Goal: Information Seeking & Learning: Learn about a topic

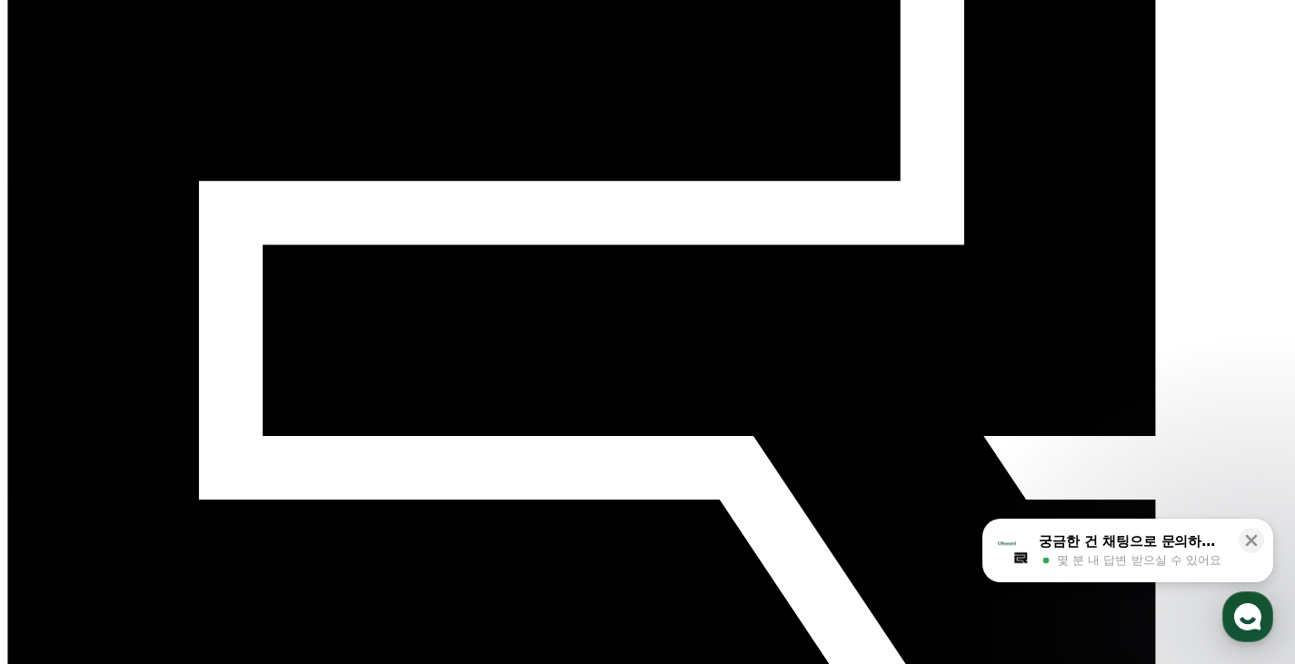
scroll to position [91, 0]
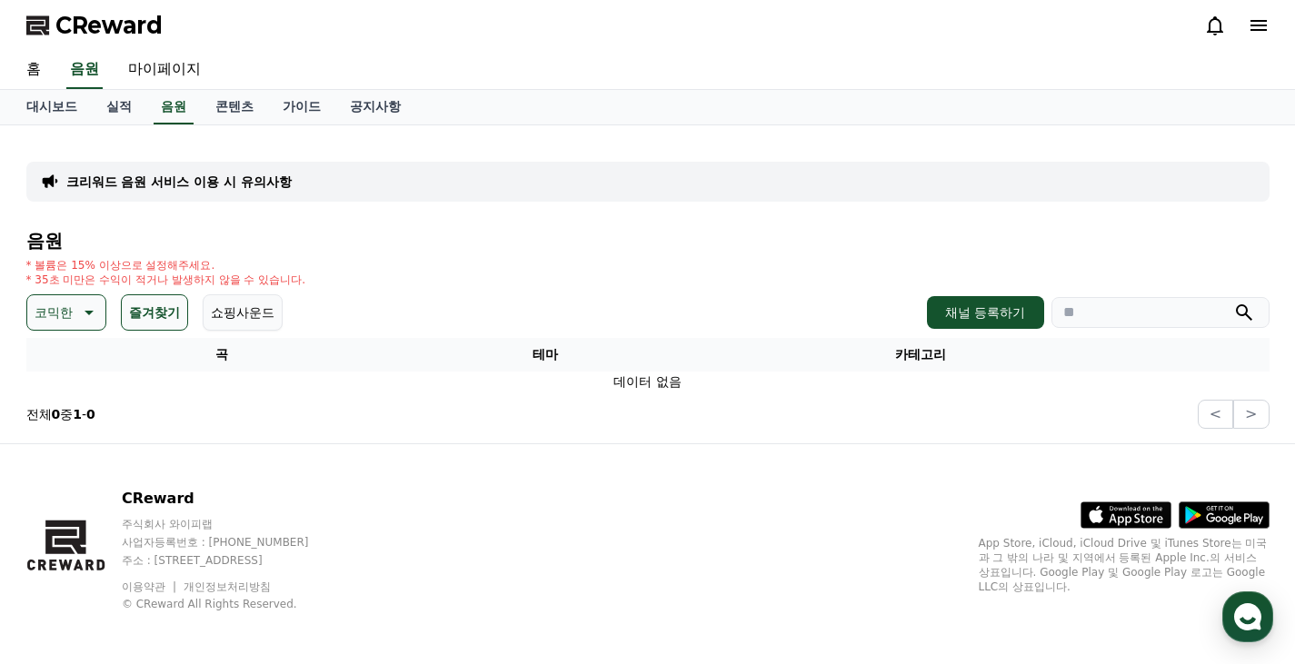
click at [72, 313] on p "코믹한" at bounding box center [54, 312] width 38 height 25
click at [72, 425] on div "전체 환상적인 호기심 어두운 밝은 통통튀는 신나는 반전 웅장한 드라마틱 즐거움 분위기있는 EDM 그루브 슬픈 잔잔한 귀여운 감동적인 긴장되는 …" at bounding box center [68, 537] width 78 height 938
click at [63, 426] on button "분위기있는" at bounding box center [68, 426] width 78 height 40
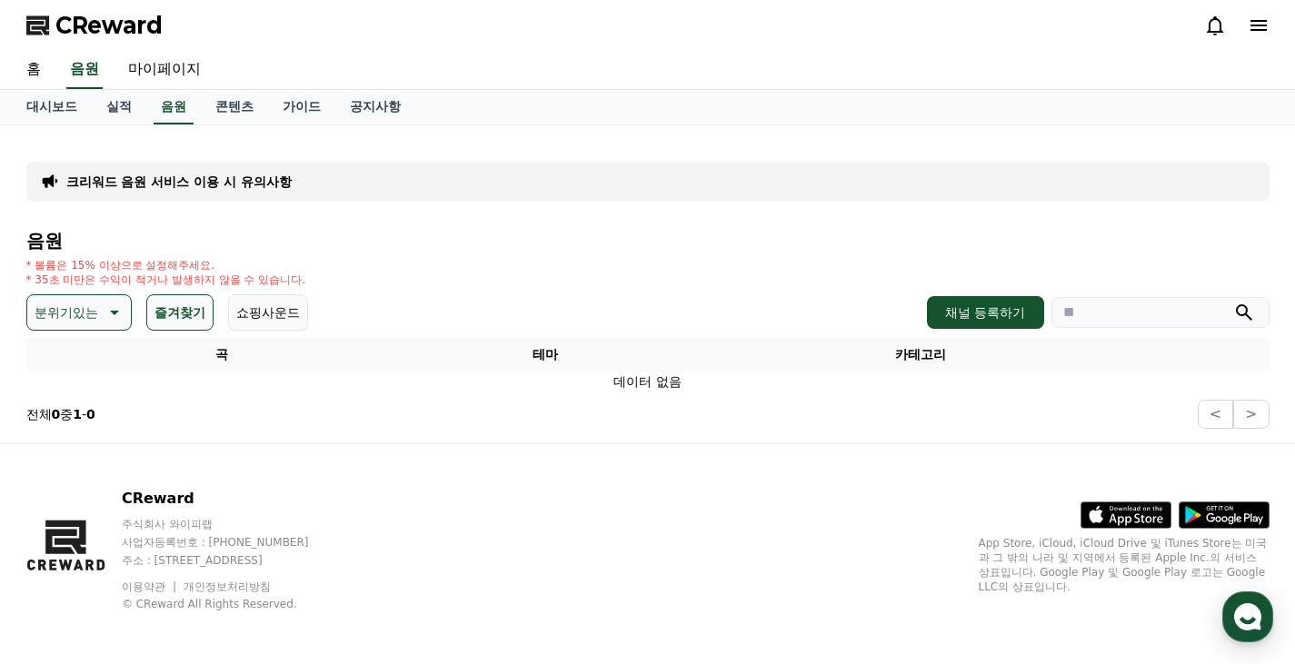
click at [180, 309] on button "즐겨찾기" at bounding box center [179, 312] width 67 height 36
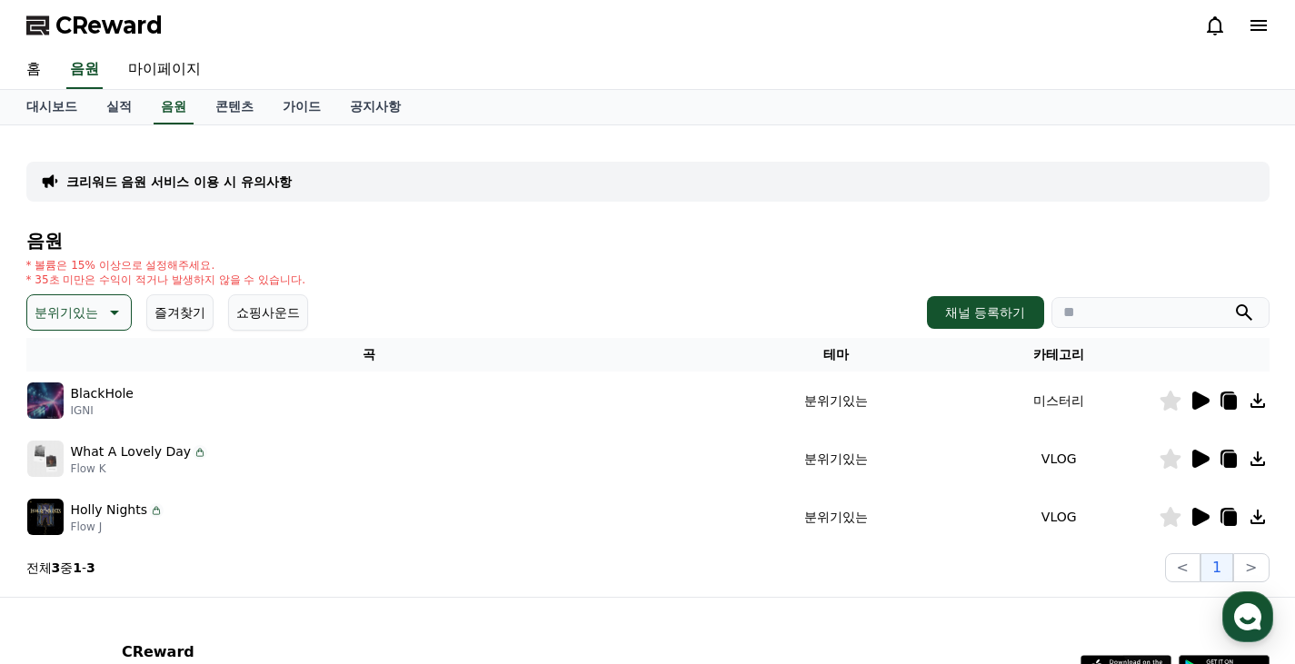
click at [60, 321] on p "분위기있는" at bounding box center [67, 312] width 64 height 25
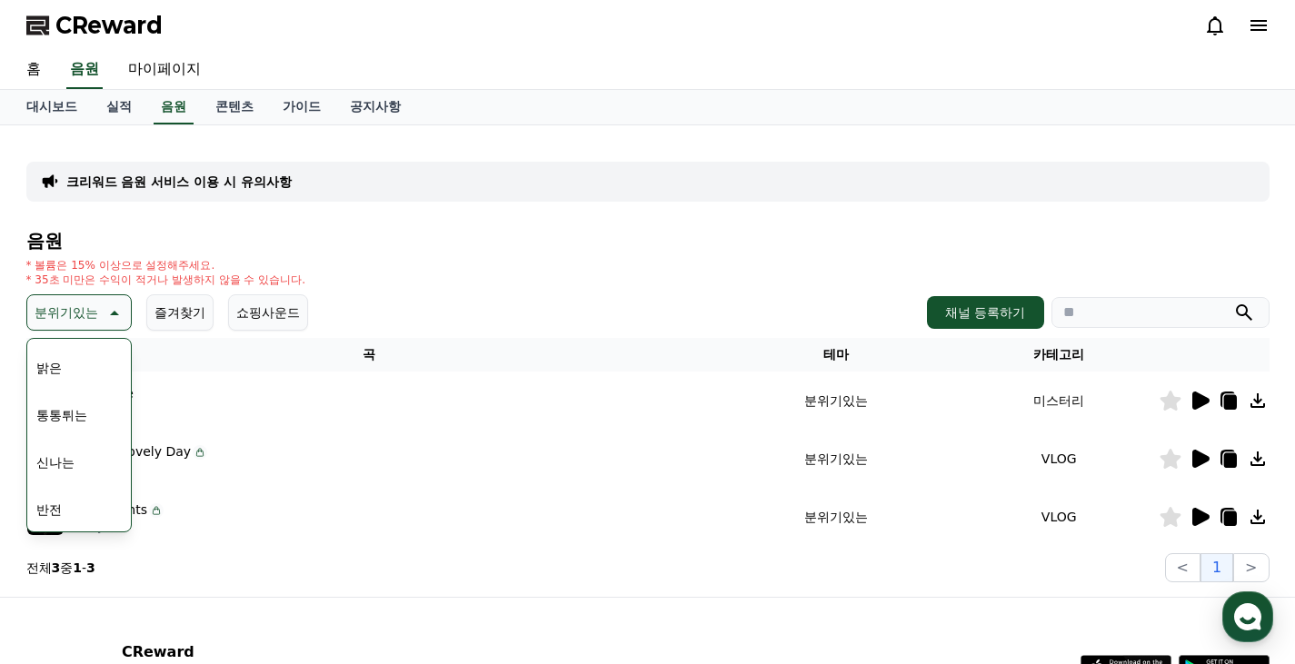
scroll to position [273, 0]
click at [72, 378] on button "신나는" at bounding box center [55, 372] width 53 height 40
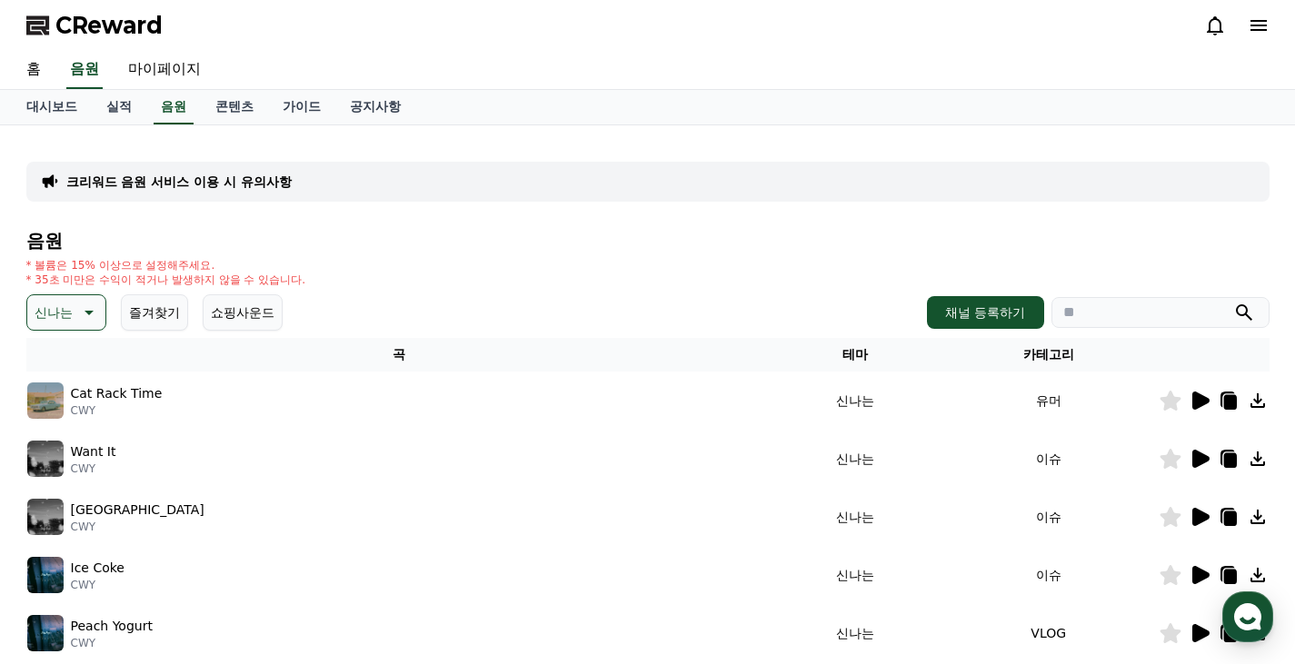
click at [1185, 404] on div at bounding box center [1213, 401] width 109 height 22
click at [1188, 403] on icon at bounding box center [1199, 401] width 22 height 22
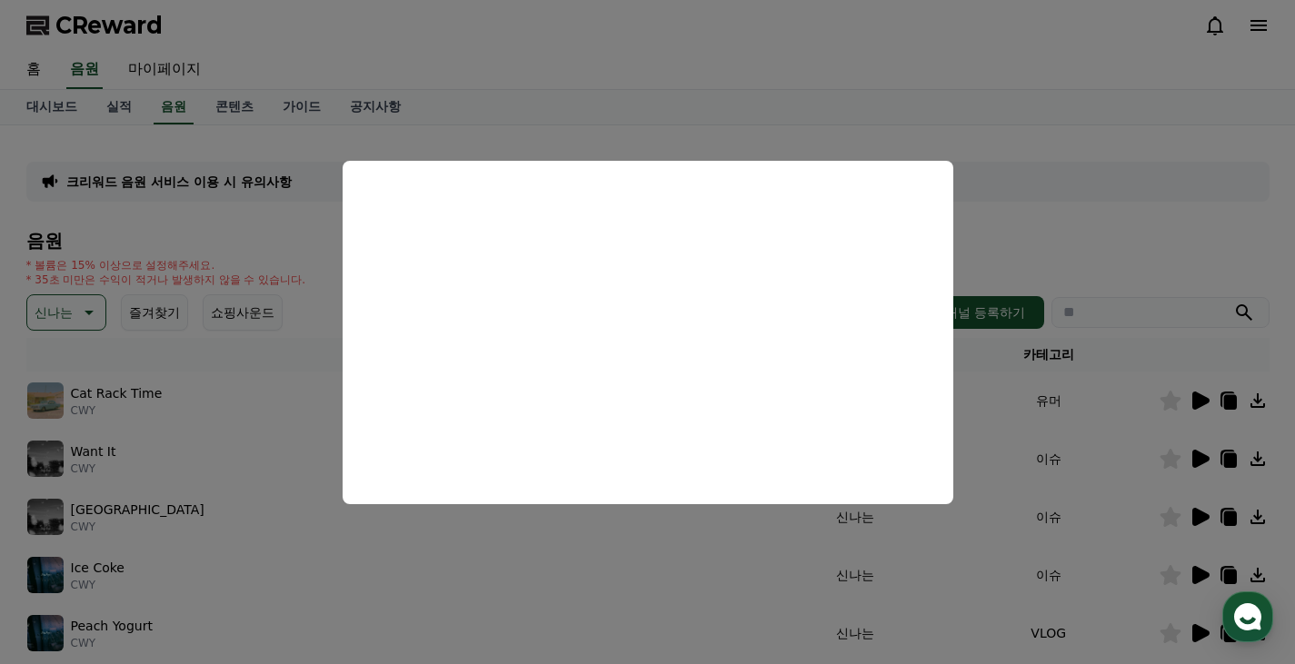
click at [247, 454] on button "close modal" at bounding box center [647, 332] width 1295 height 664
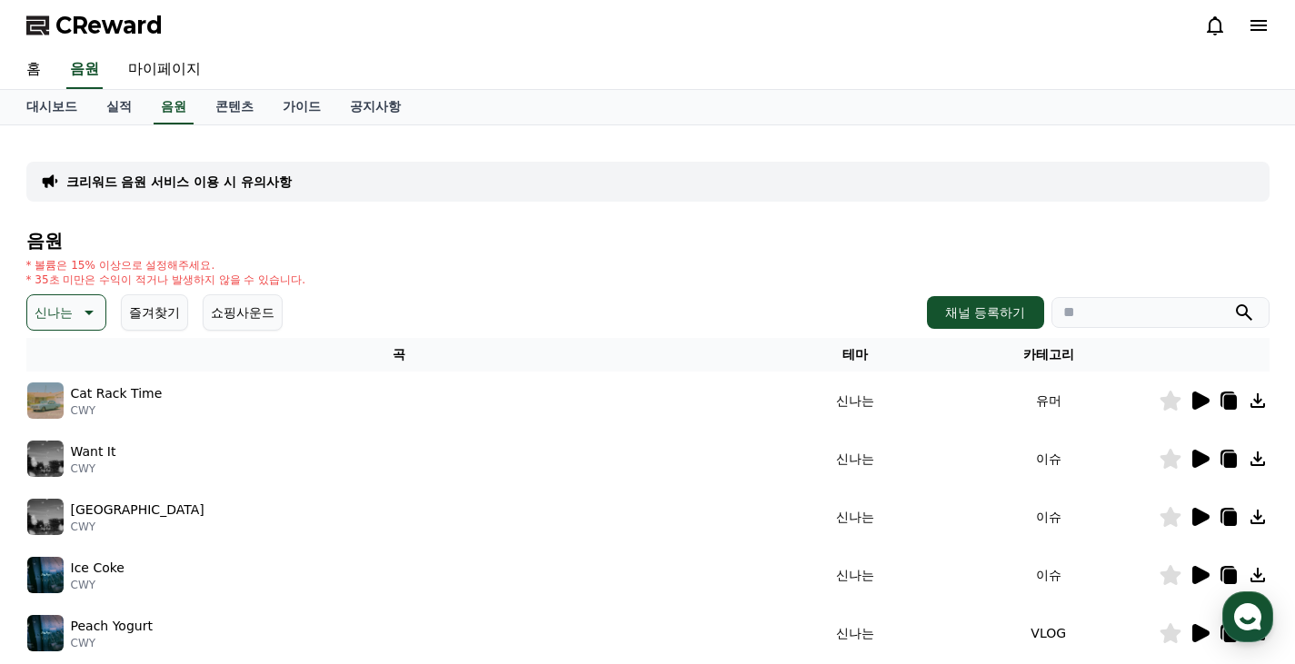
click at [247, 454] on div "Want It CWY" at bounding box center [399, 459] width 744 height 36
click at [1192, 465] on icon at bounding box center [1200, 459] width 17 height 18
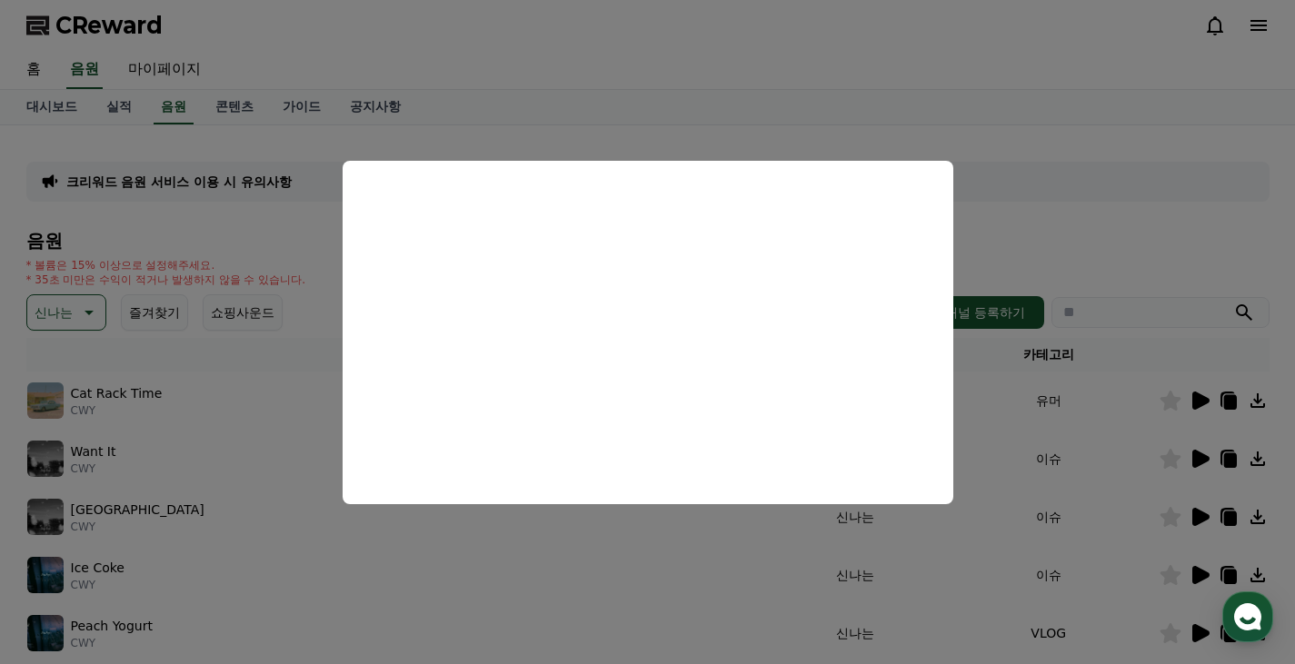
drag, startPoint x: 313, startPoint y: 357, endPoint x: 291, endPoint y: 358, distance: 21.8
click at [312, 357] on button "close modal" at bounding box center [647, 332] width 1295 height 664
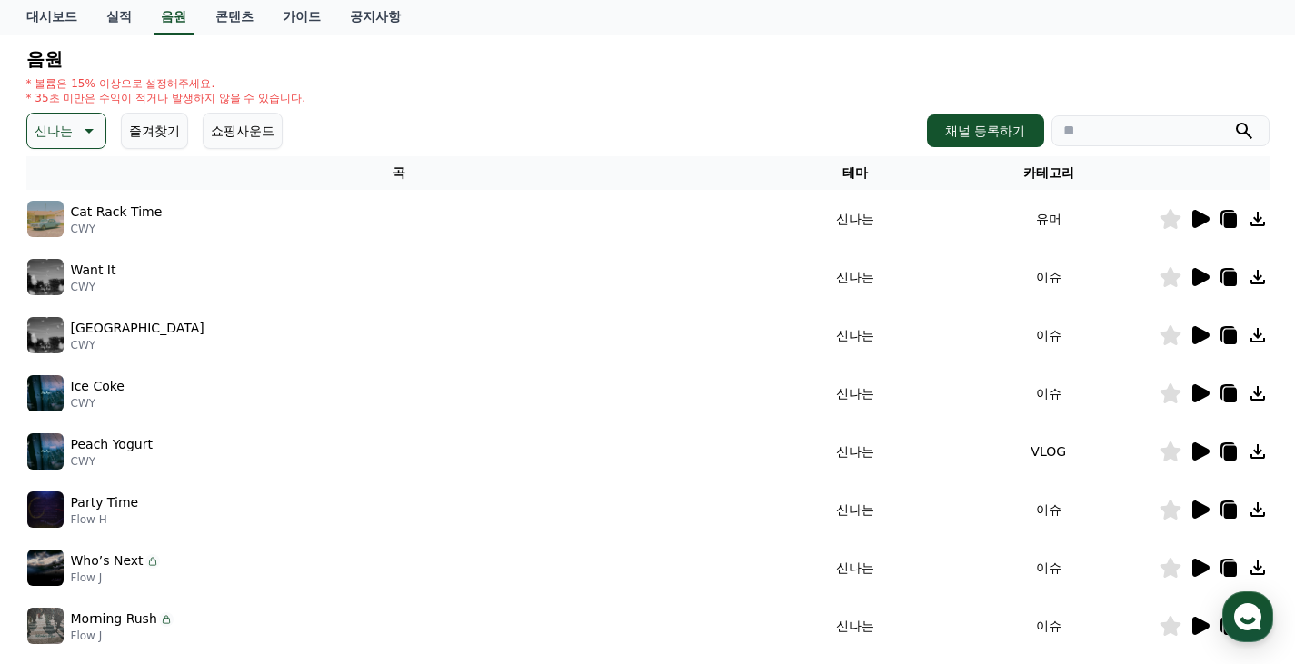
scroll to position [91, 0]
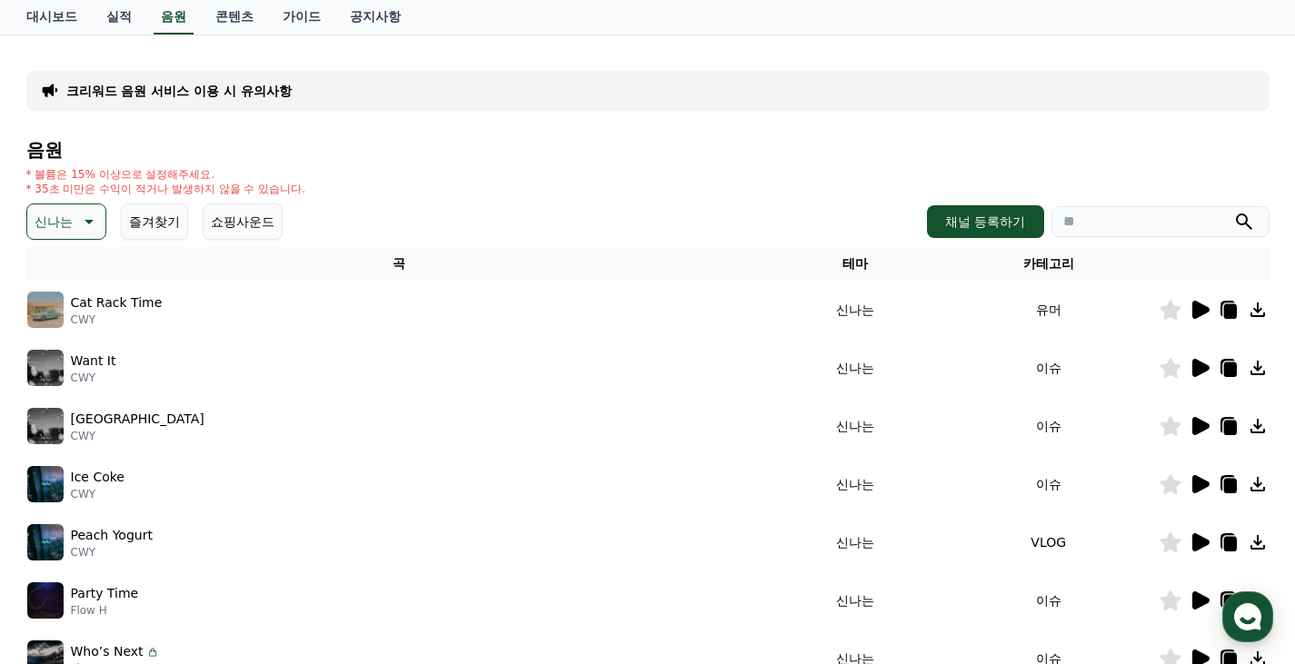
click at [86, 221] on icon at bounding box center [88, 222] width 9 height 5
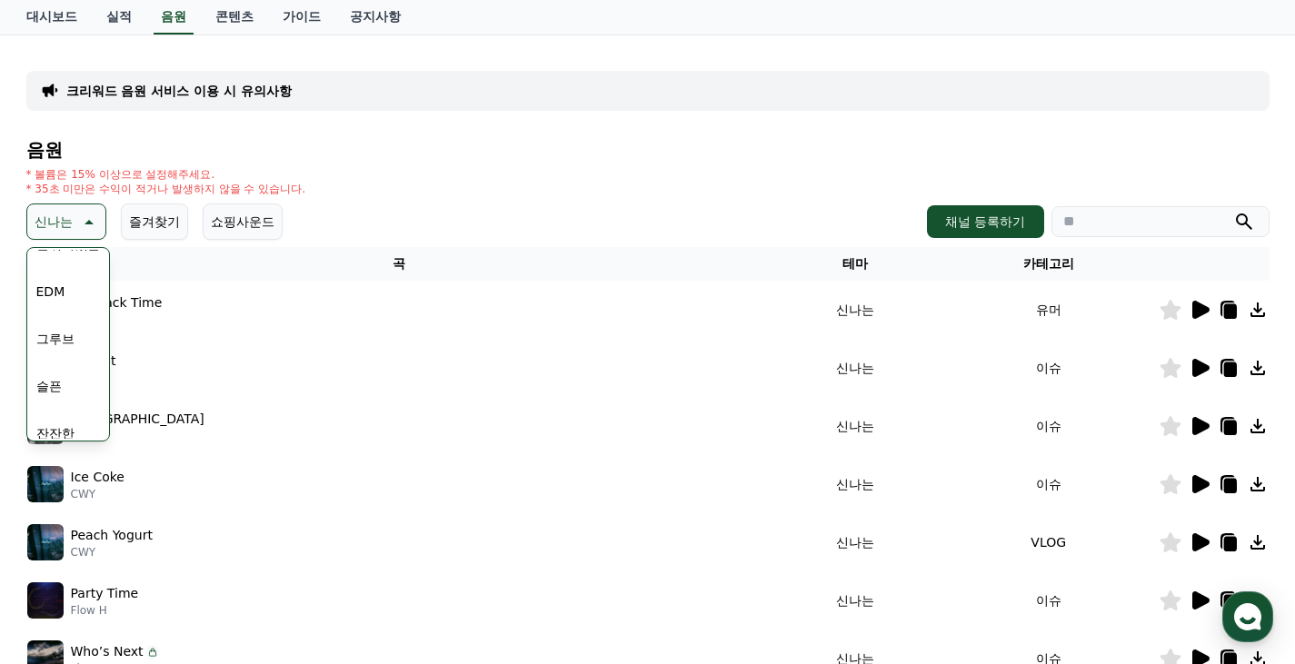
scroll to position [636, 0]
click at [72, 340] on button "잔잔한" at bounding box center [55, 343] width 53 height 40
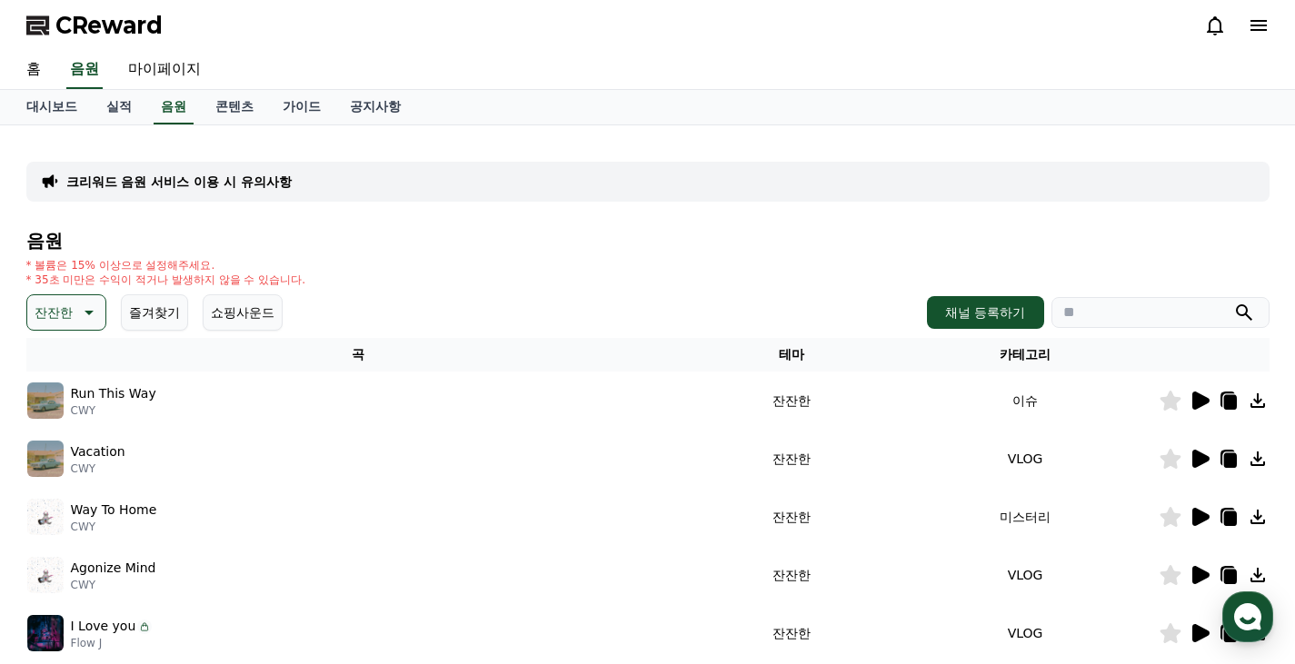
click at [1207, 464] on icon at bounding box center [1199, 459] width 22 height 22
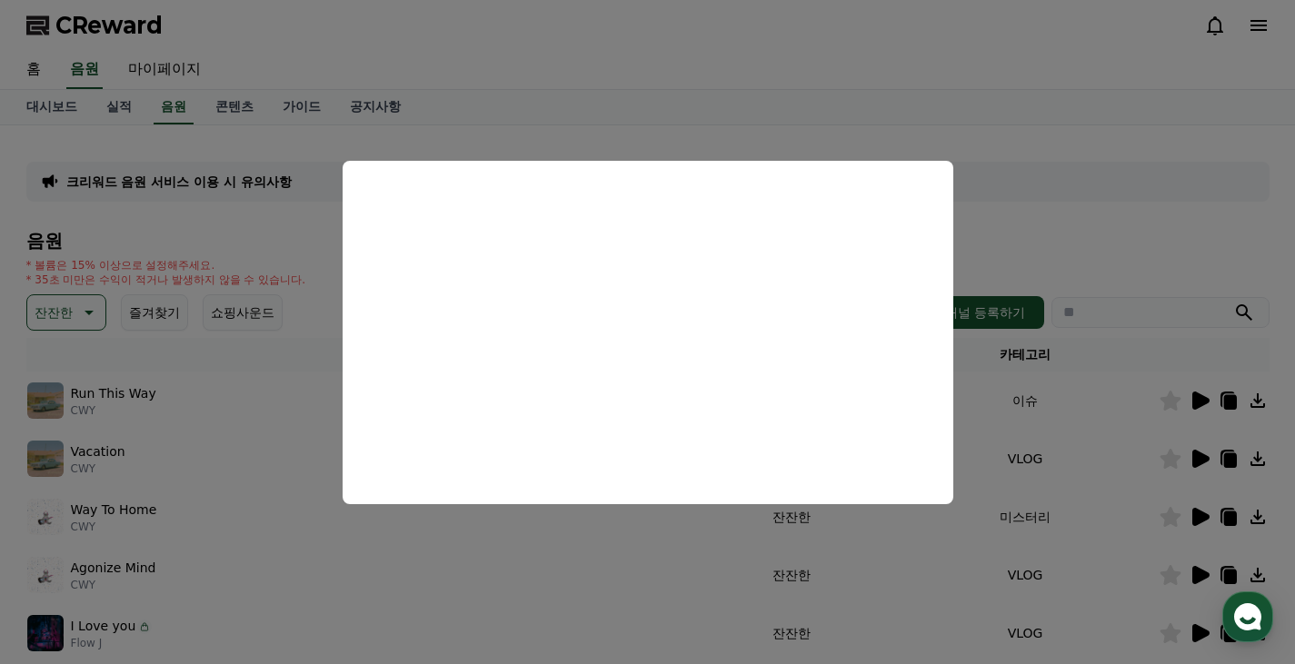
click at [150, 286] on button "close modal" at bounding box center [647, 332] width 1295 height 664
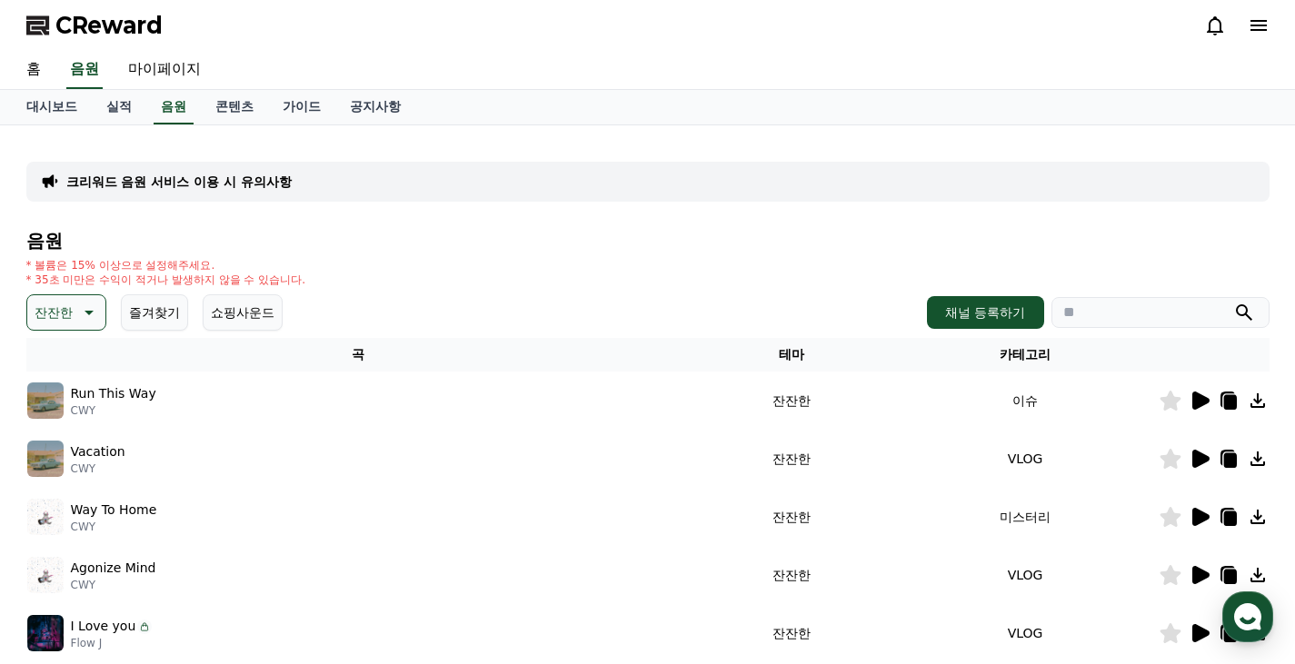
scroll to position [273, 0]
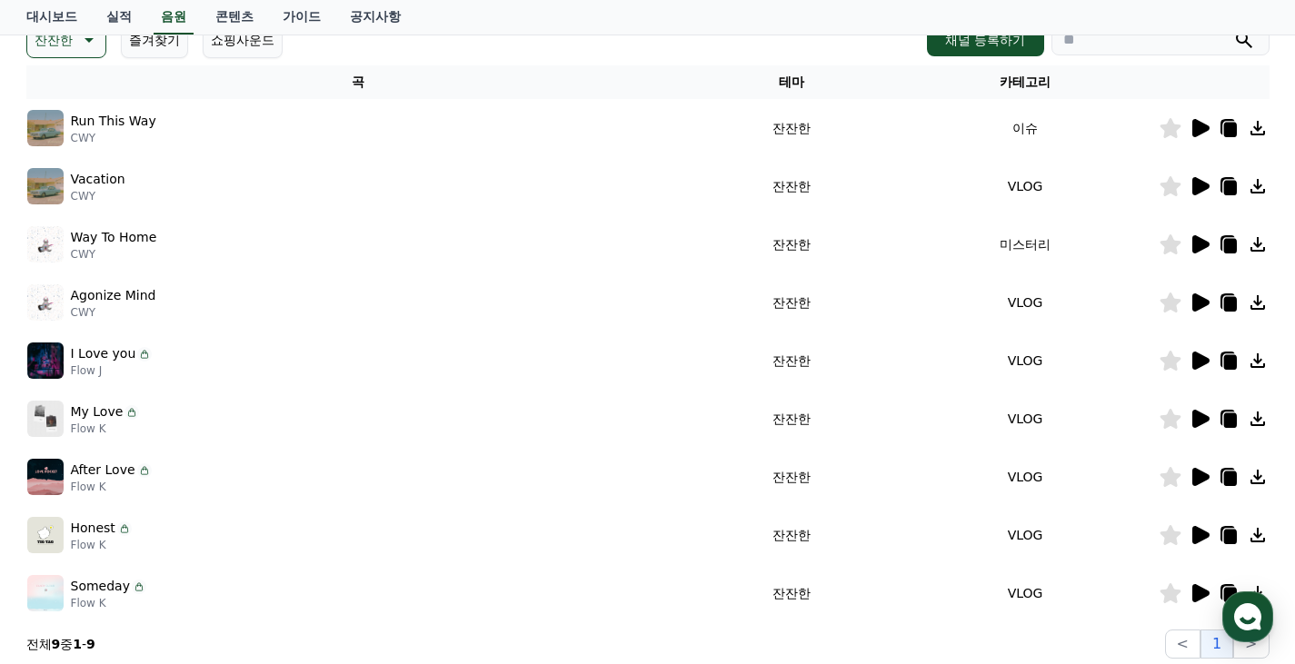
click at [1192, 358] on icon at bounding box center [1200, 361] width 17 height 18
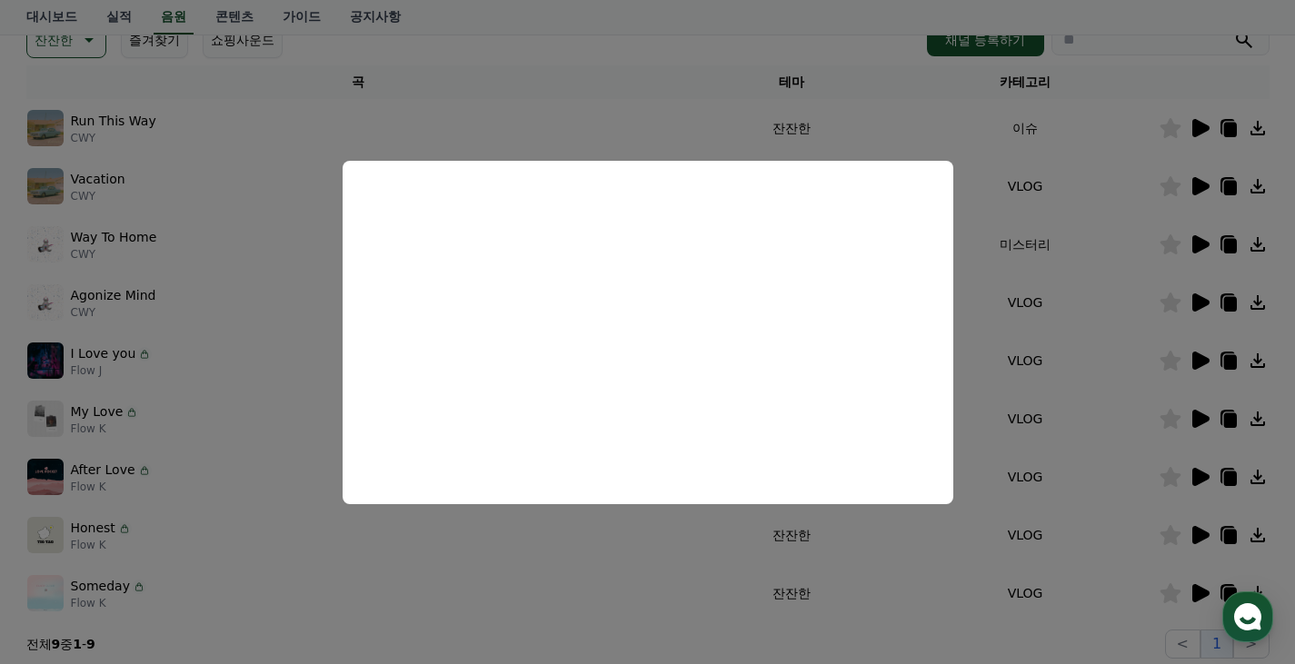
click at [250, 338] on button "close modal" at bounding box center [647, 332] width 1295 height 664
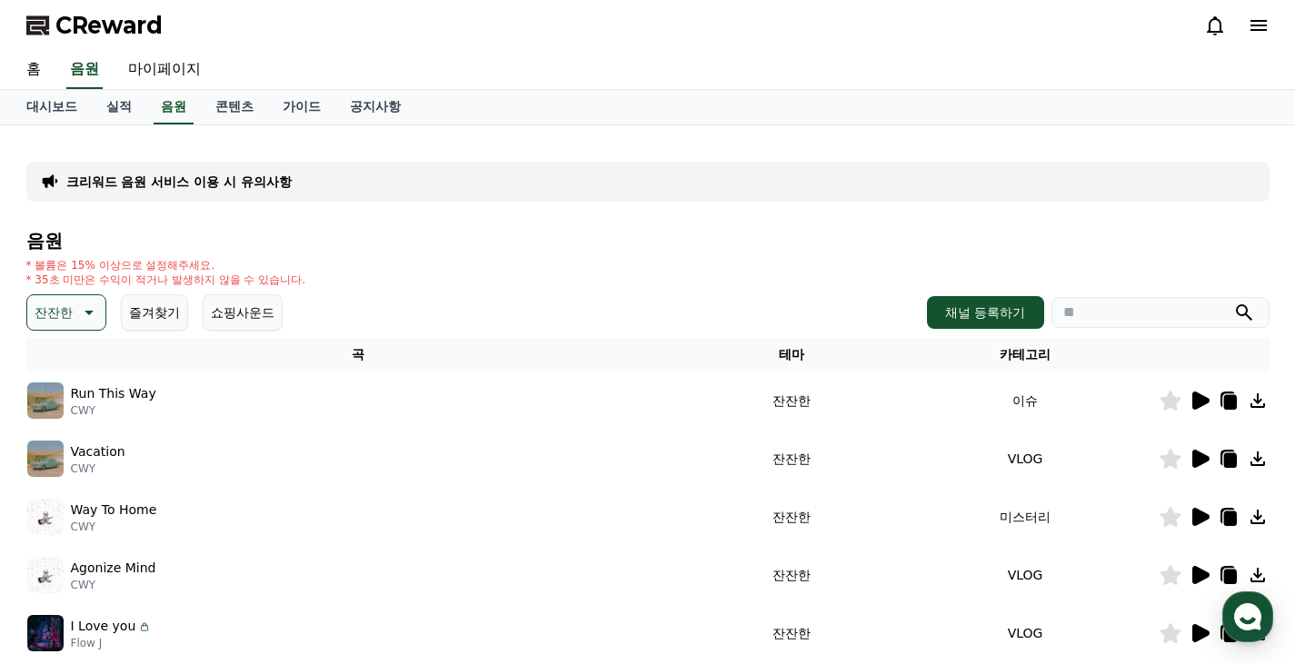
click at [53, 308] on p "잔잔한" at bounding box center [54, 312] width 38 height 25
click at [72, 460] on button "귀여운" at bounding box center [55, 459] width 53 height 40
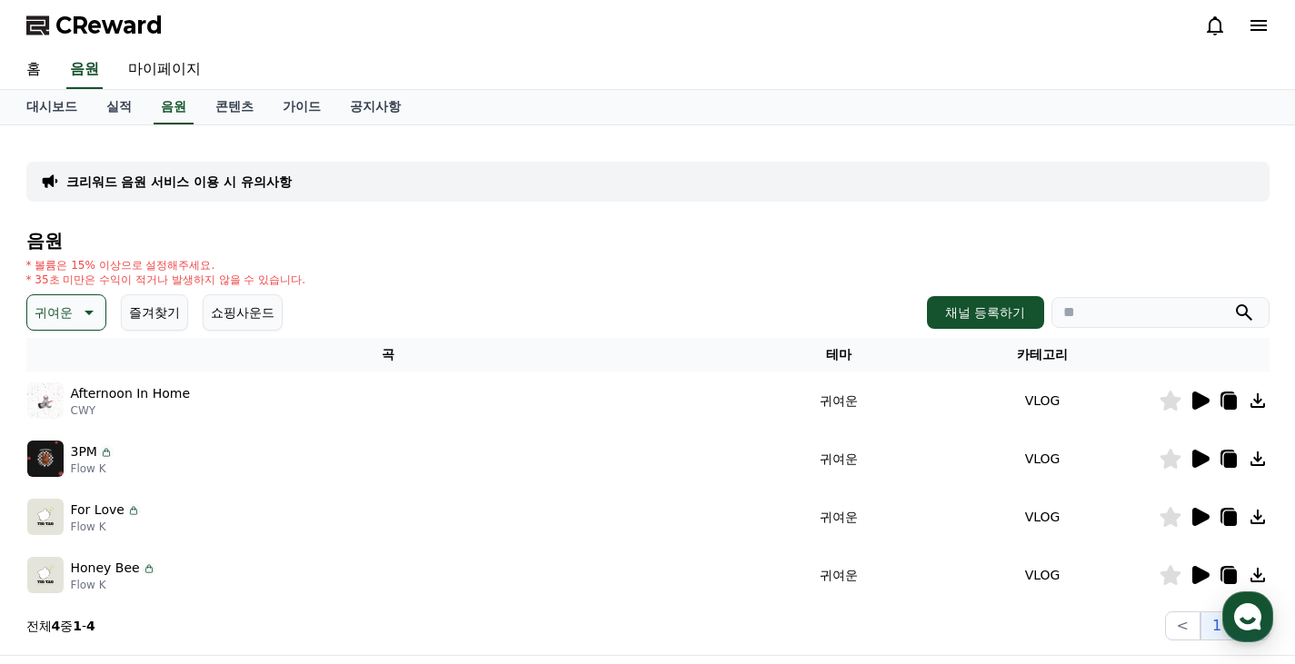
scroll to position [182, 0]
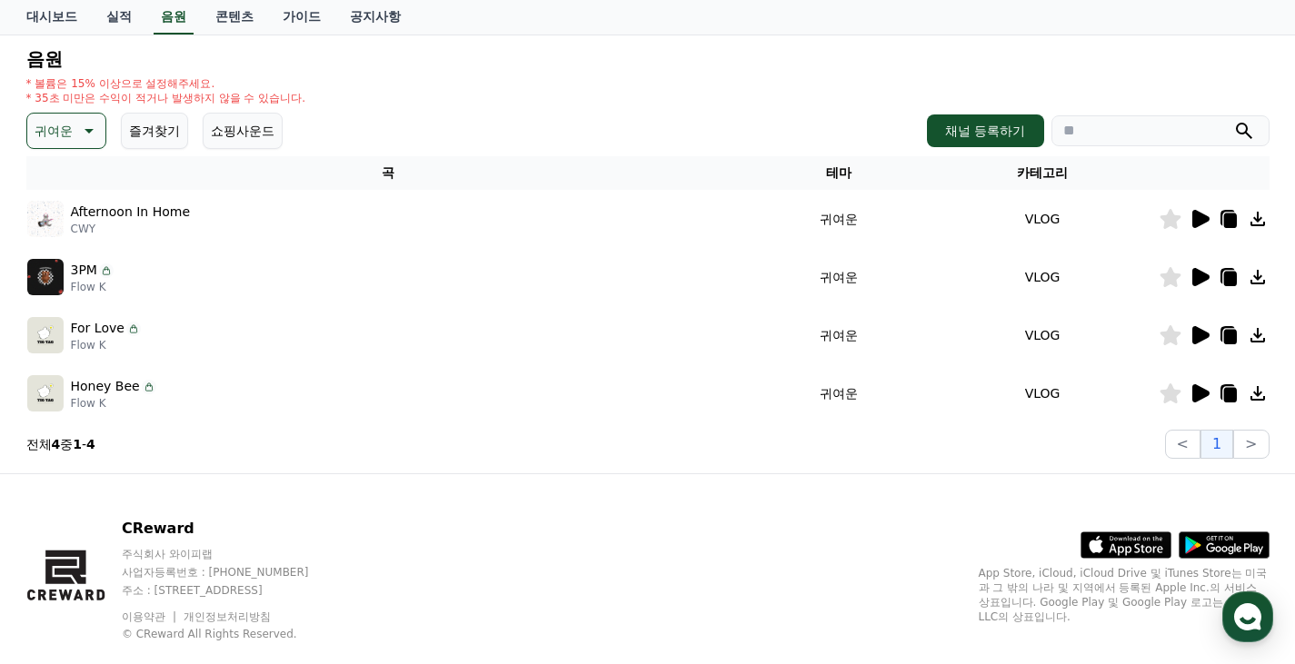
click at [1193, 283] on icon at bounding box center [1200, 277] width 17 height 18
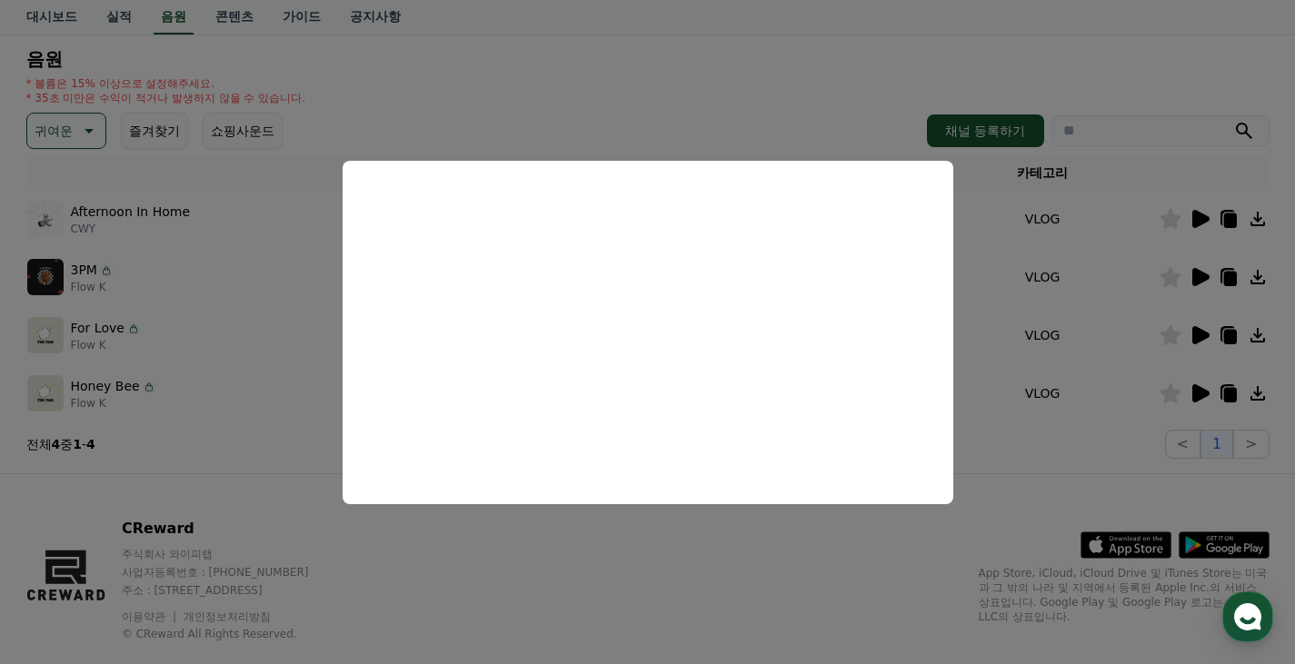
click at [181, 402] on button "close modal" at bounding box center [647, 332] width 1295 height 664
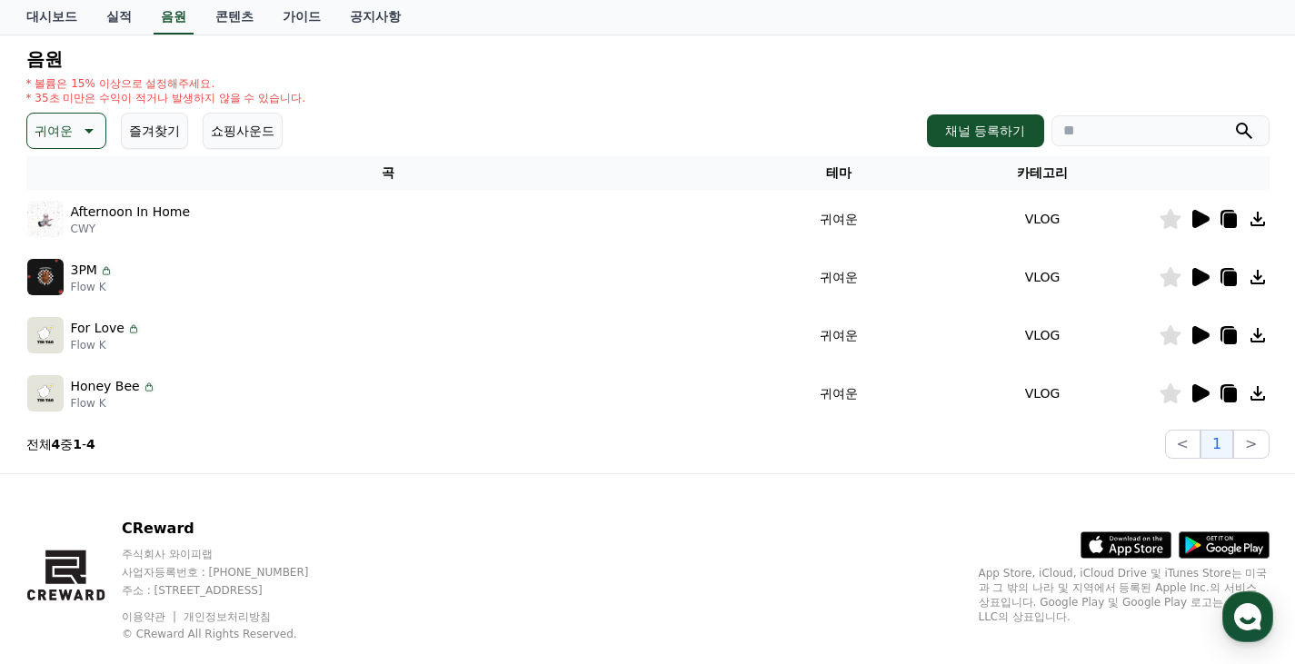
click at [60, 146] on button "귀여운" at bounding box center [66, 131] width 80 height 36
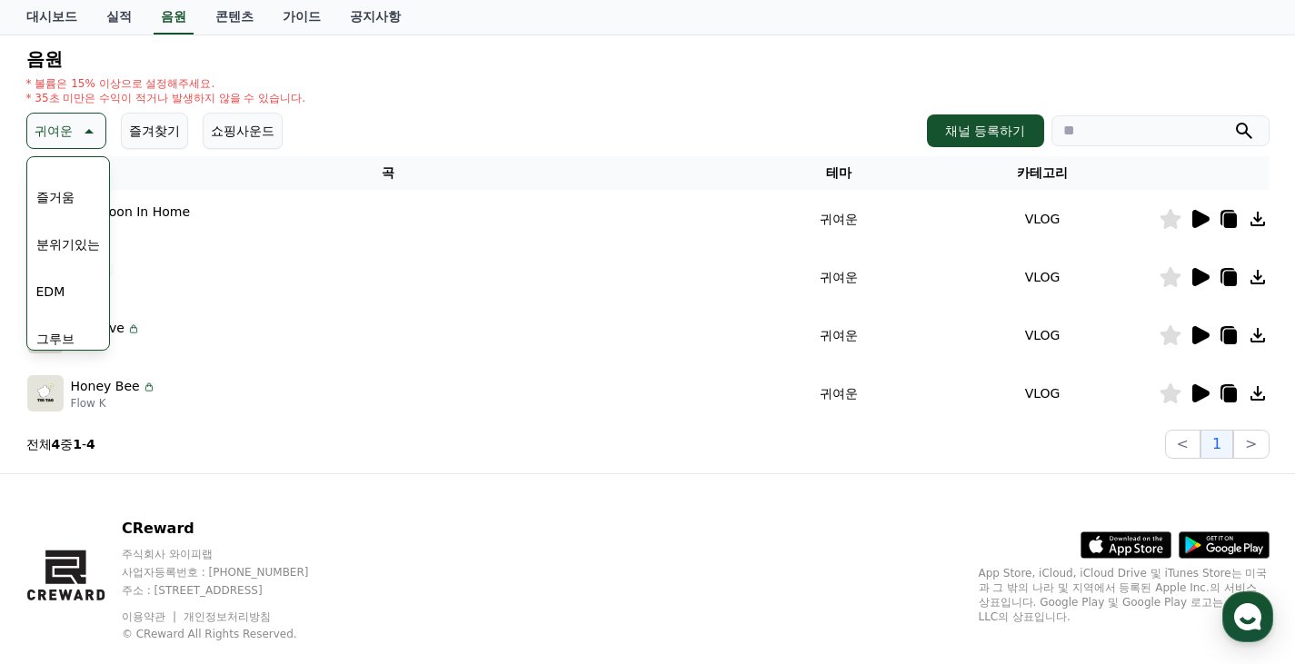
scroll to position [363, 0]
click at [66, 293] on button "즐거움" at bounding box center [55, 288] width 53 height 40
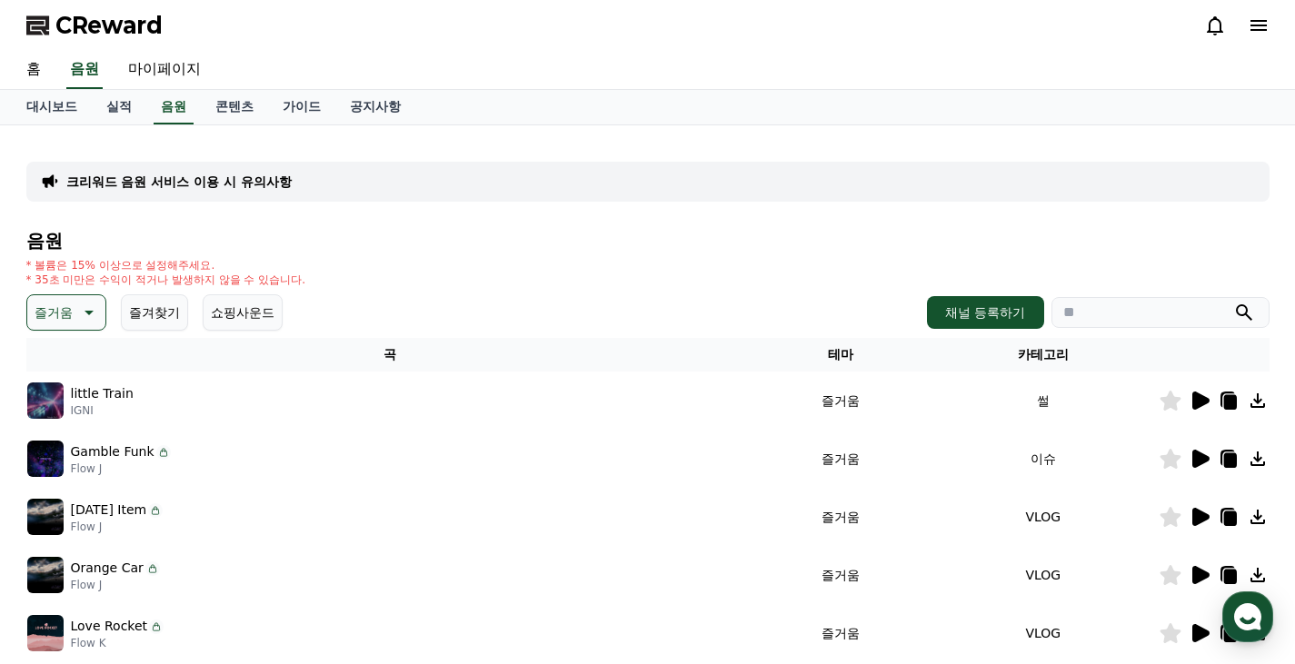
scroll to position [91, 0]
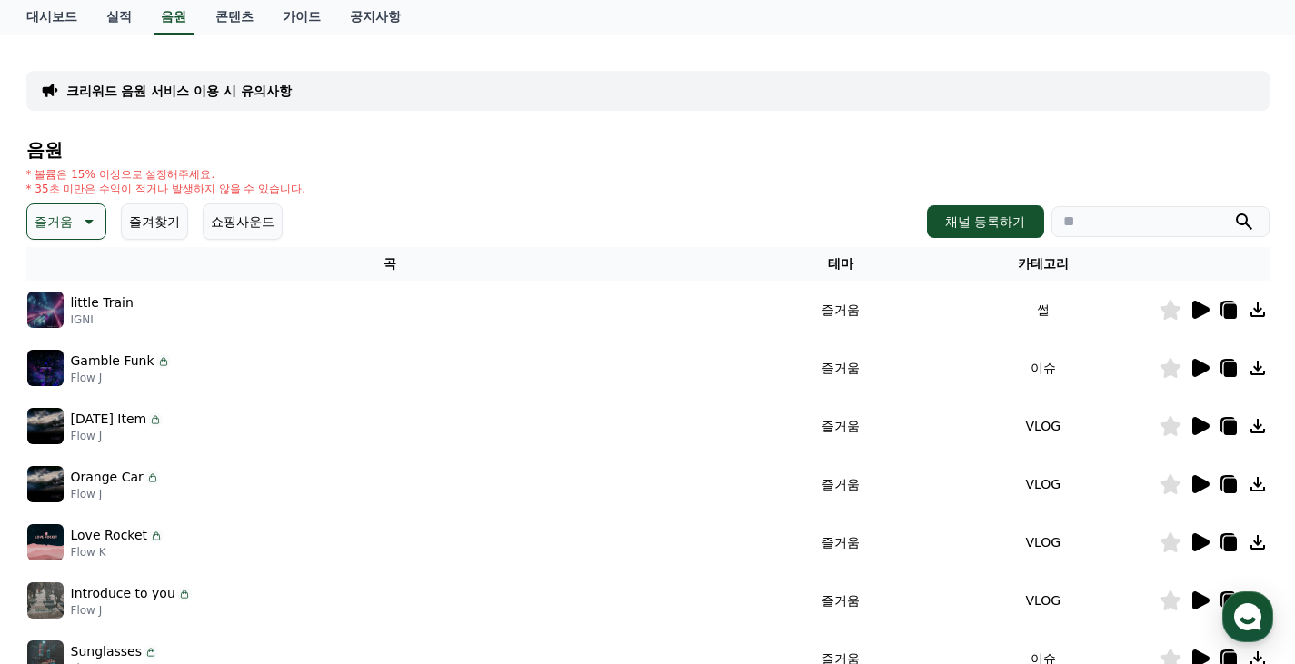
click at [1191, 308] on icon at bounding box center [1199, 310] width 22 height 22
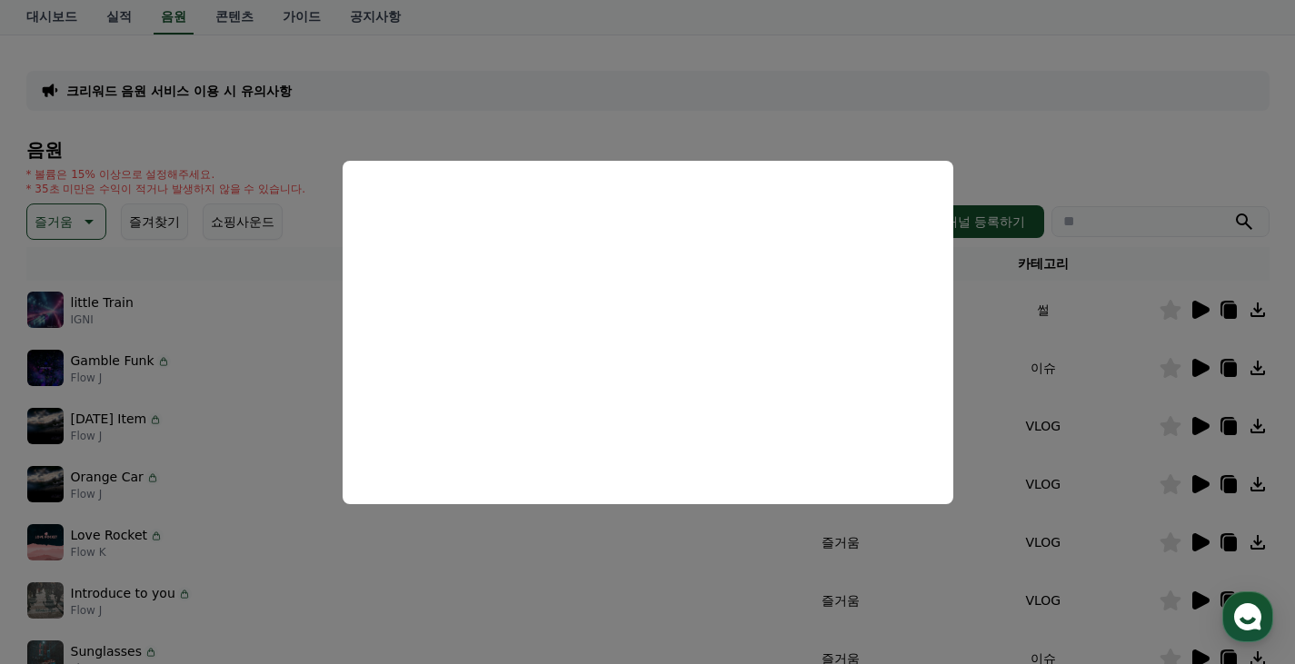
click at [281, 378] on button "close modal" at bounding box center [647, 332] width 1295 height 664
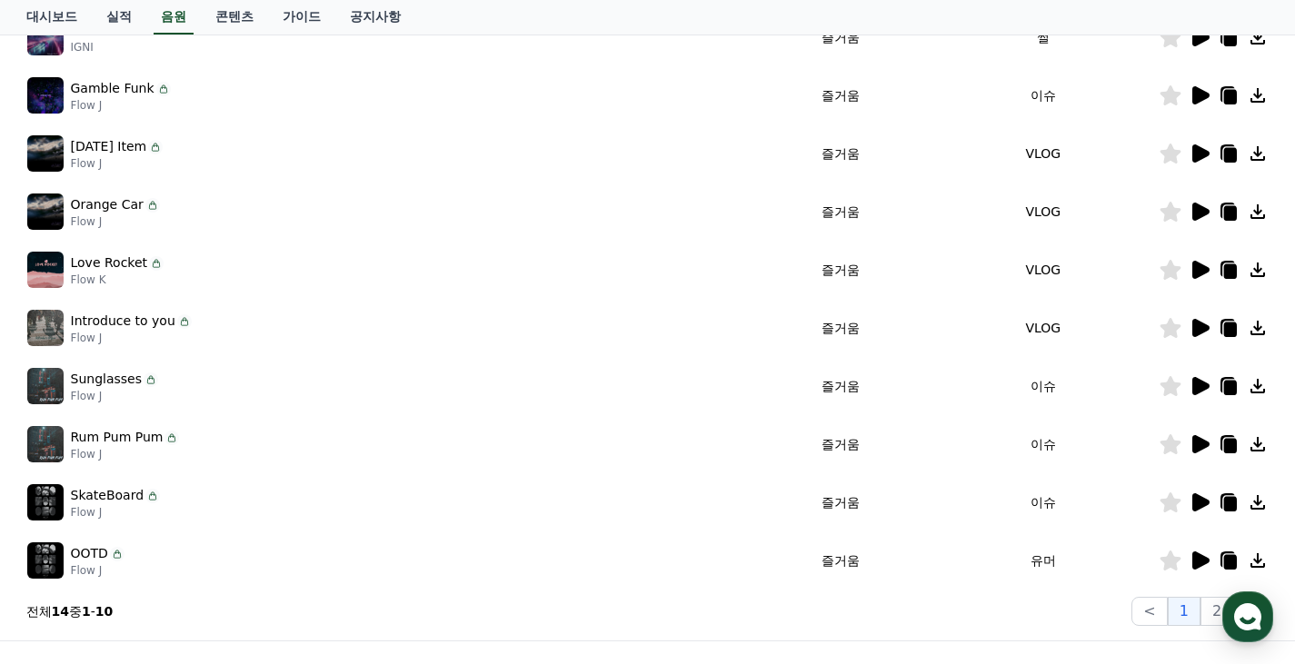
scroll to position [182, 0]
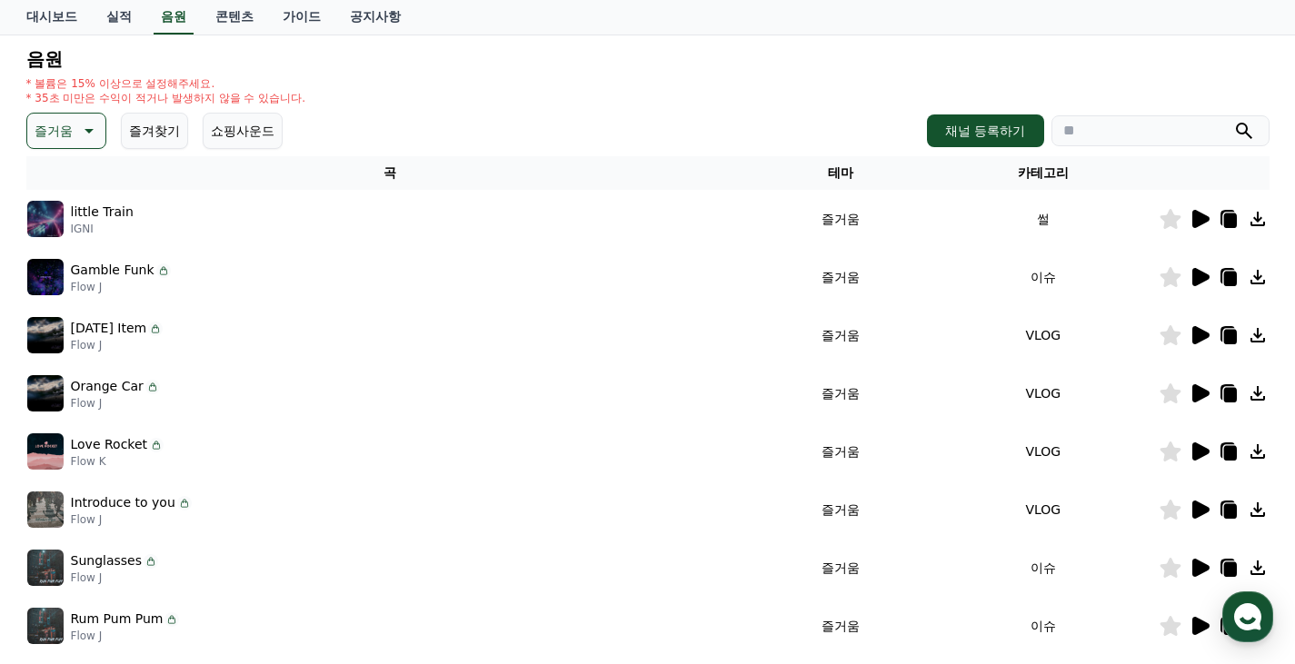
click at [1026, 174] on th "카테고리" at bounding box center [1043, 173] width 230 height 34
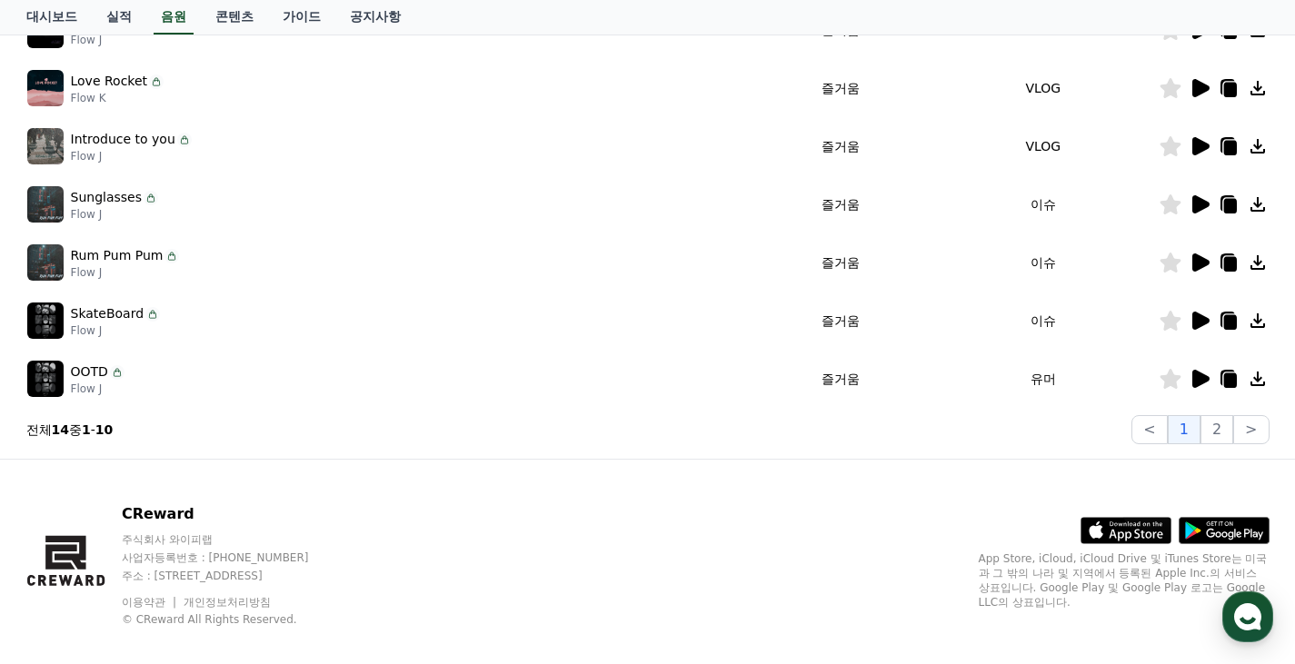
click at [1198, 319] on icon at bounding box center [1200, 321] width 17 height 18
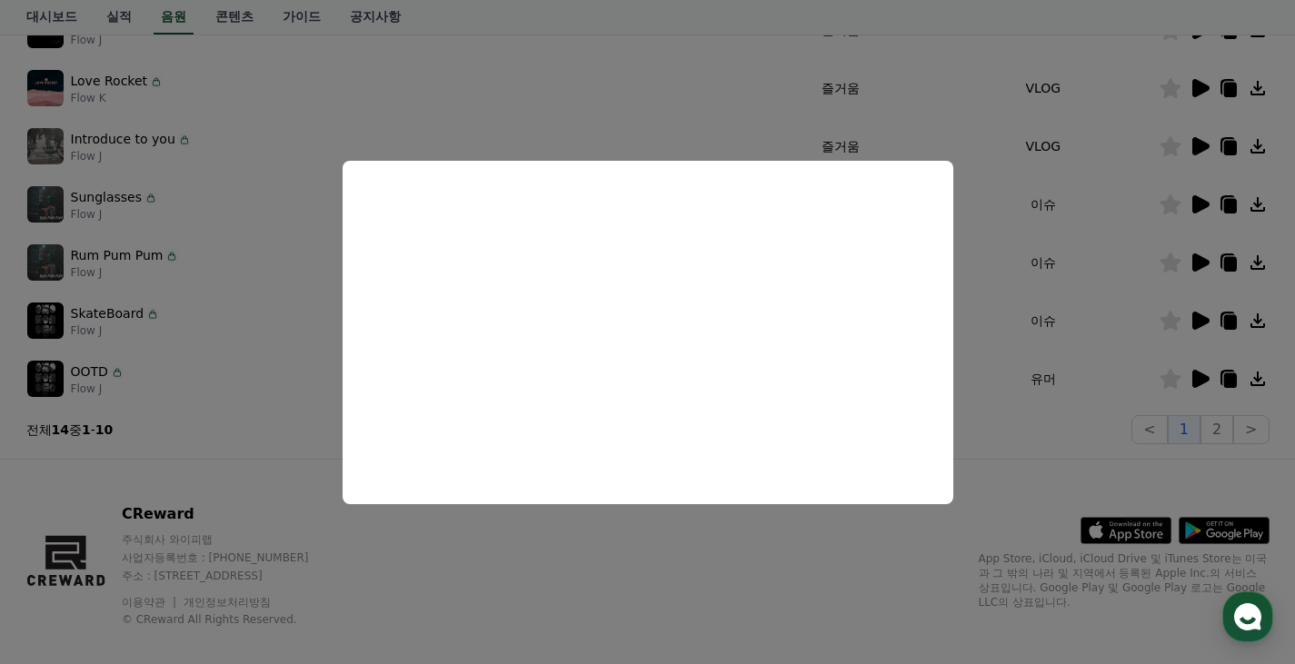
click at [235, 395] on button "close modal" at bounding box center [647, 332] width 1295 height 664
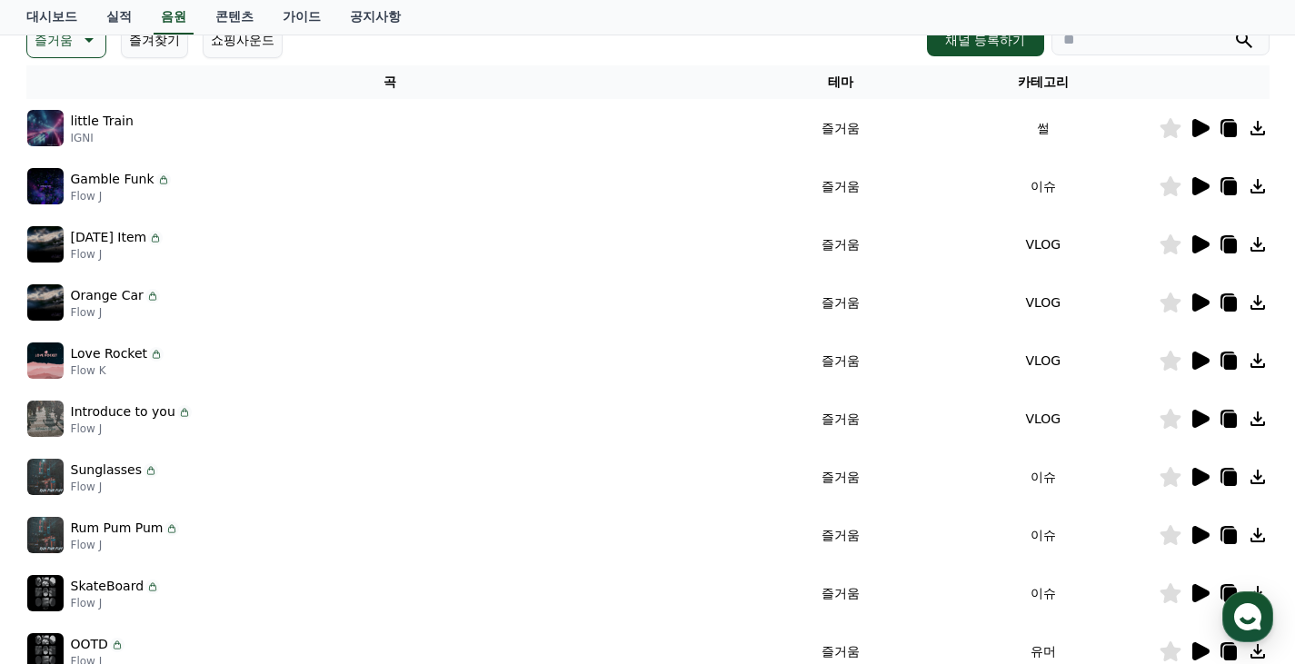
scroll to position [91, 0]
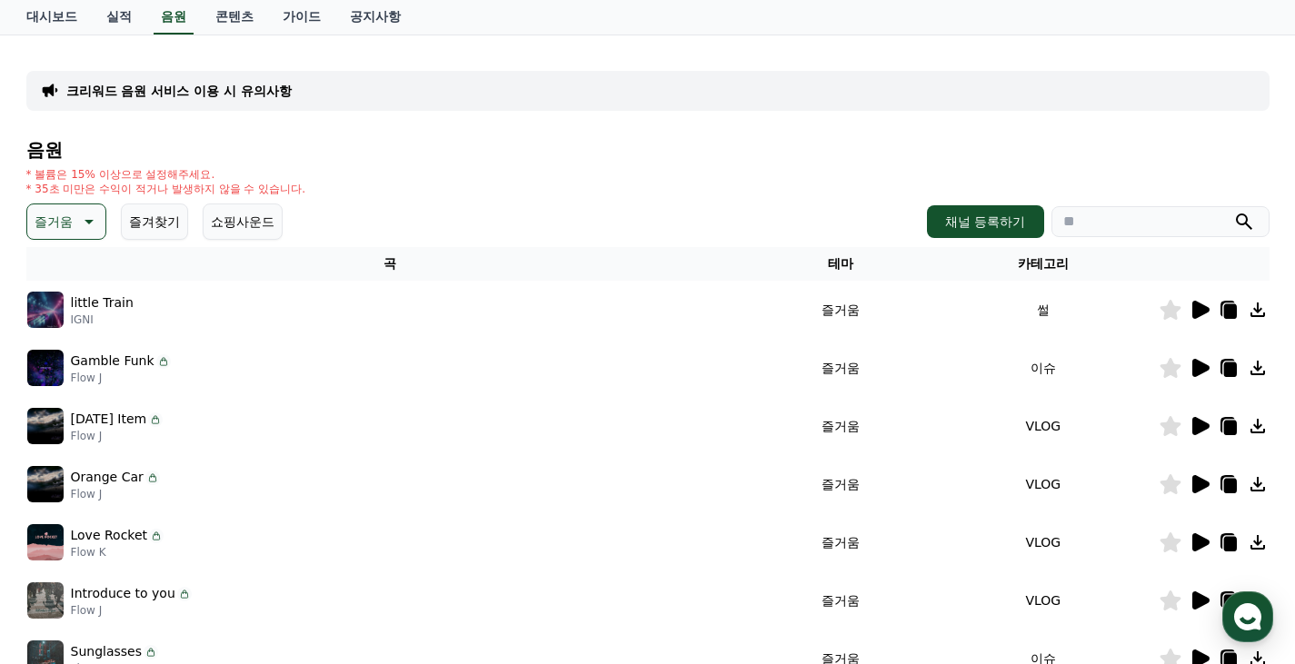
click at [85, 221] on icon at bounding box center [87, 222] width 22 height 22
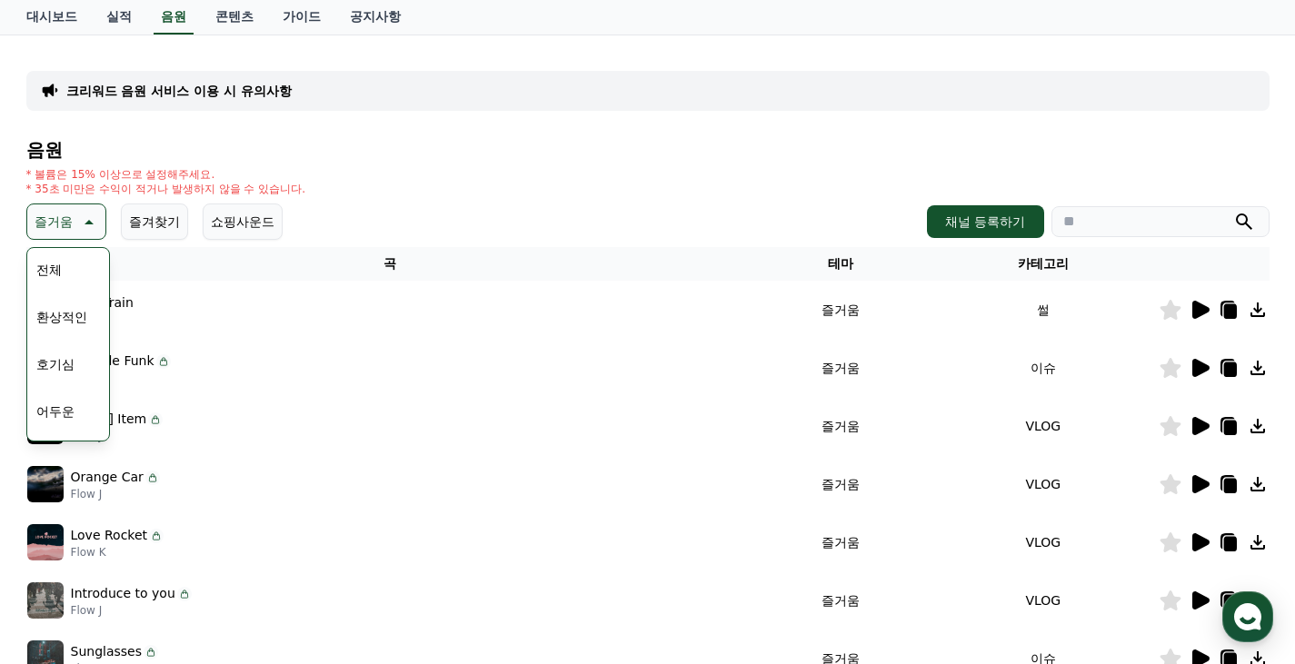
click at [65, 263] on button "전체" at bounding box center [49, 270] width 40 height 40
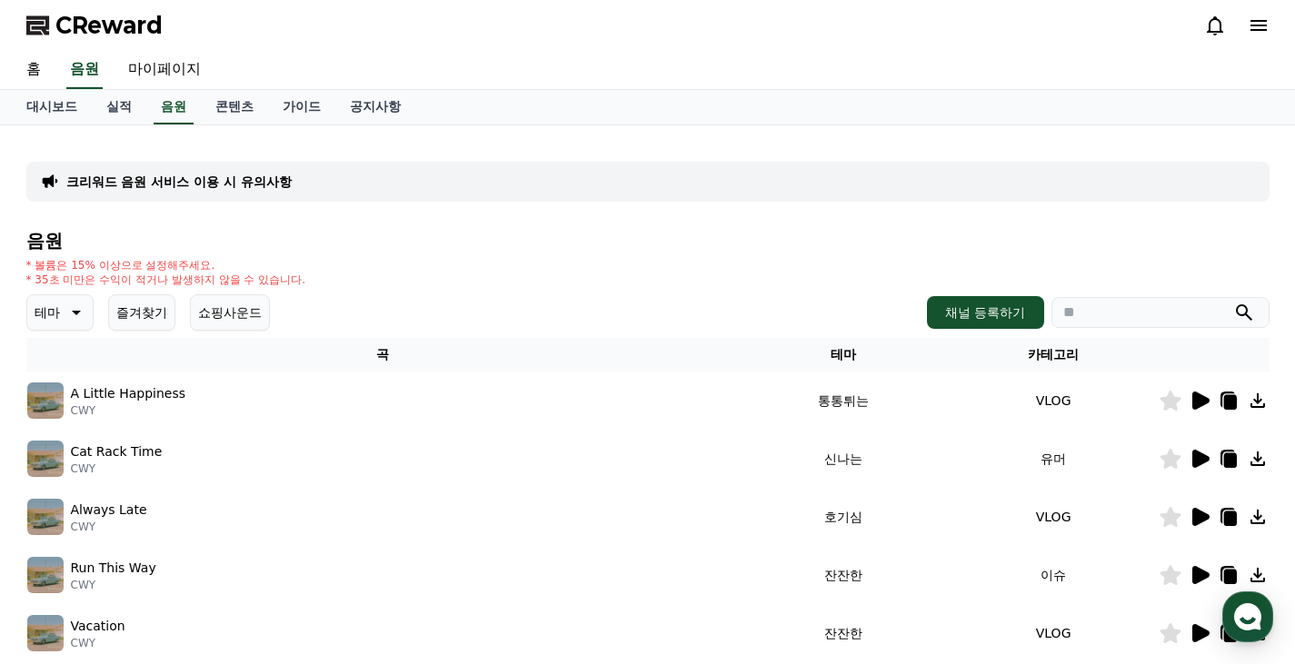
click at [74, 247] on h4 "음원" at bounding box center [647, 241] width 1243 height 20
click at [78, 314] on icon at bounding box center [75, 313] width 22 height 22
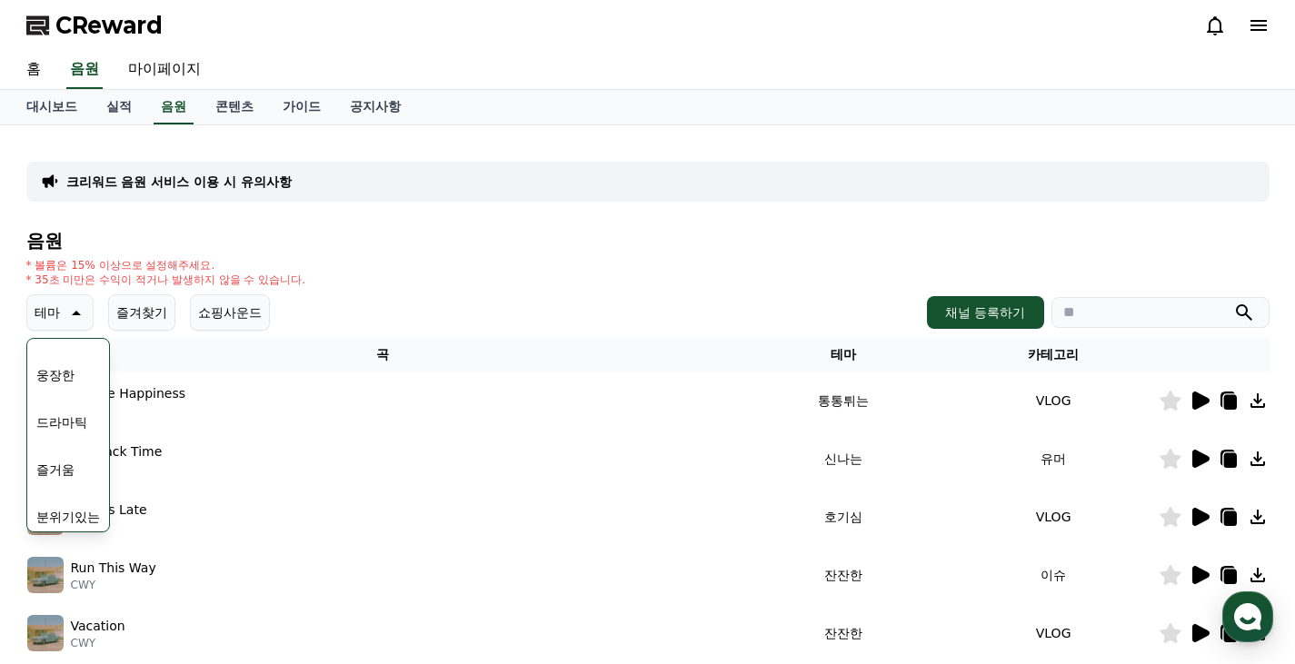
scroll to position [273, 0]
click at [66, 373] on button "신나는" at bounding box center [55, 372] width 53 height 40
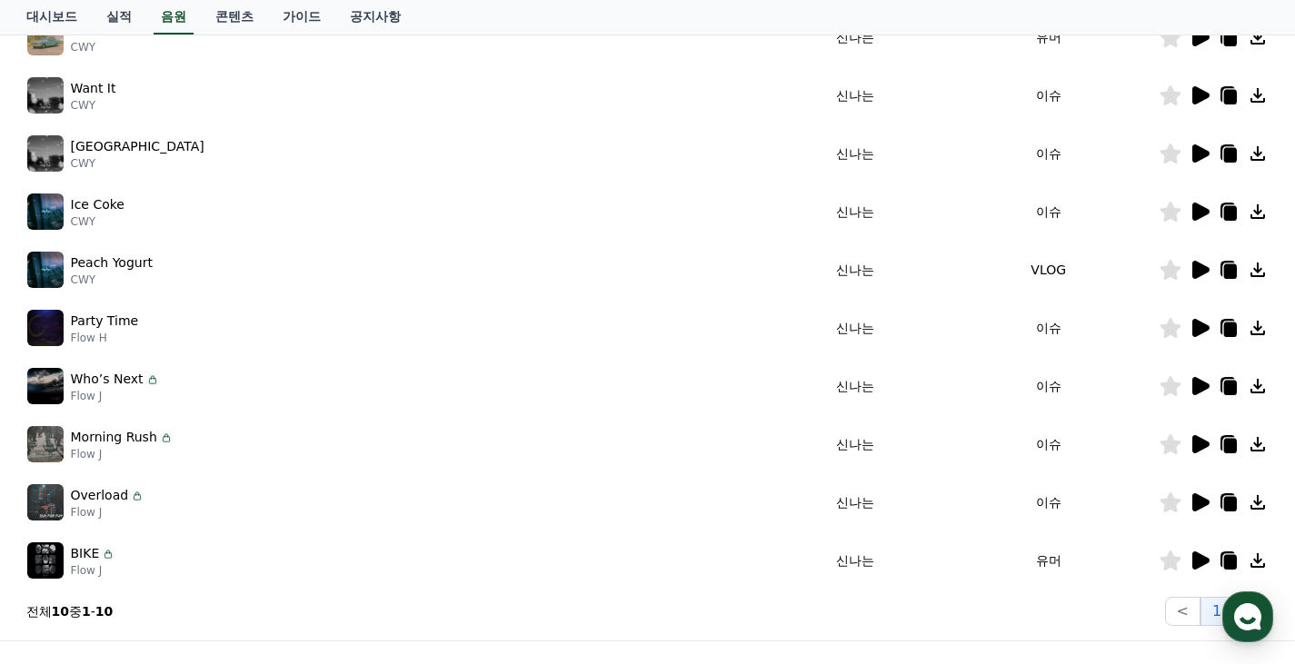
scroll to position [566, 0]
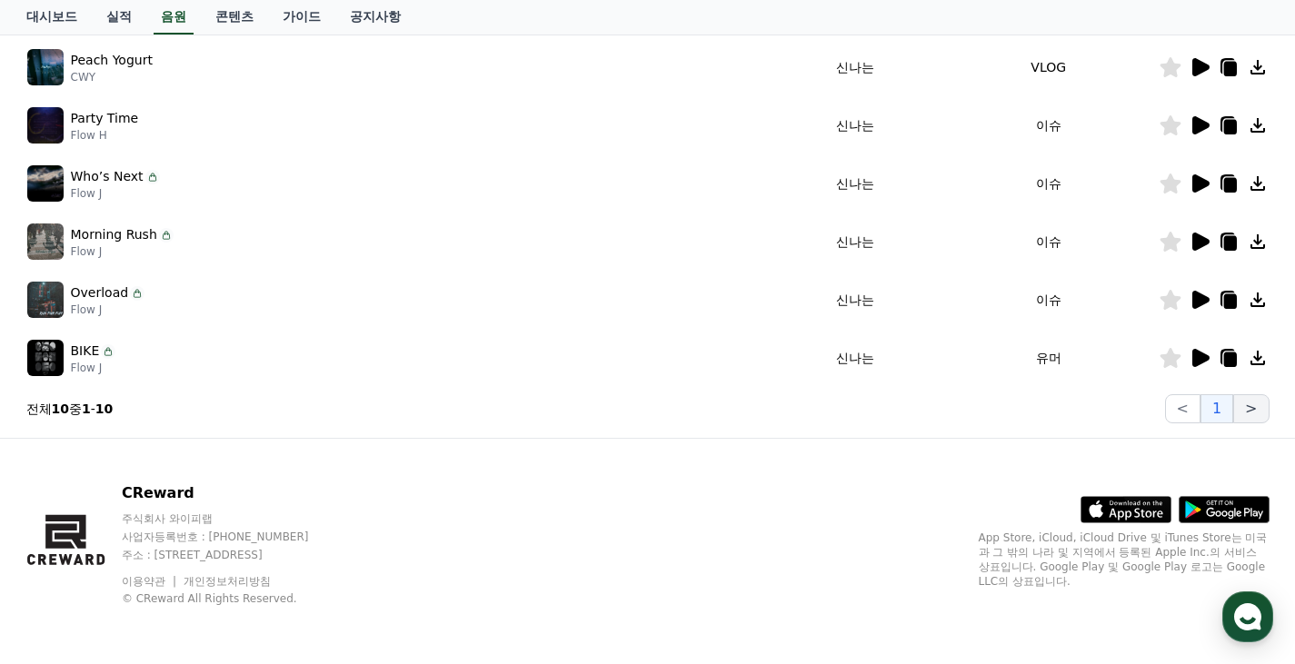
click at [1248, 409] on button ">" at bounding box center [1250, 408] width 35 height 29
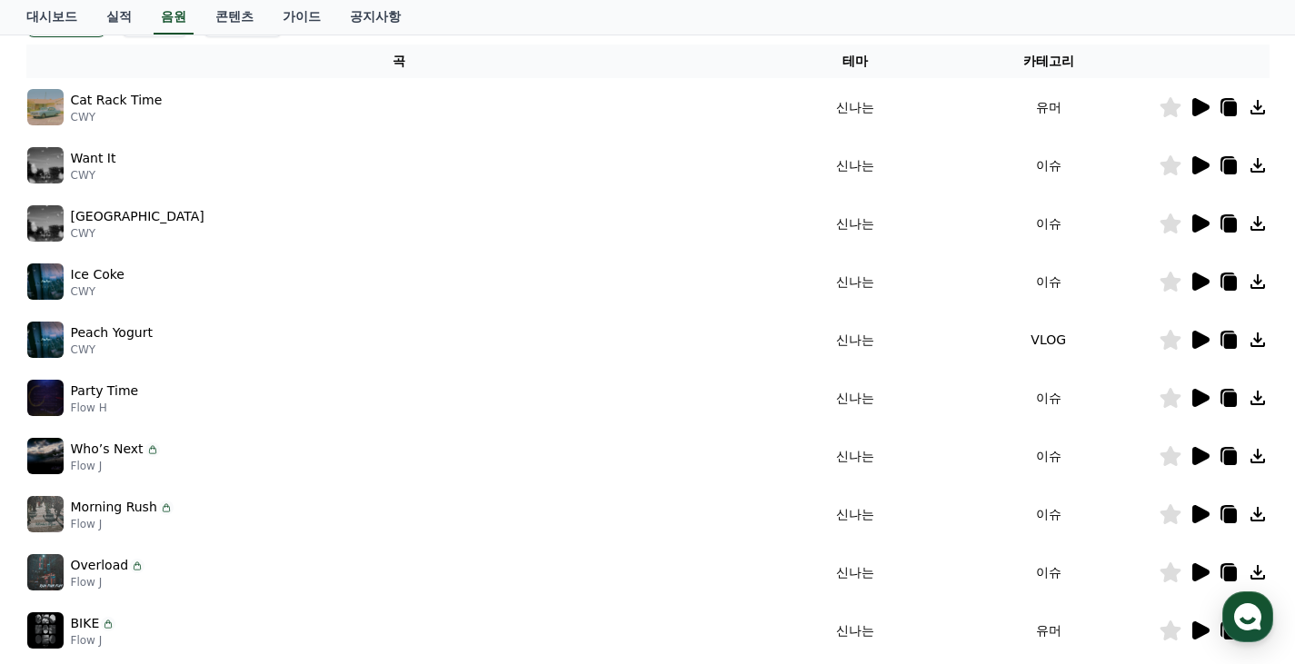
scroll to position [112, 0]
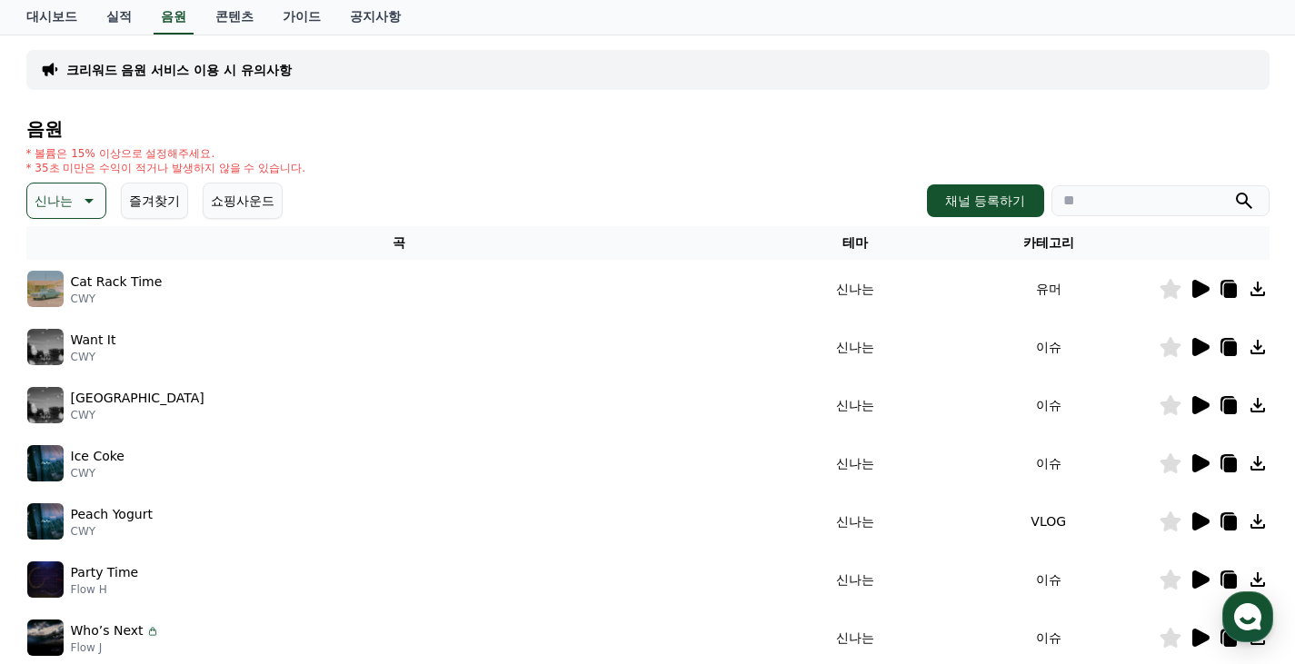
click at [180, 193] on button "즐겨찾기" at bounding box center [154, 201] width 67 height 36
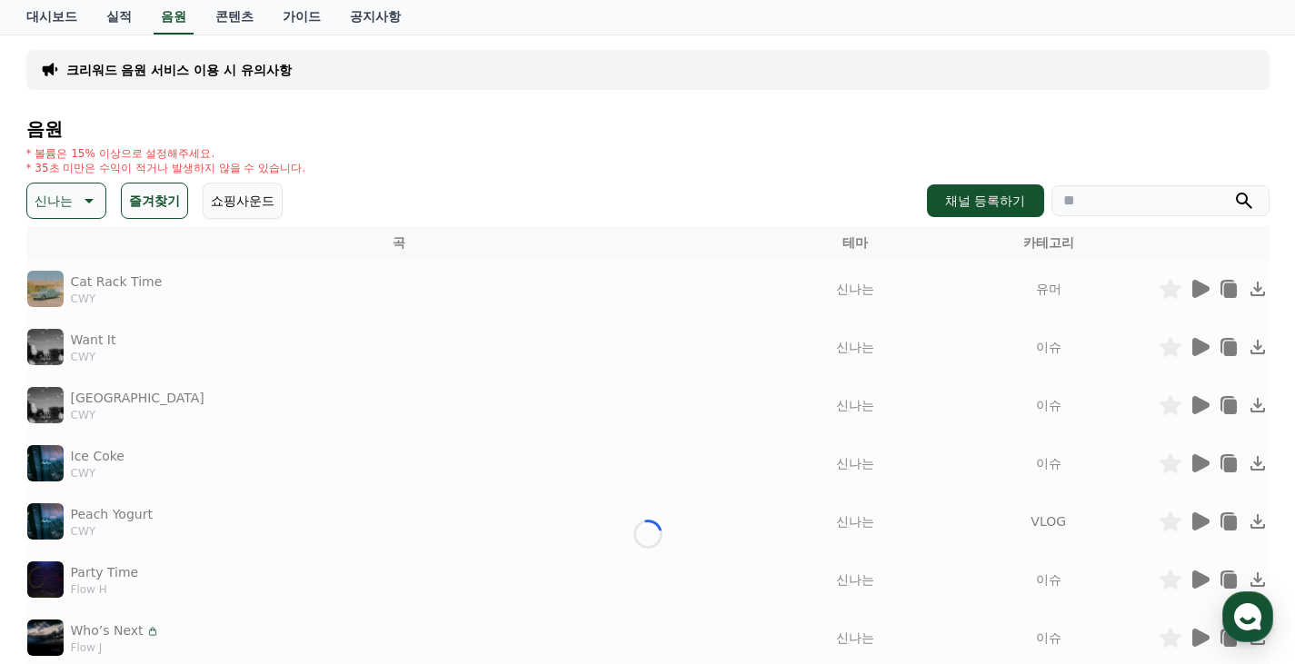
scroll to position [5, 0]
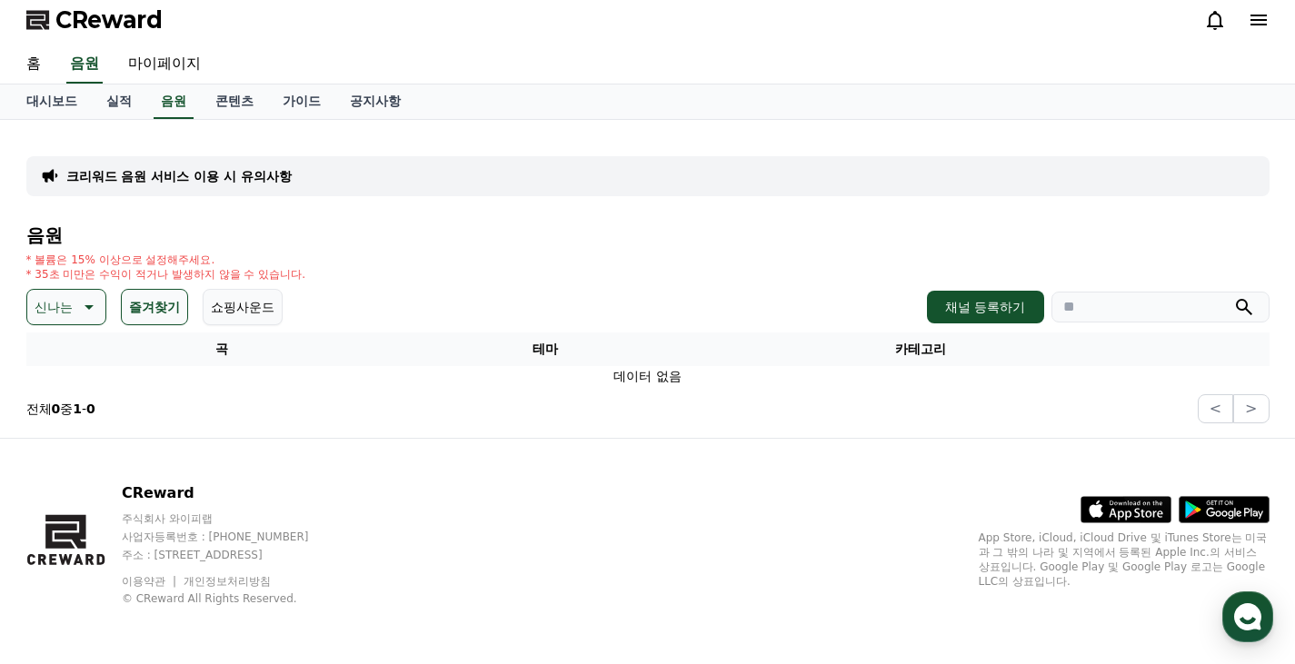
click at [50, 296] on p "신나는" at bounding box center [54, 306] width 38 height 25
click at [66, 351] on button "전체" at bounding box center [49, 355] width 40 height 40
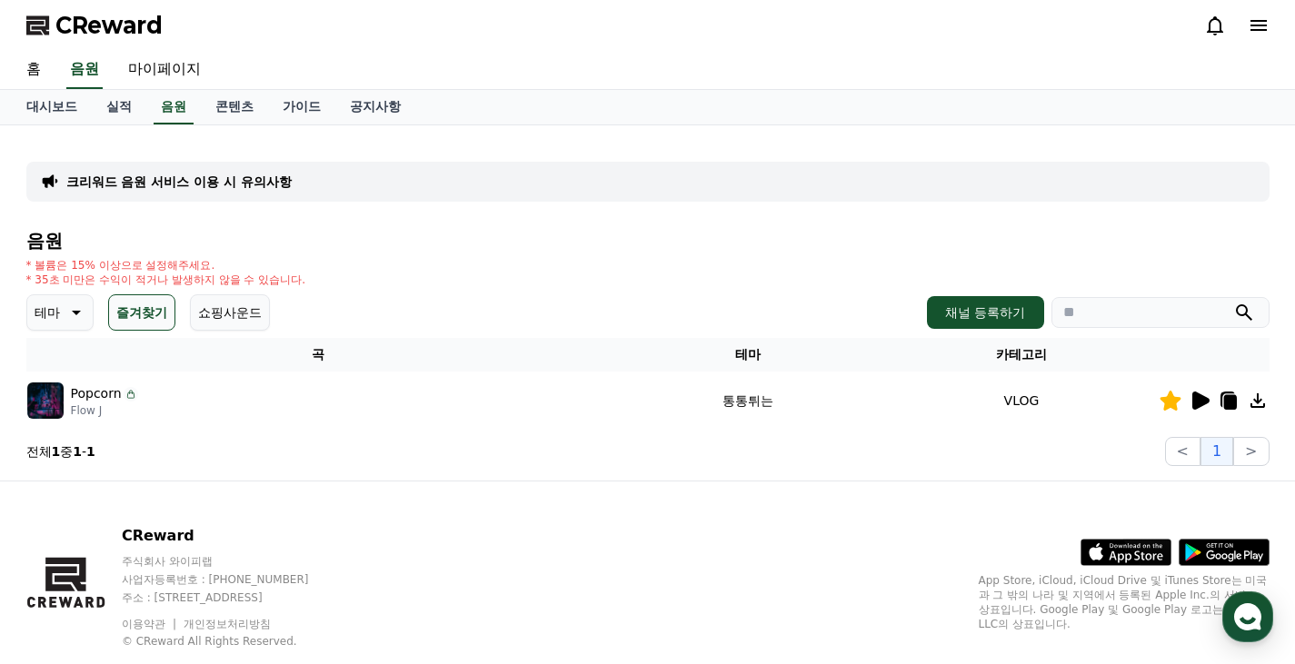
click at [70, 304] on icon at bounding box center [75, 313] width 22 height 22
click at [1098, 312] on input "search" at bounding box center [1160, 312] width 218 height 31
type input "**"
click at [1233, 302] on button "submit" at bounding box center [1244, 313] width 22 height 22
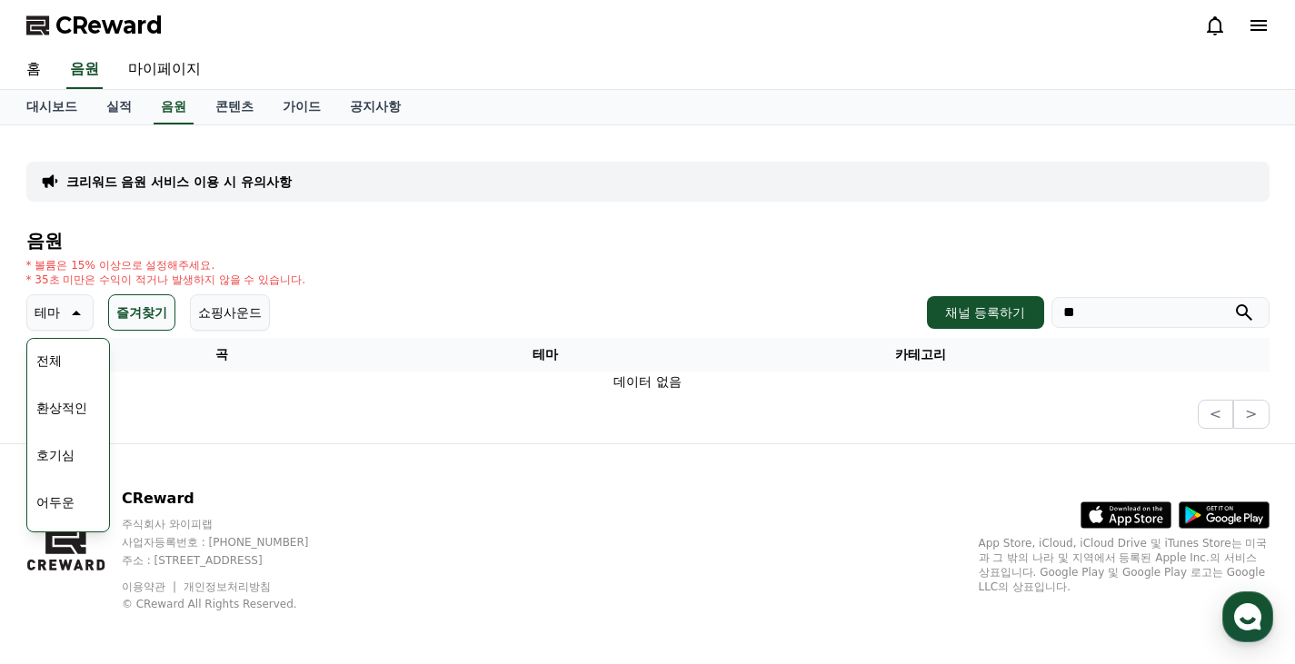
click at [66, 369] on button "전체" at bounding box center [49, 361] width 40 height 40
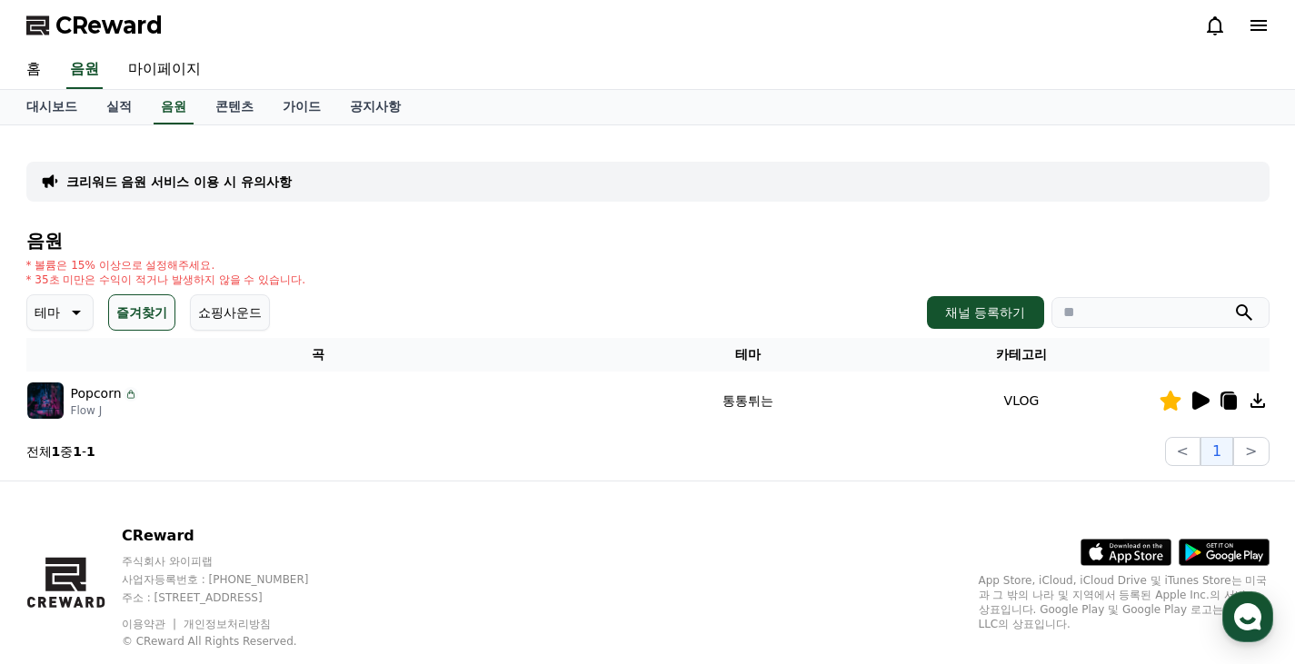
click at [1083, 314] on input "search" at bounding box center [1160, 312] width 218 height 31
click at [1233, 302] on button "submit" at bounding box center [1244, 313] width 22 height 22
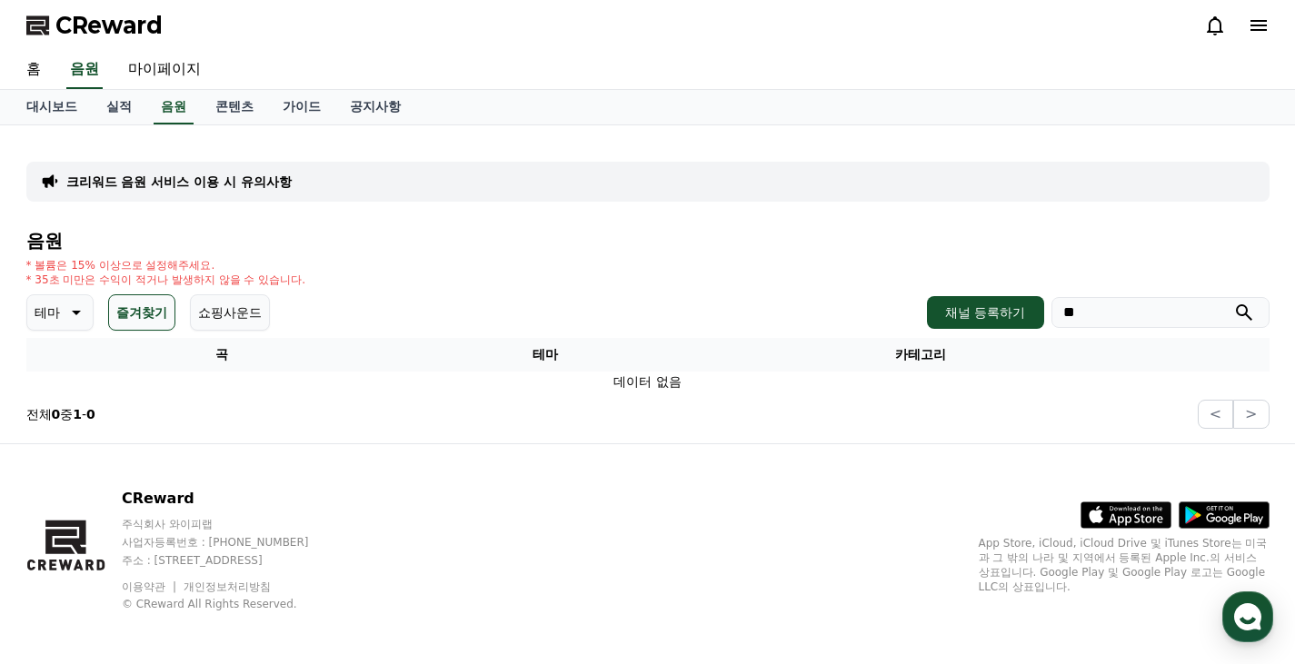
click at [190, 313] on button "쇼핑사운드" at bounding box center [230, 312] width 80 height 36
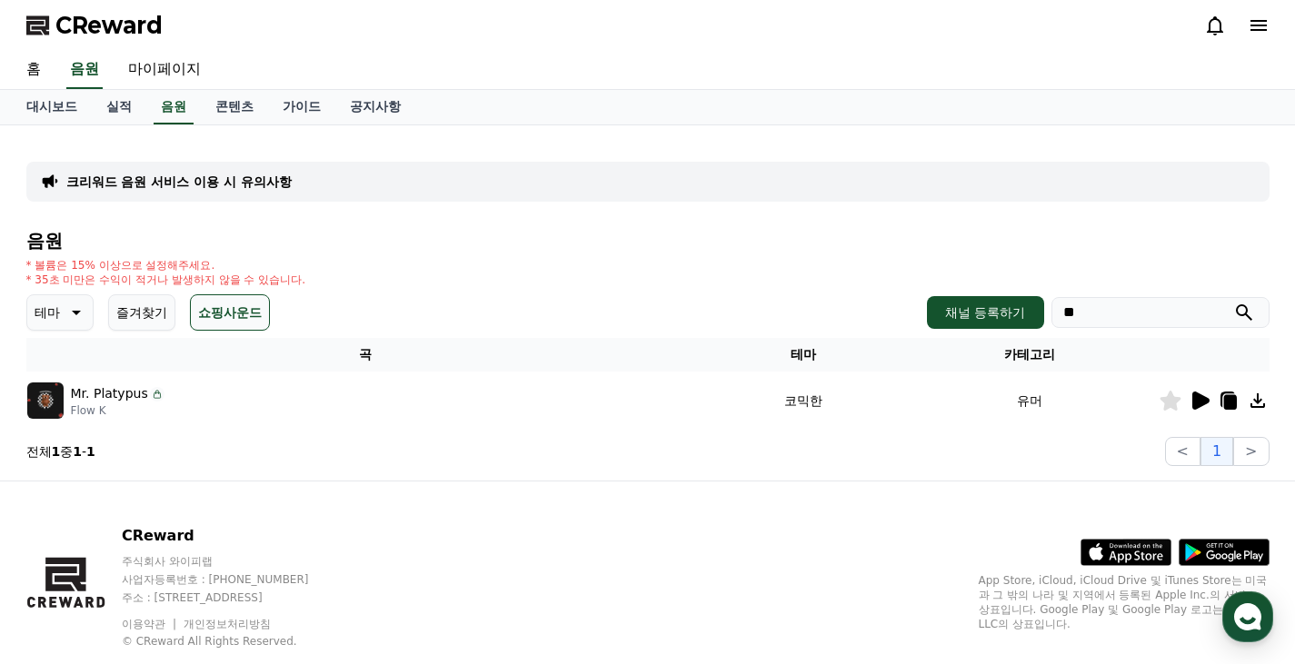
click at [1199, 402] on icon at bounding box center [1200, 401] width 17 height 18
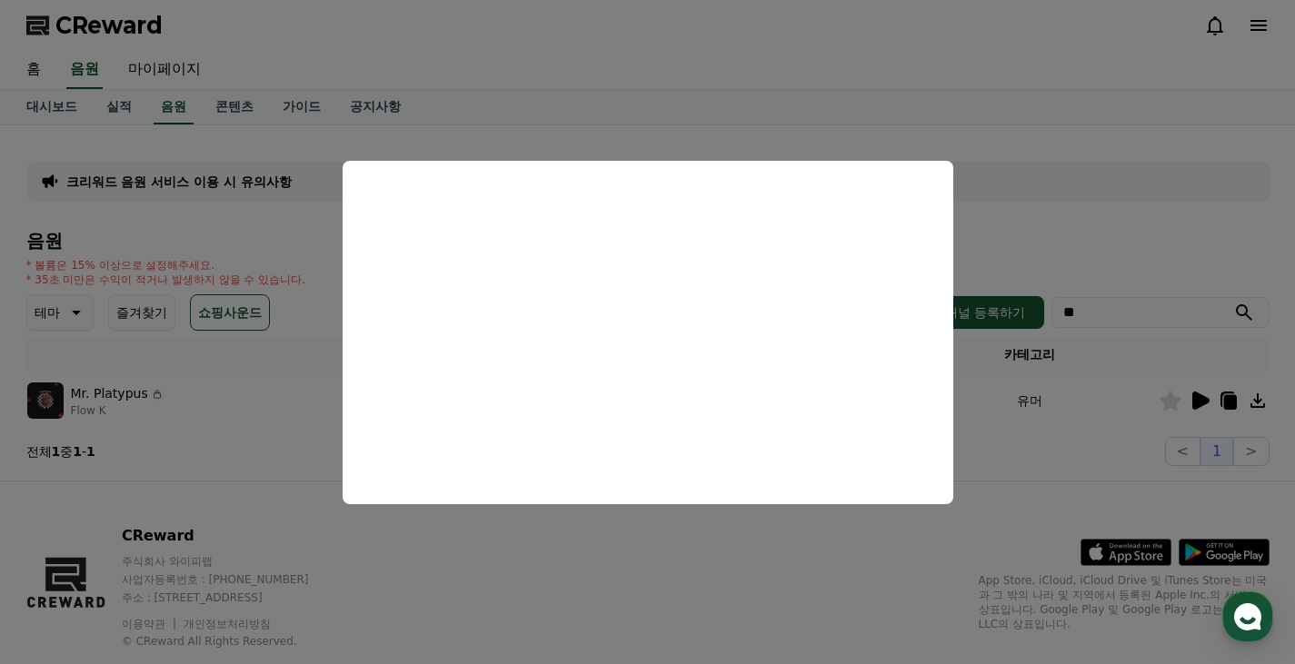
click at [225, 417] on button "close modal" at bounding box center [647, 332] width 1295 height 664
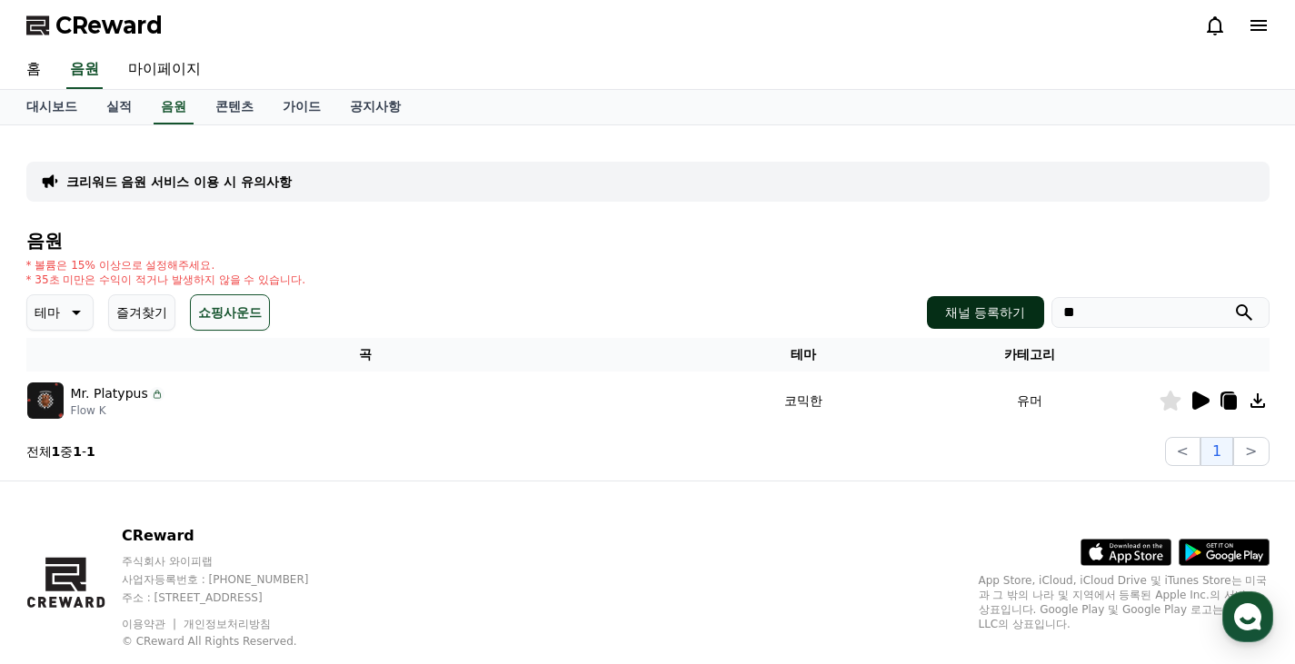
drag, startPoint x: 1098, startPoint y: 321, endPoint x: 1036, endPoint y: 316, distance: 62.9
click at [1038, 316] on div "채널 등록하기 **" at bounding box center [1098, 312] width 342 height 33
click at [1233, 302] on button "submit" at bounding box center [1244, 313] width 22 height 22
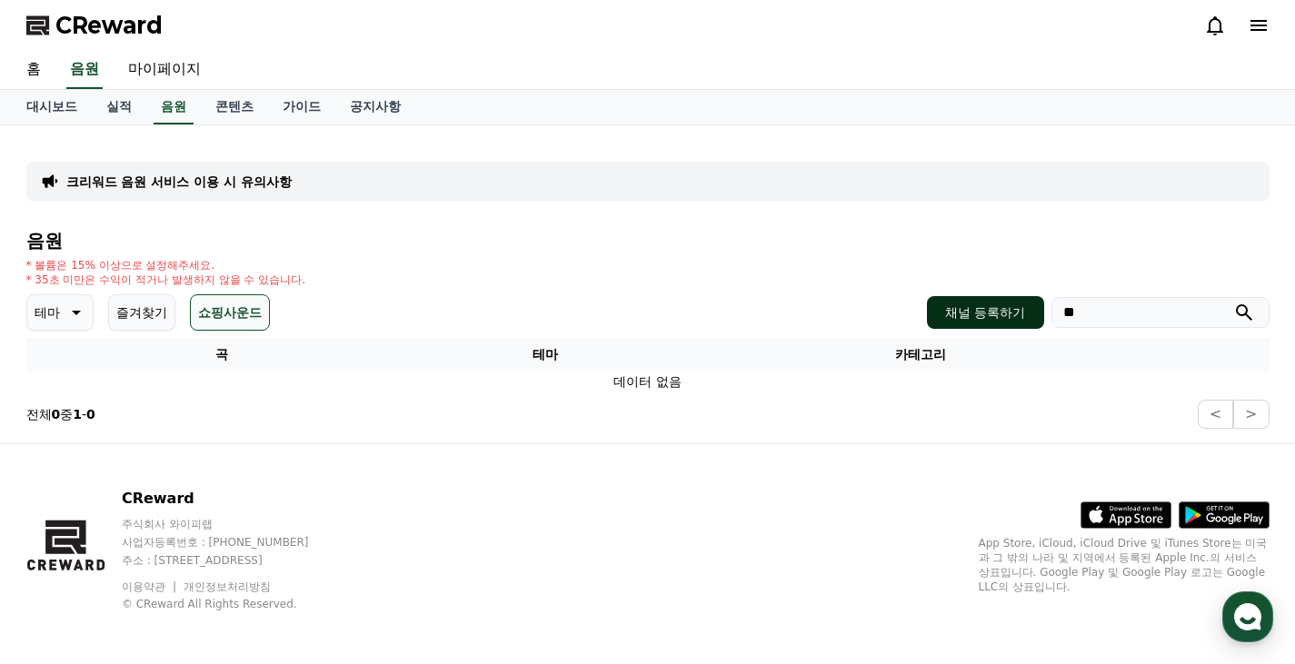
type input "**"
click at [1233, 302] on button "submit" at bounding box center [1244, 313] width 22 height 22
click at [173, 317] on button "즐겨찾기" at bounding box center [141, 312] width 67 height 36
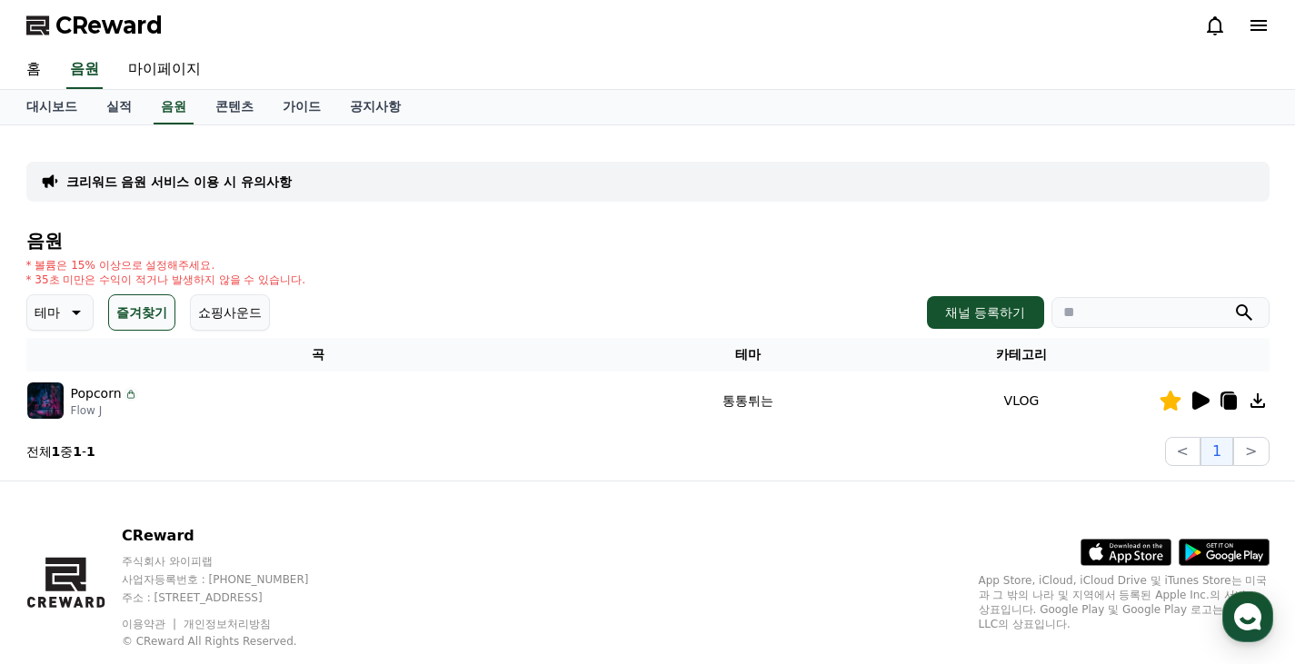
click at [53, 323] on p "테마" at bounding box center [47, 312] width 25 height 25
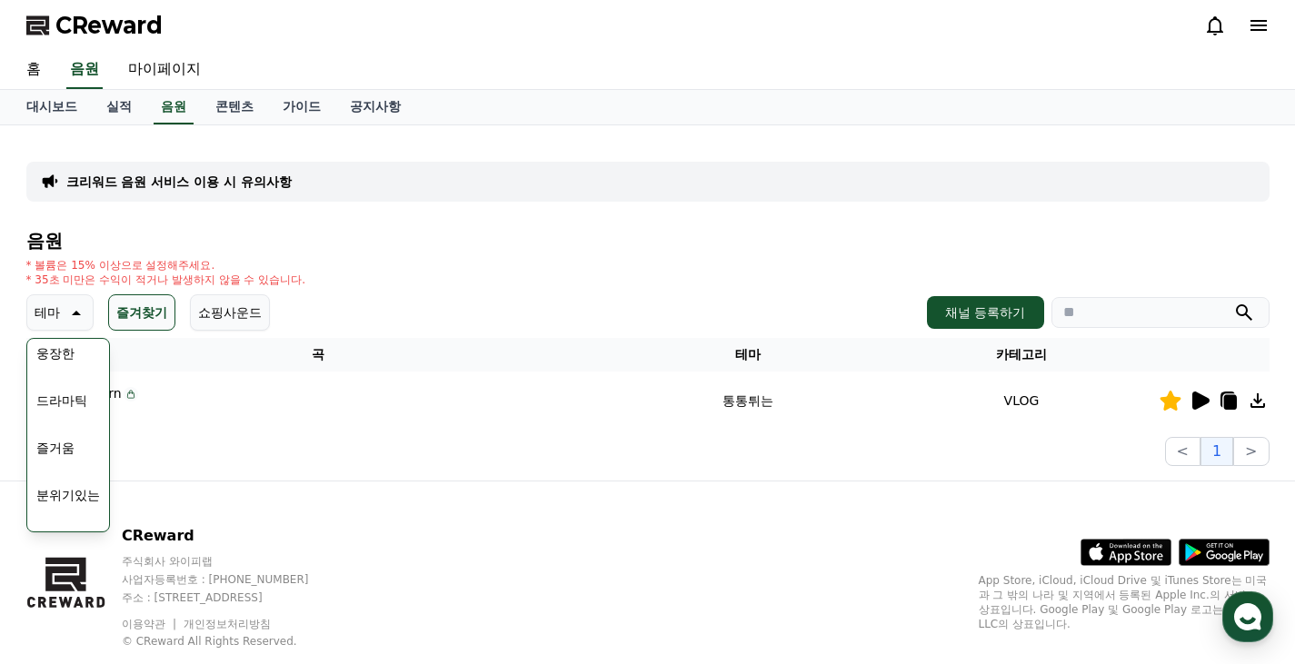
scroll to position [113, 0]
click at [243, 306] on button "쇼핑사운드" at bounding box center [230, 312] width 80 height 36
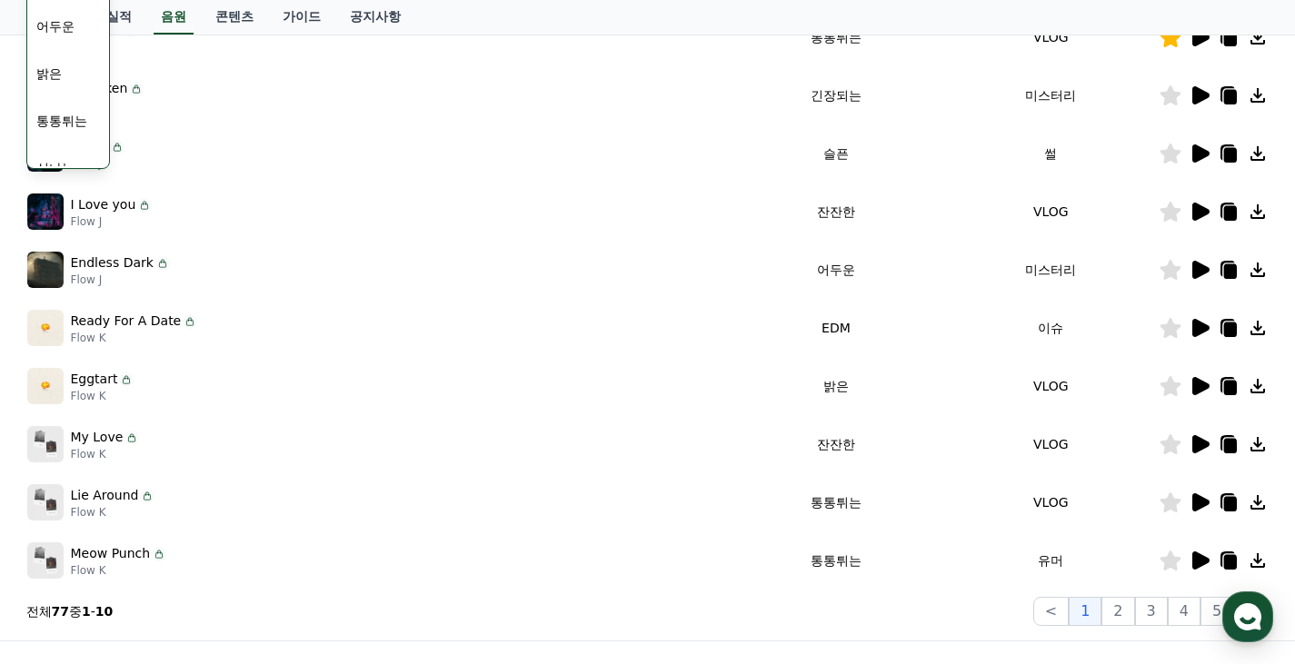
scroll to position [566, 0]
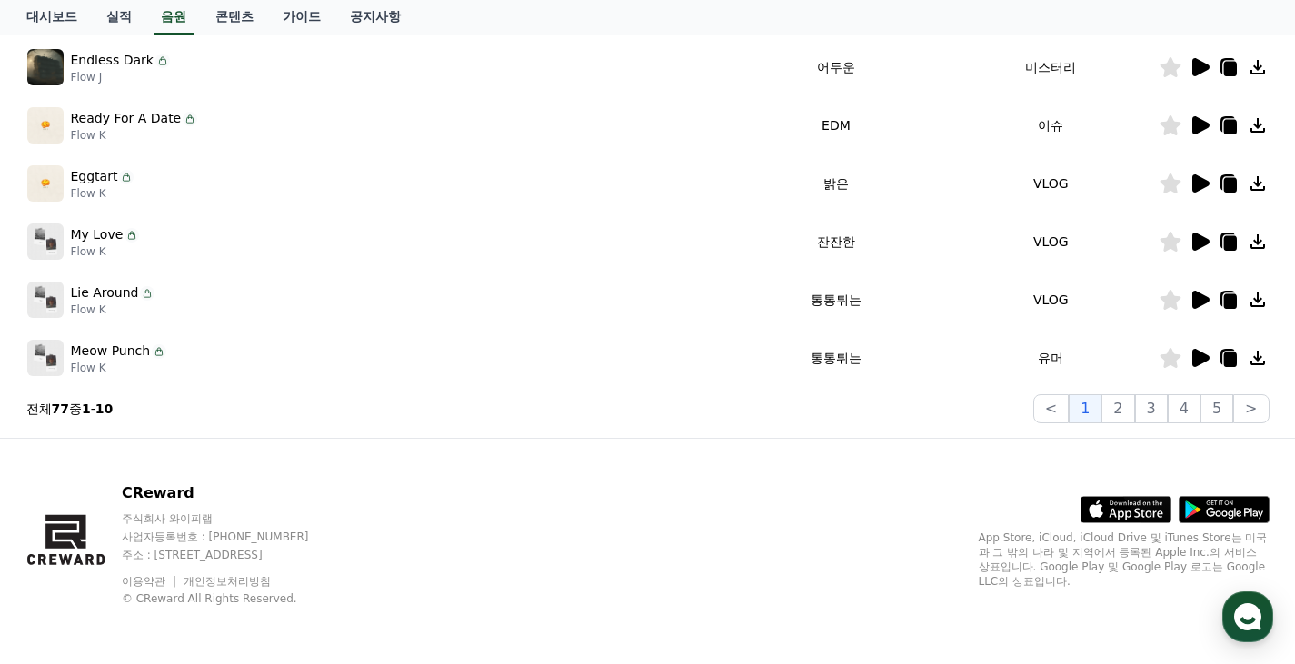
click at [1201, 361] on icon at bounding box center [1200, 358] width 17 height 18
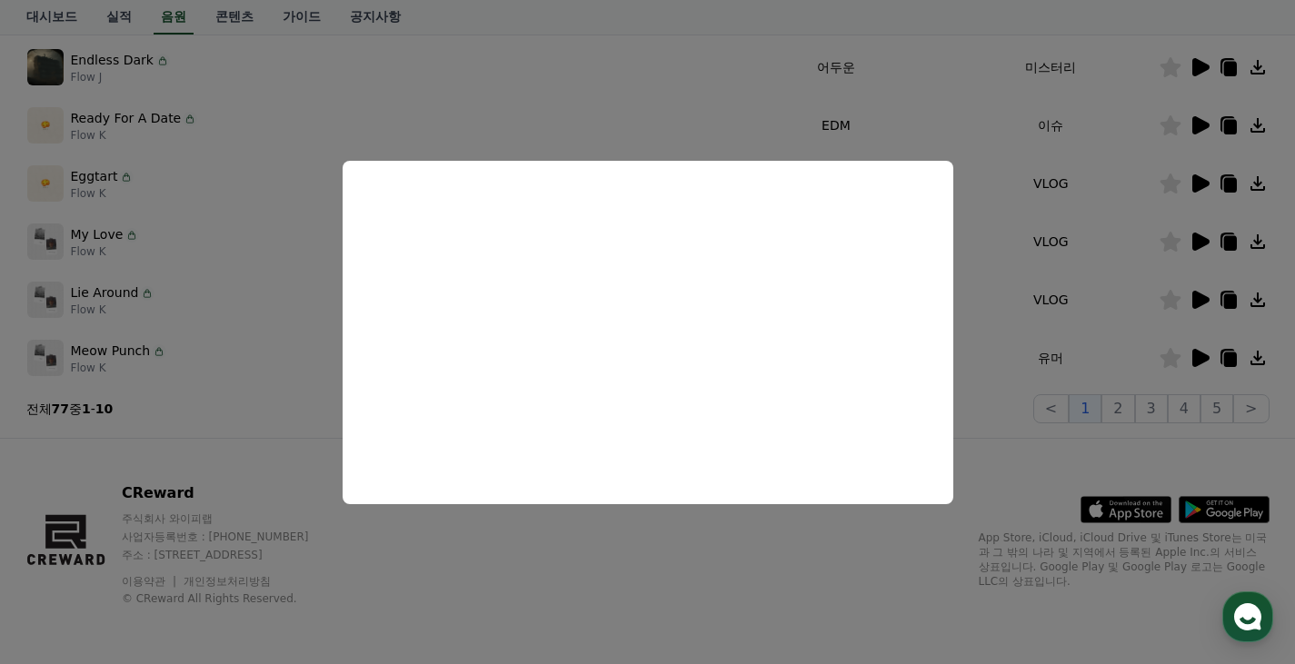
click at [215, 451] on button "close modal" at bounding box center [647, 332] width 1295 height 664
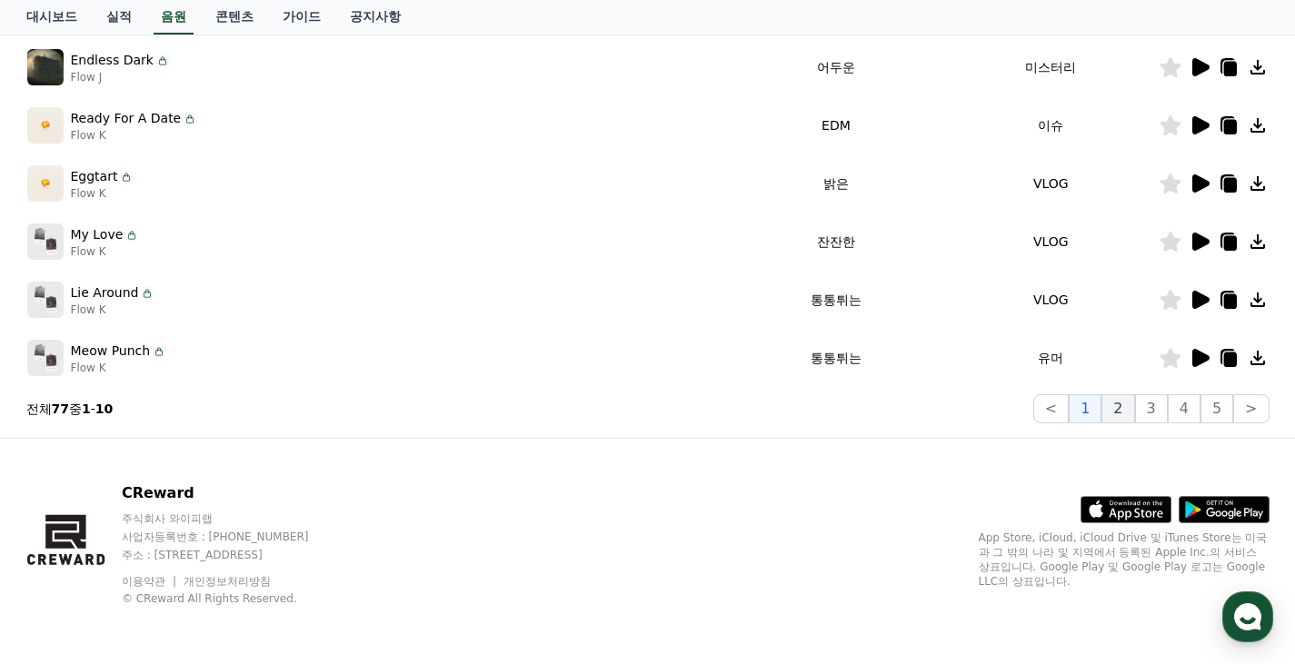
click at [1115, 412] on button "2" at bounding box center [1117, 408] width 33 height 29
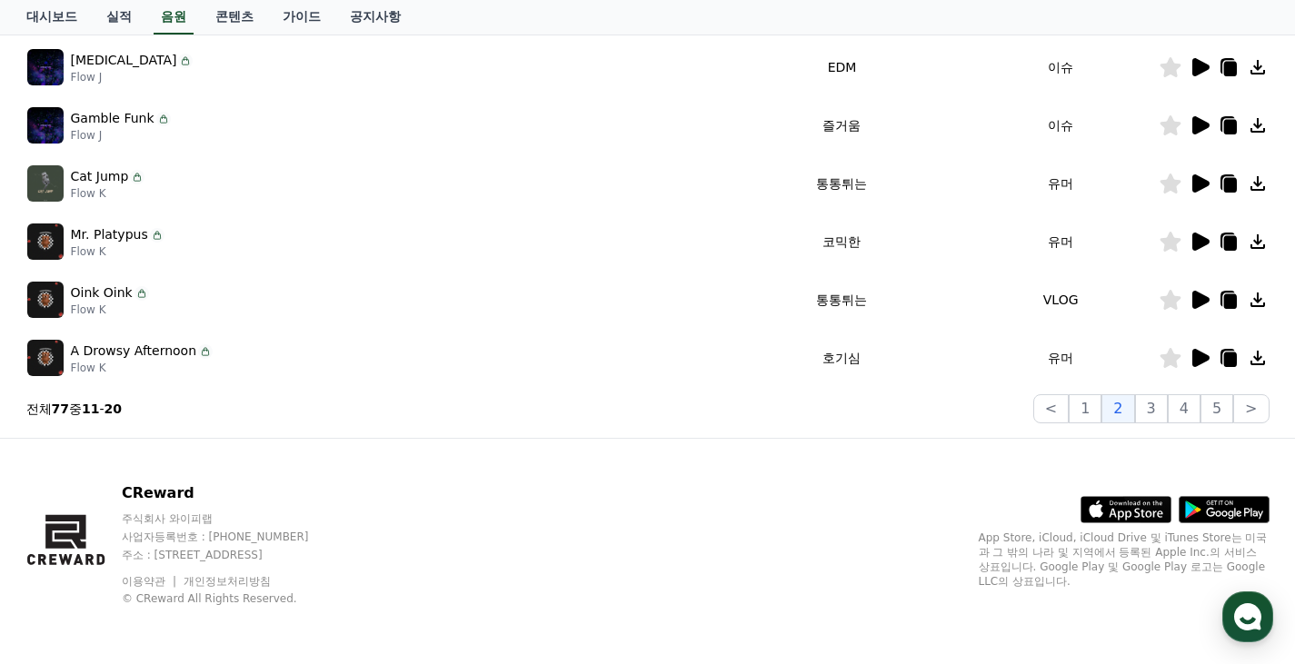
scroll to position [293, 0]
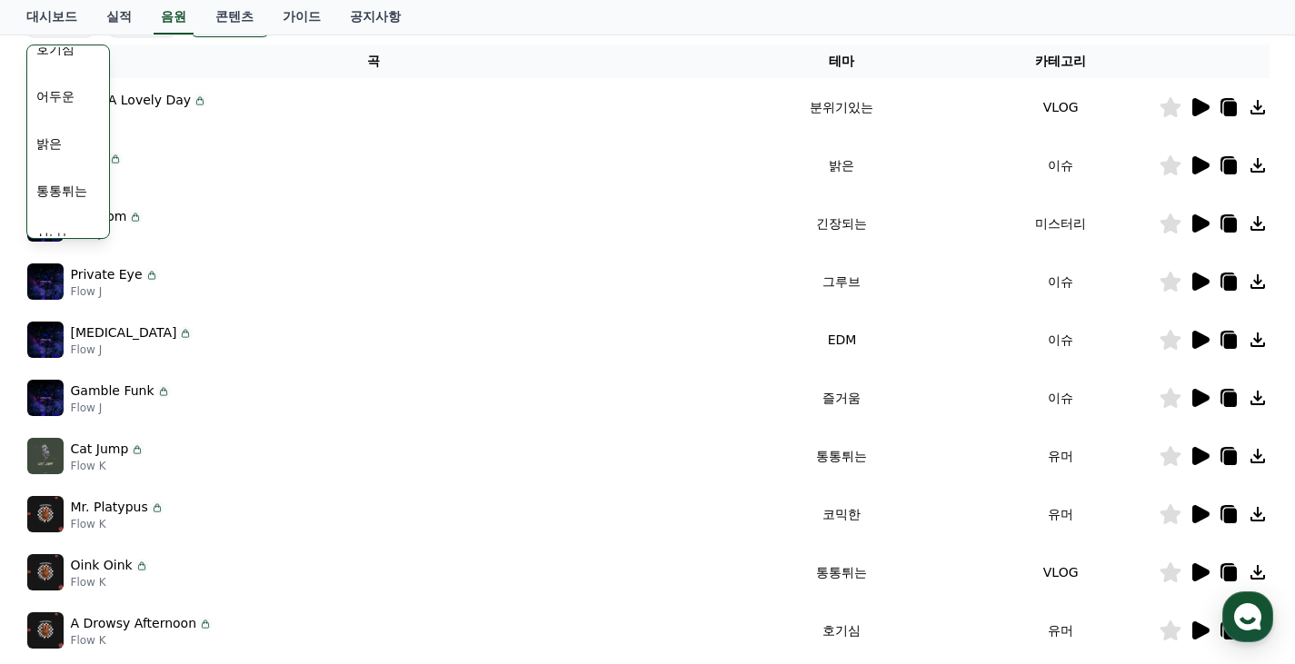
click at [1189, 451] on icon at bounding box center [1199, 456] width 22 height 22
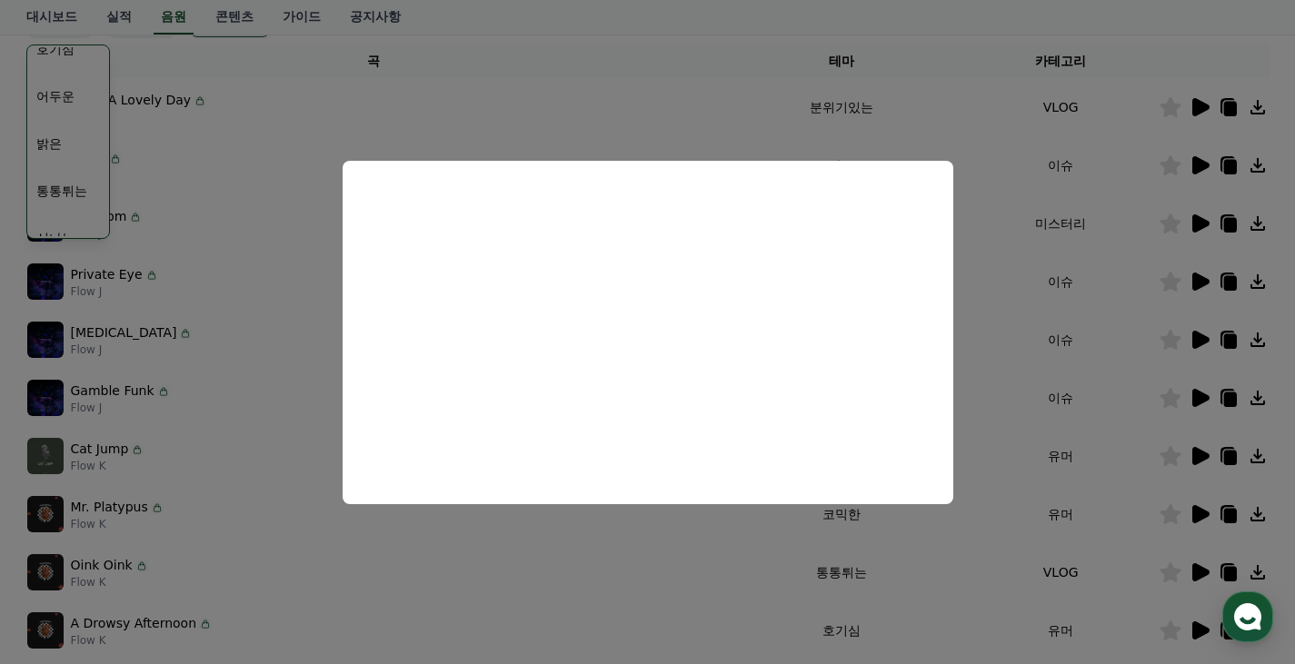
click at [264, 384] on button "close modal" at bounding box center [647, 332] width 1295 height 664
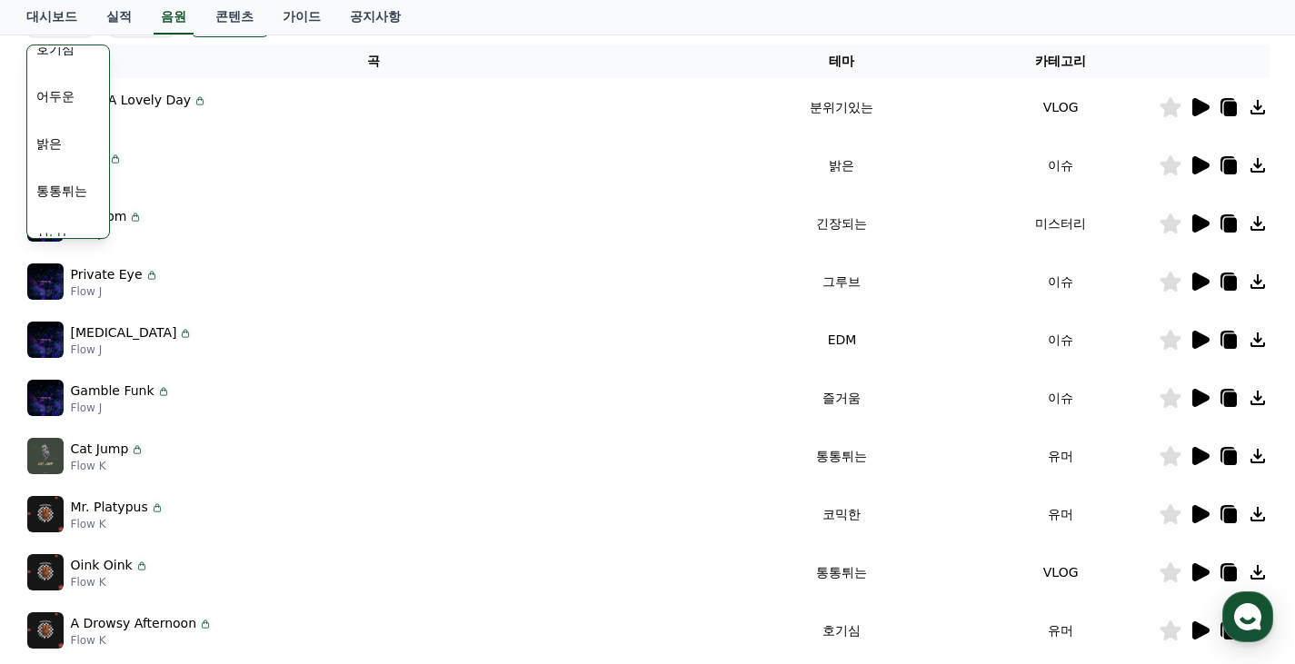
scroll to position [475, 0]
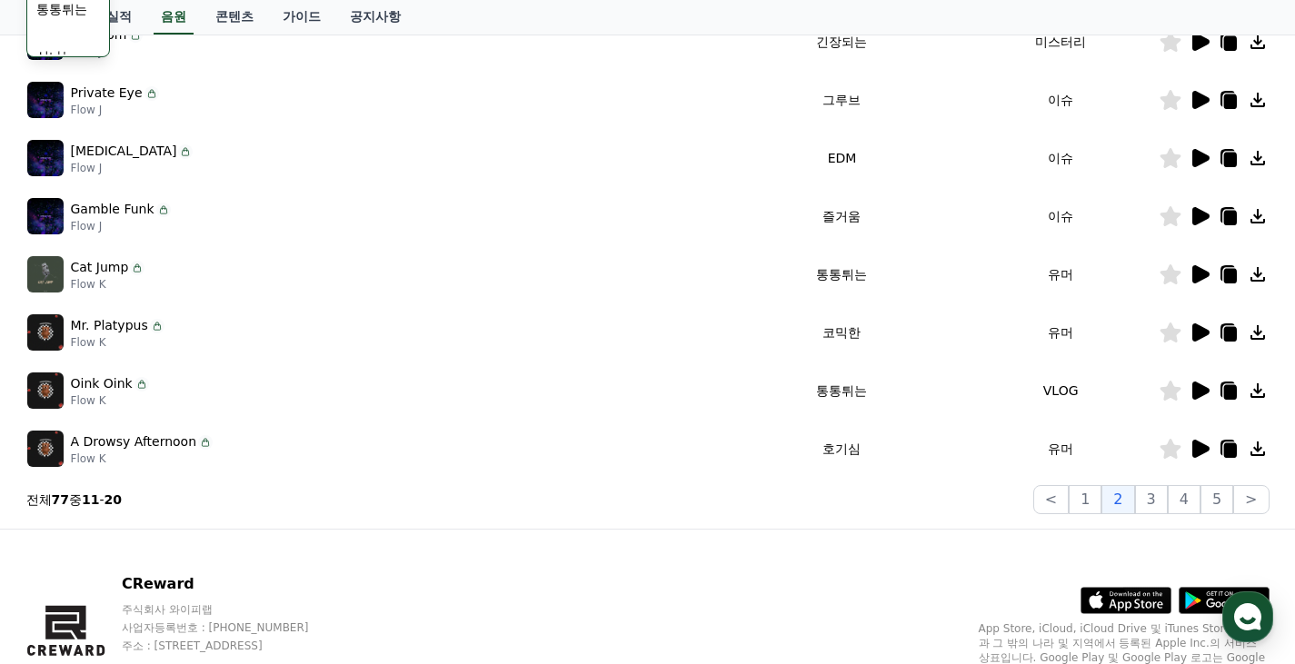
click at [1201, 448] on icon at bounding box center [1200, 449] width 17 height 18
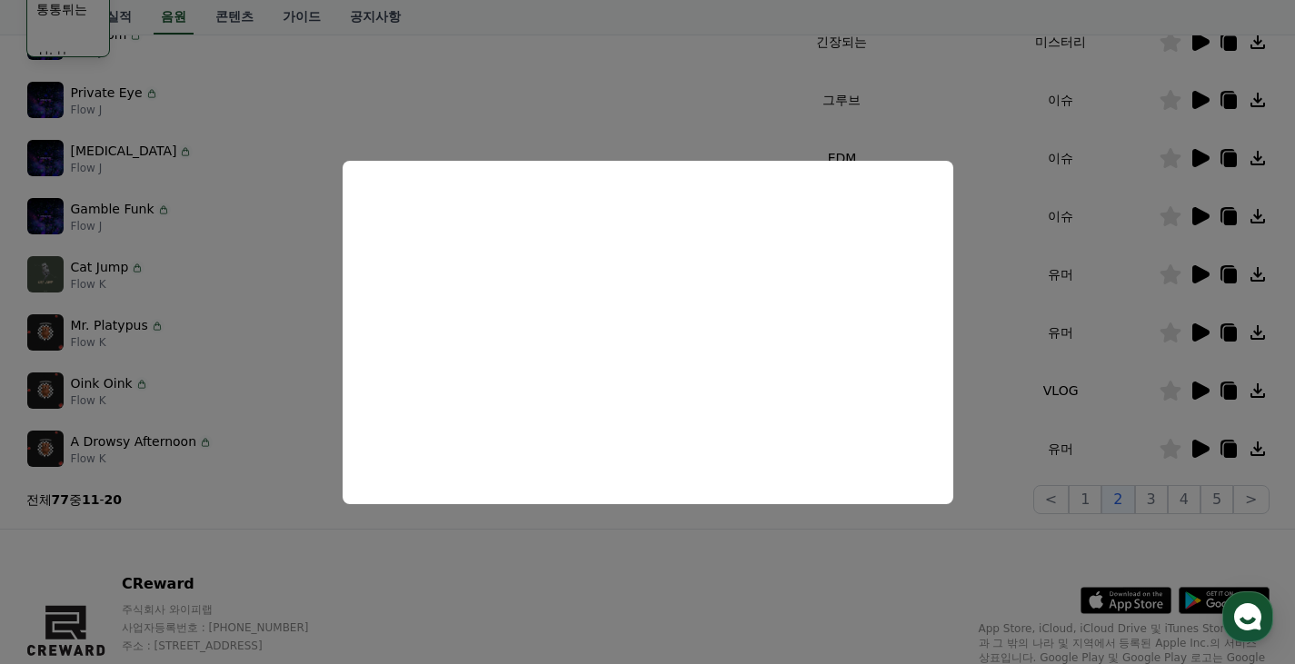
click at [299, 454] on button "close modal" at bounding box center [647, 332] width 1295 height 664
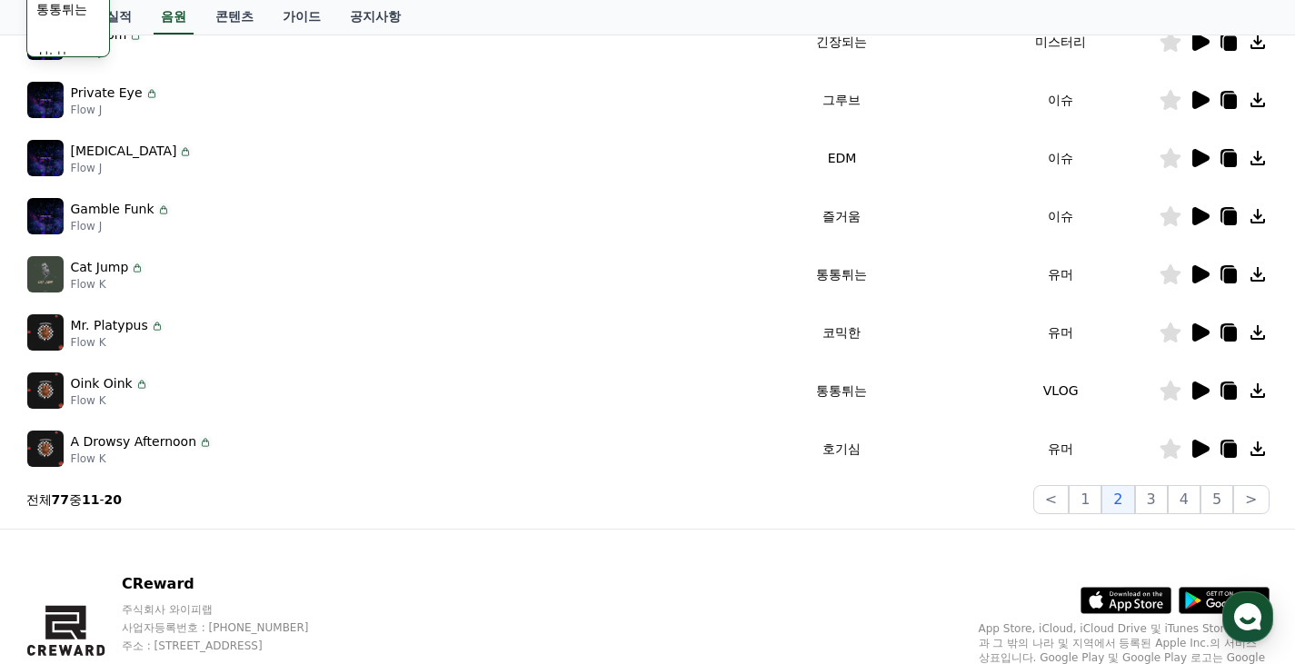
click at [1170, 449] on icon at bounding box center [1169, 449] width 21 height 20
click at [1148, 499] on button "3" at bounding box center [1151, 499] width 33 height 29
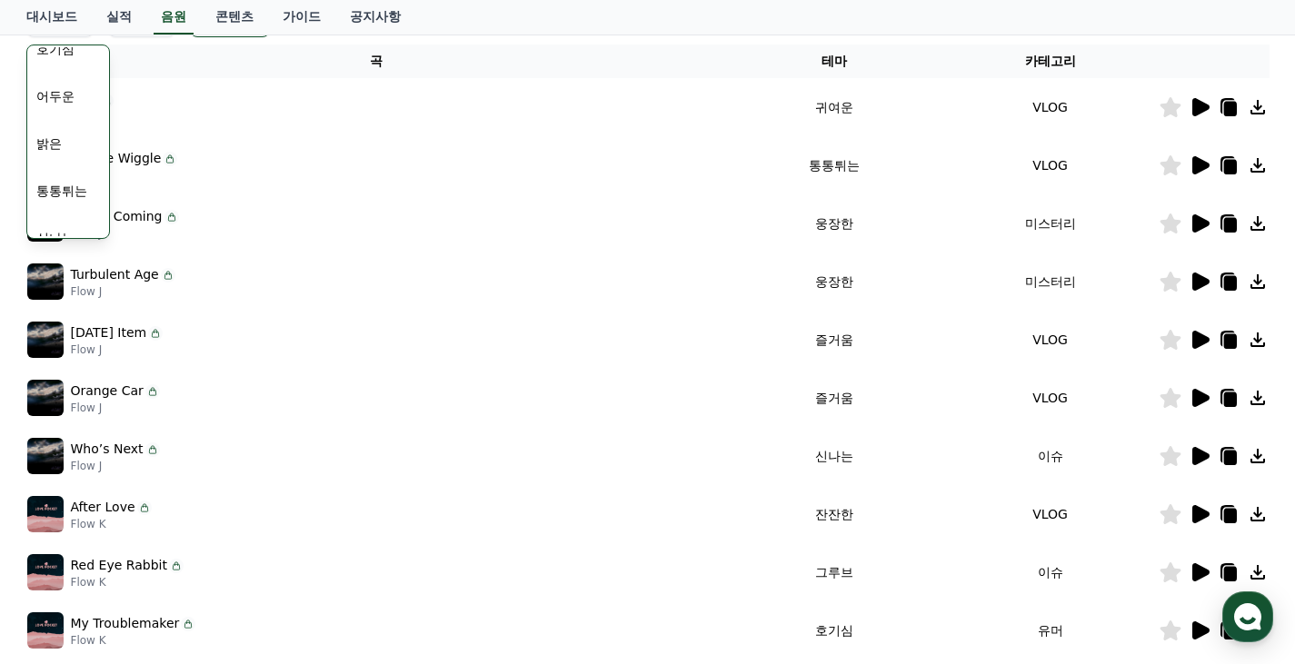
scroll to position [384, 0]
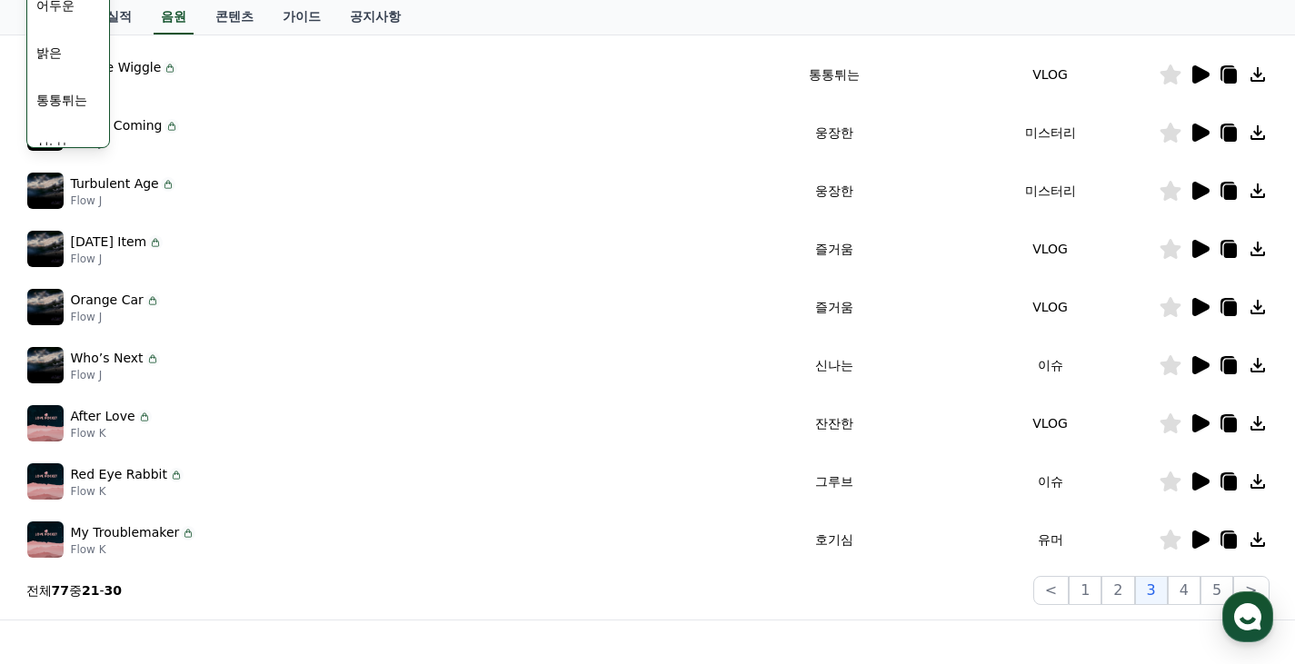
click at [1196, 537] on icon at bounding box center [1200, 540] width 17 height 18
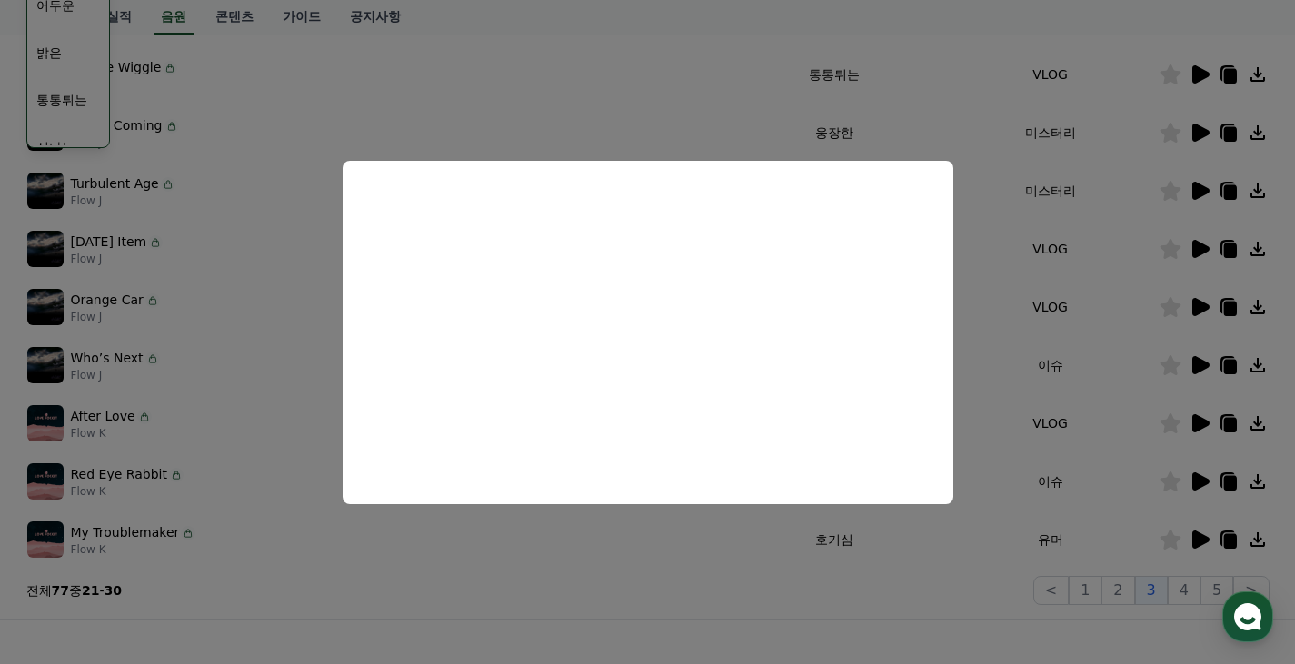
click at [572, 531] on button "close modal" at bounding box center [647, 332] width 1295 height 664
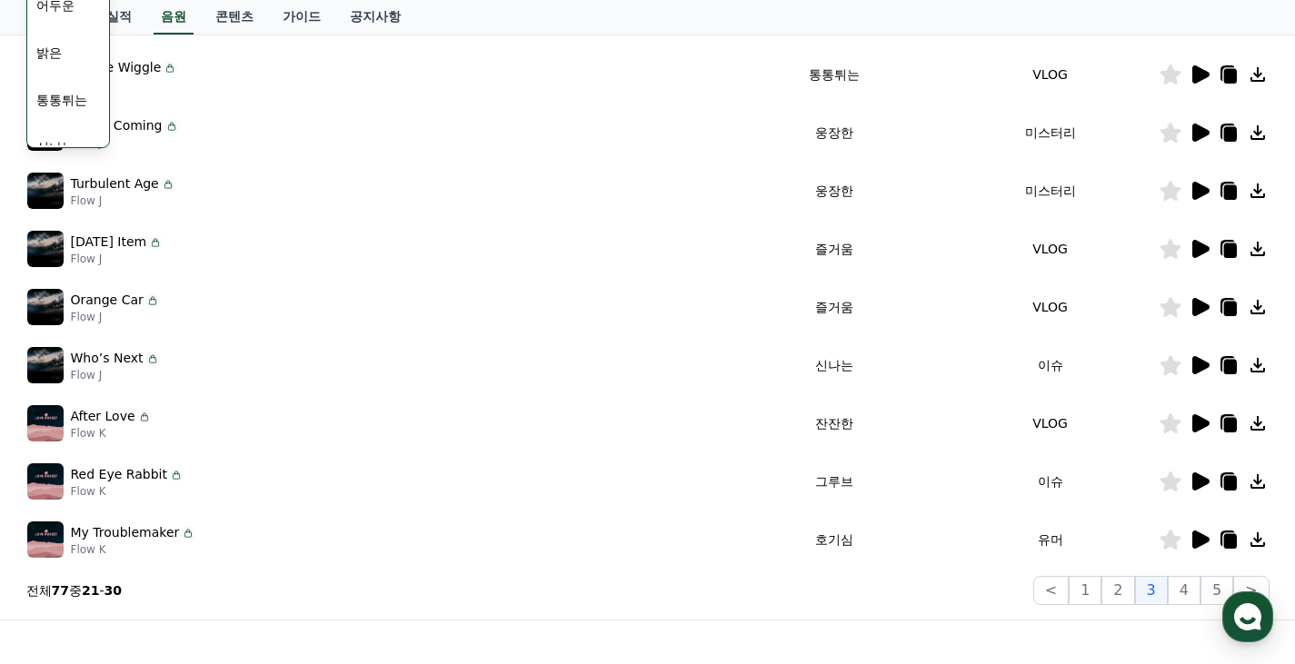
click at [1168, 542] on icon at bounding box center [1169, 540] width 21 height 20
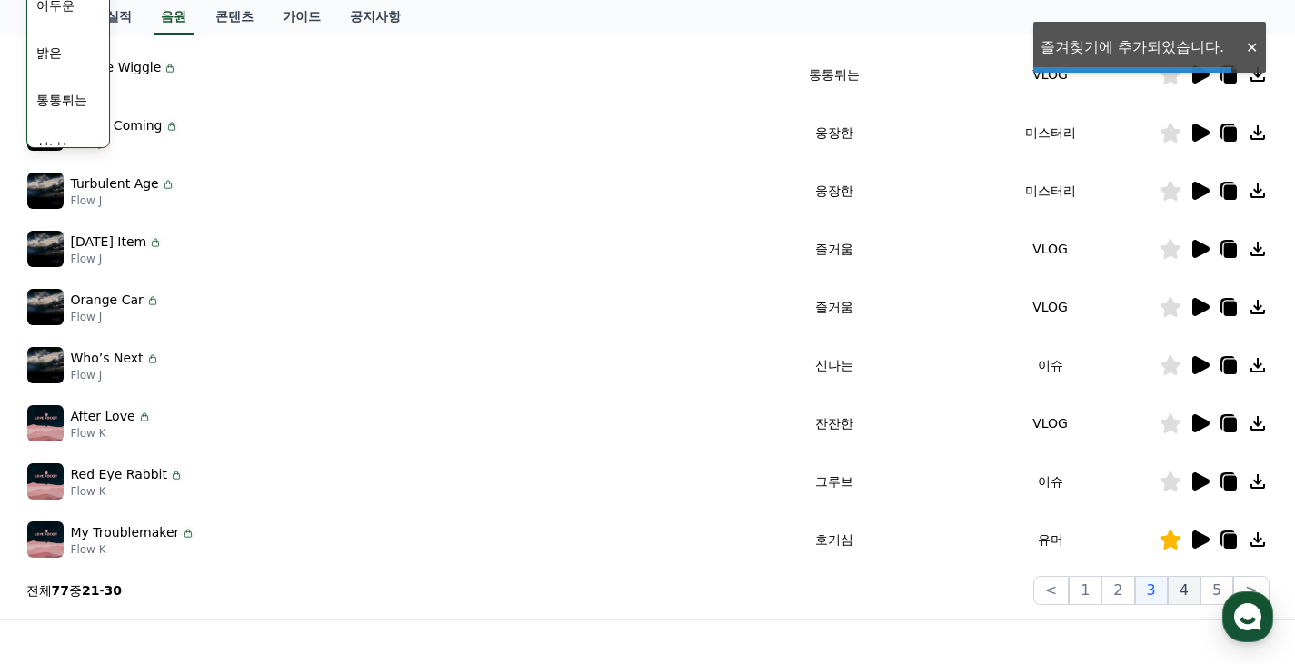
click at [1186, 586] on button "4" at bounding box center [1183, 590] width 33 height 29
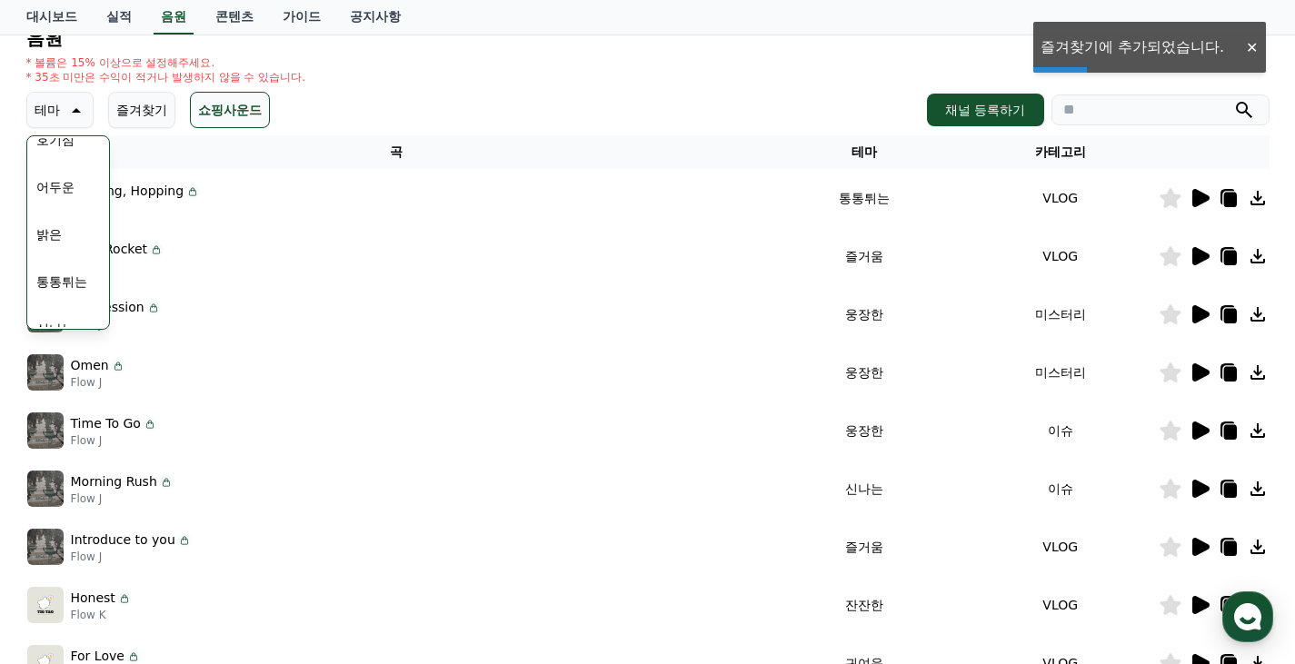
scroll to position [384, 0]
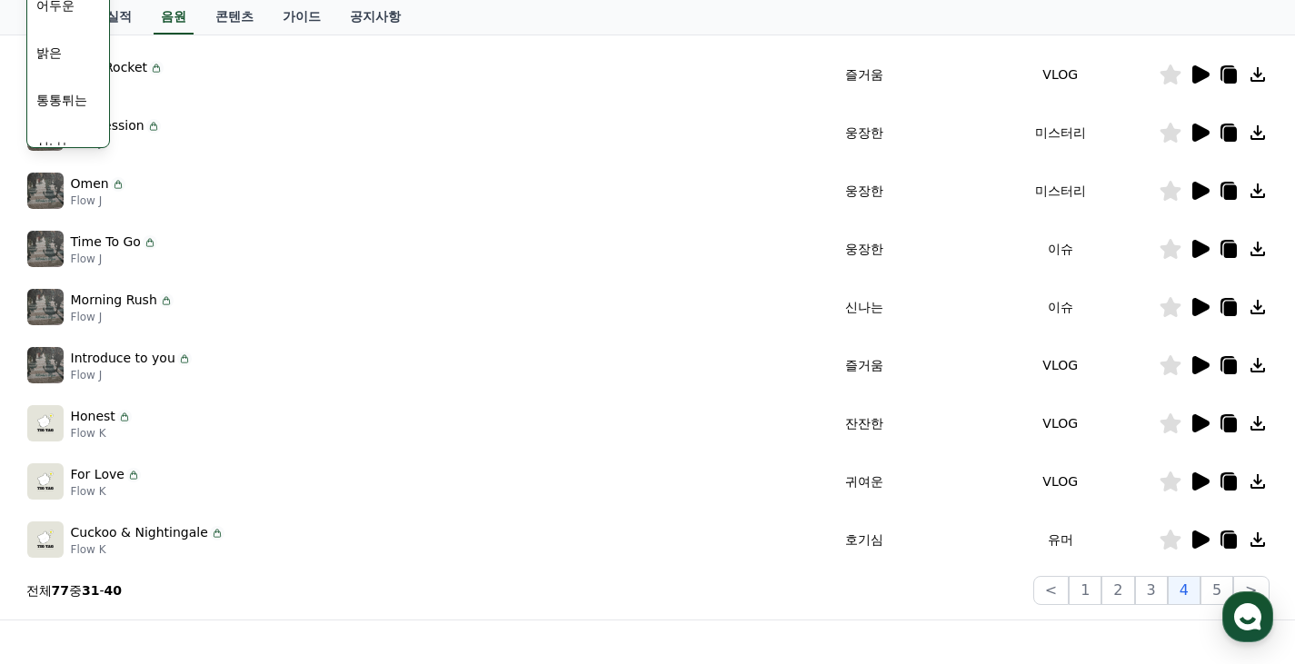
click at [1202, 551] on td at bounding box center [1213, 540] width 111 height 58
click at [1203, 540] on icon at bounding box center [1200, 540] width 17 height 18
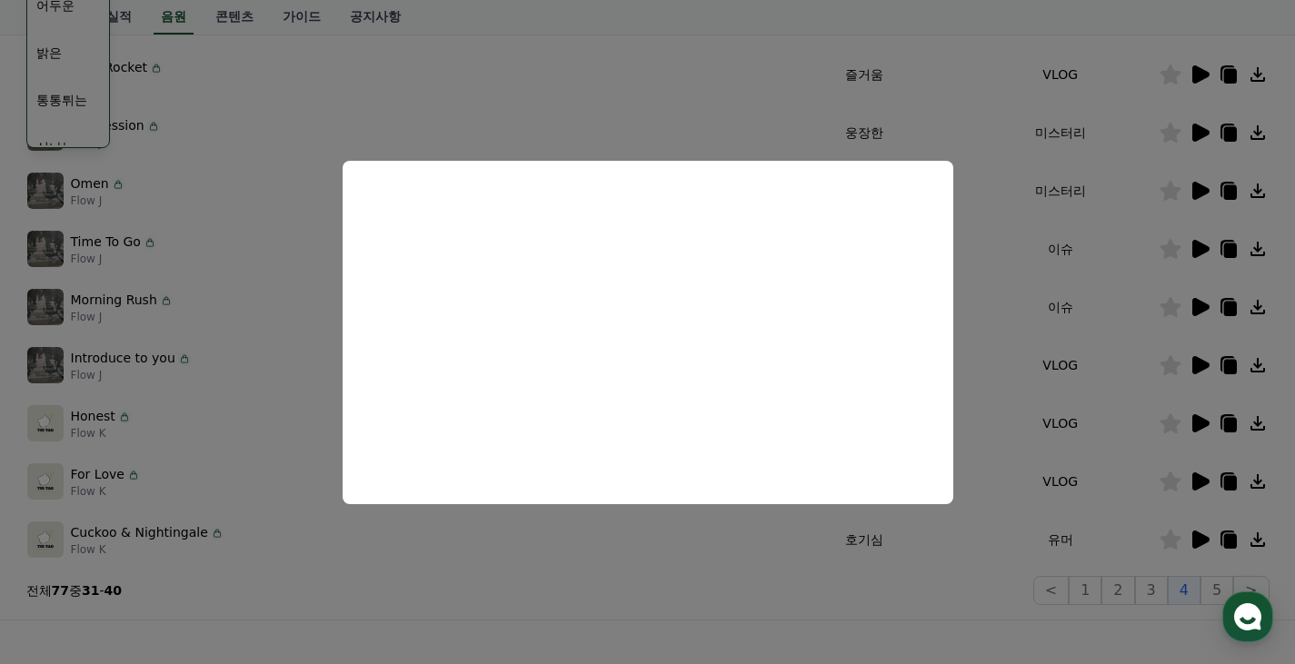
click at [665, 551] on button "close modal" at bounding box center [647, 332] width 1295 height 664
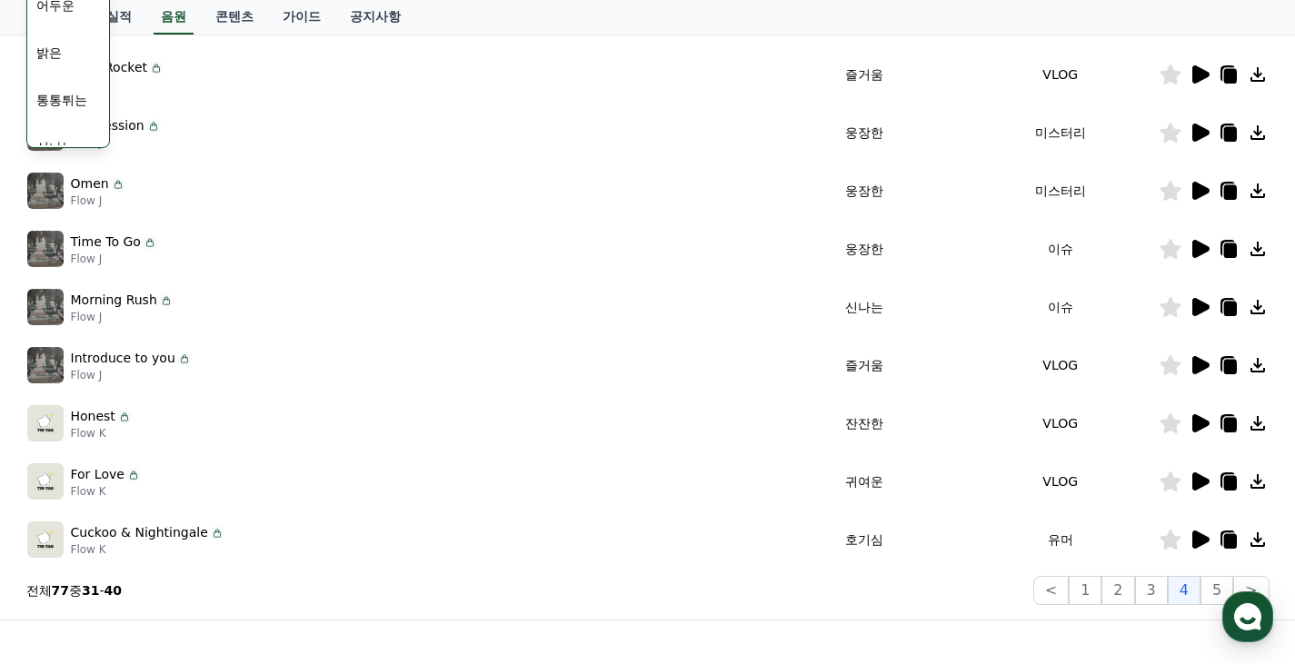
click at [1167, 545] on icon at bounding box center [1169, 540] width 21 height 20
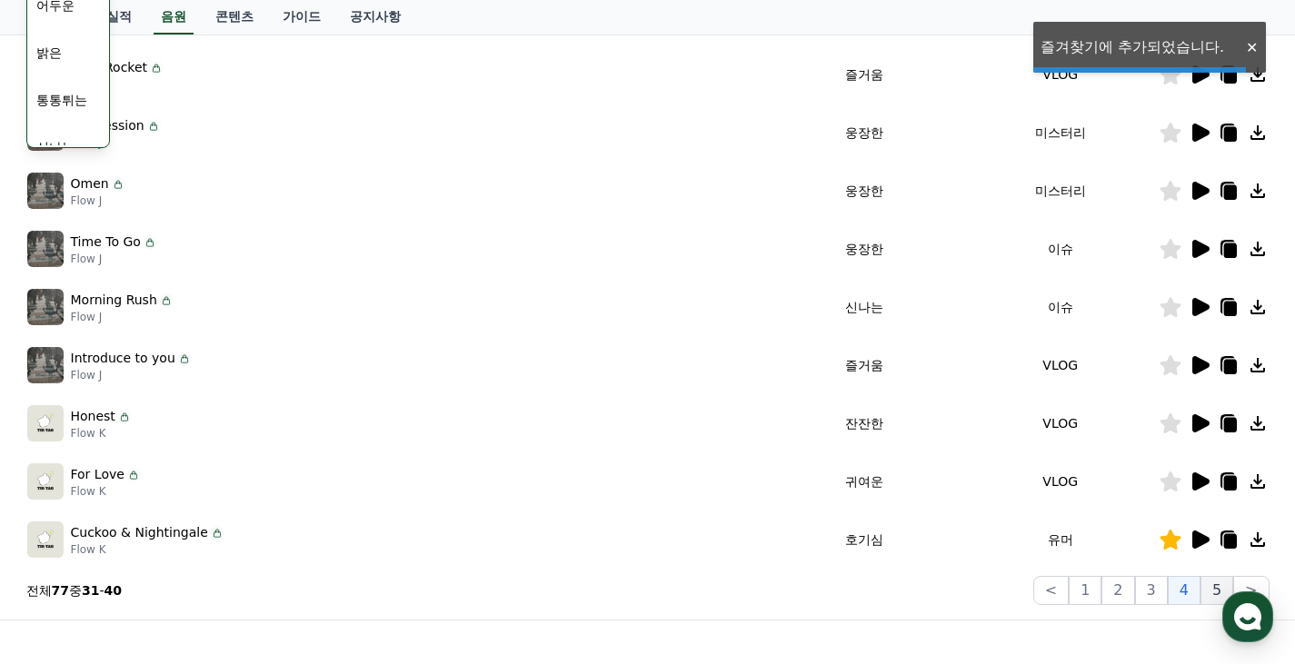
click at [1211, 582] on button "5" at bounding box center [1216, 590] width 33 height 29
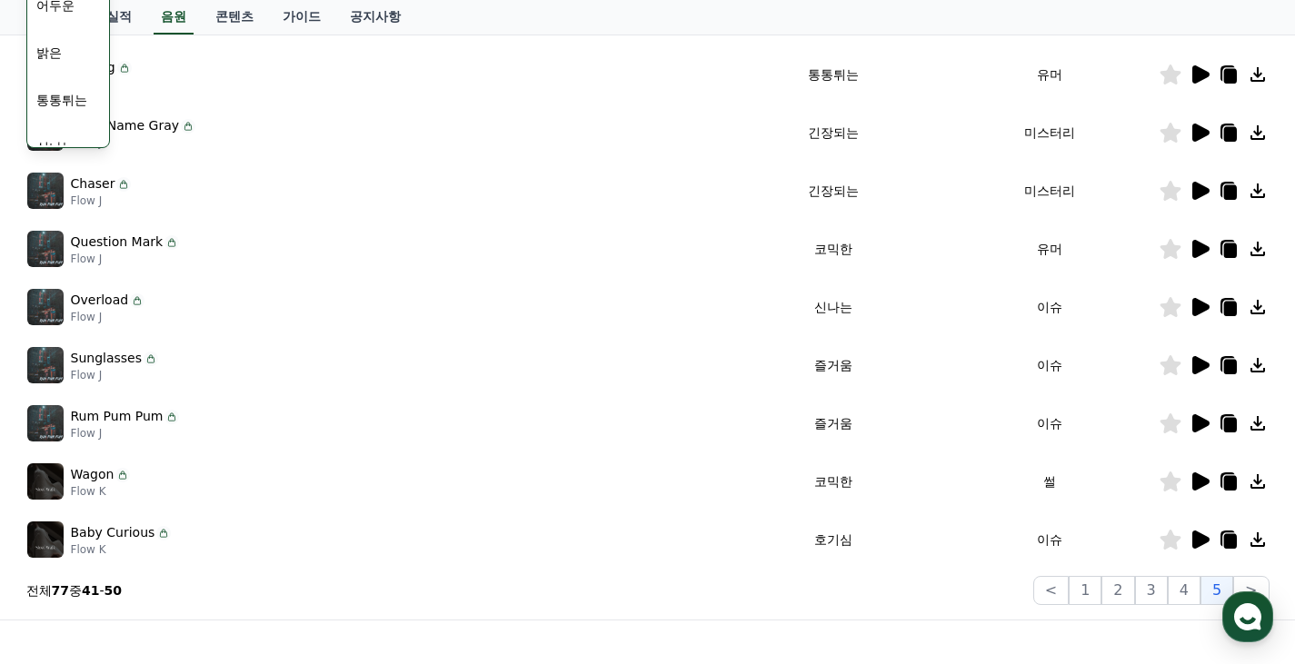
scroll to position [203, 0]
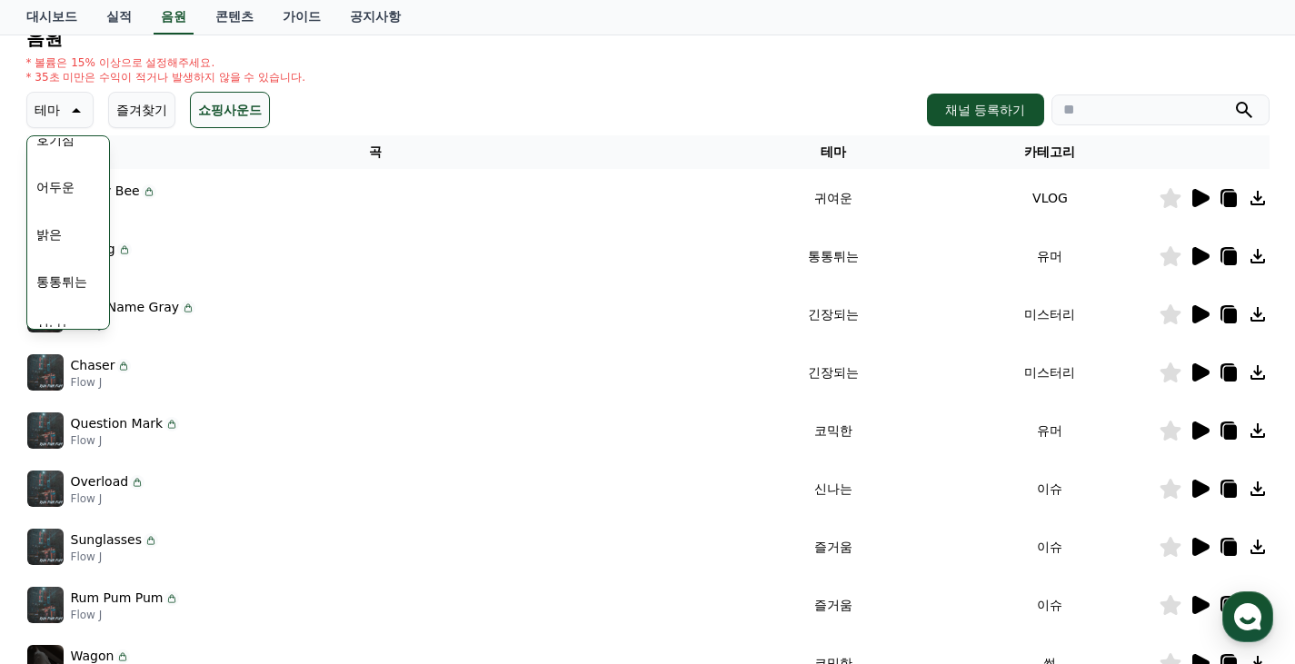
click at [1201, 432] on icon at bounding box center [1200, 431] width 17 height 18
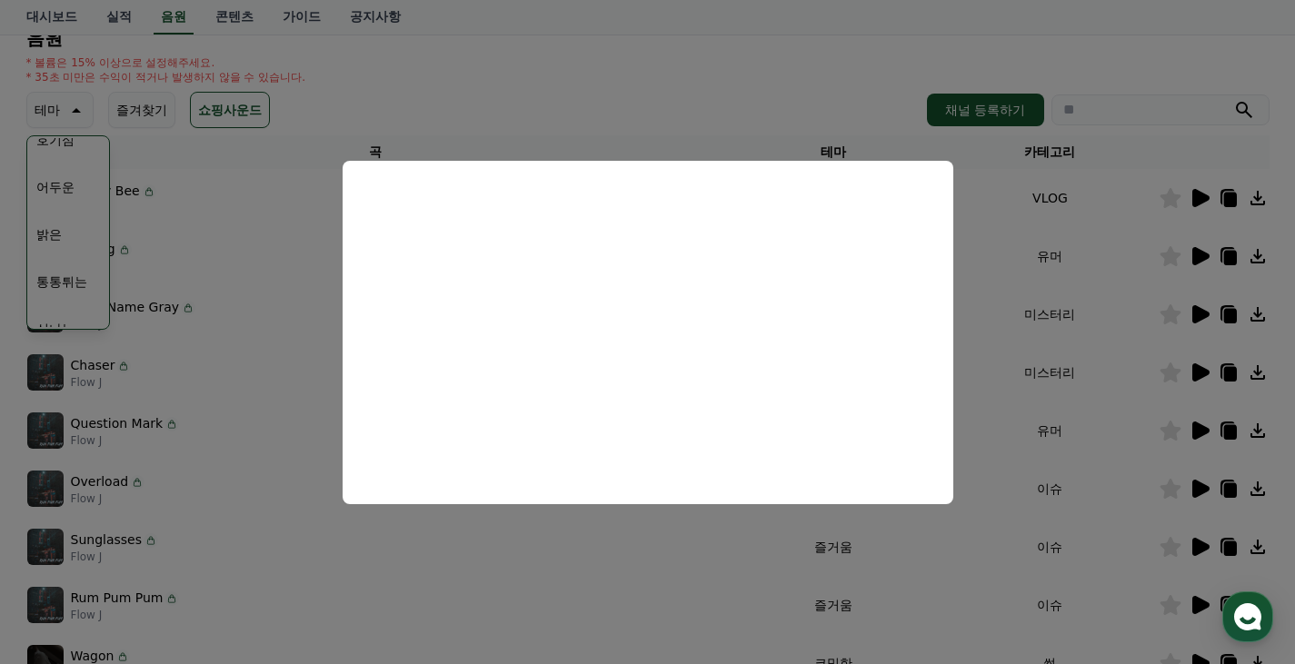
click at [263, 450] on button "close modal" at bounding box center [647, 332] width 1295 height 664
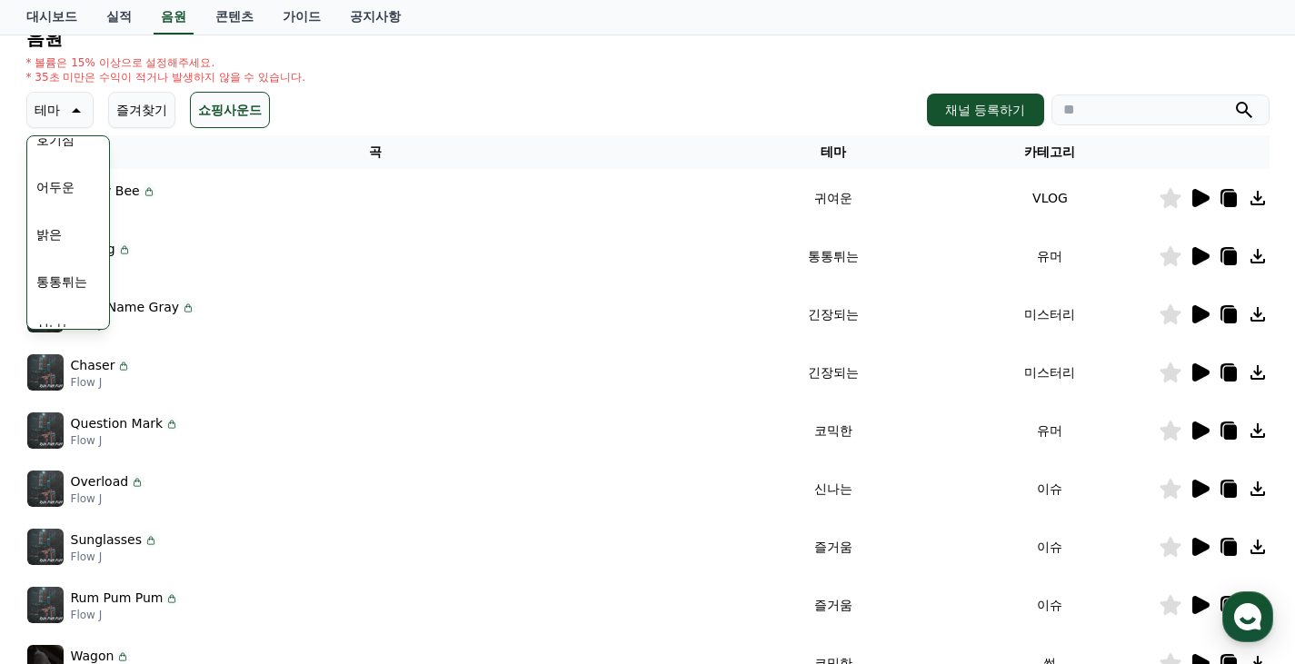
scroll to position [293, 0]
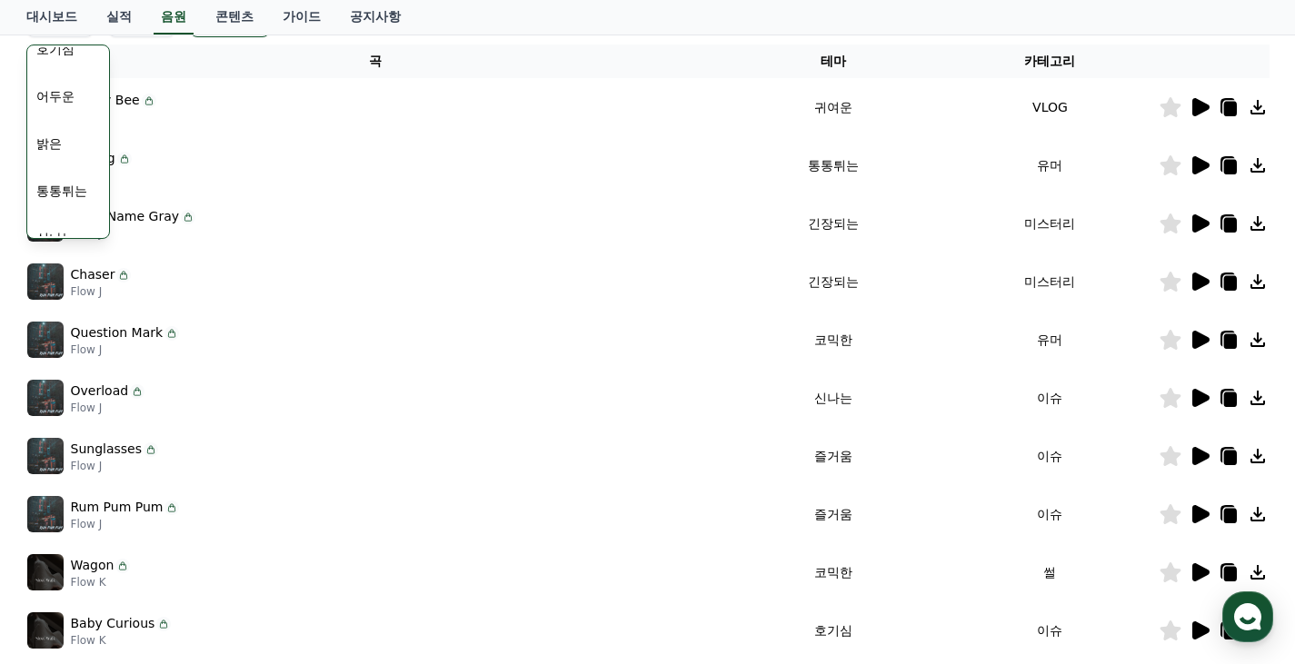
click at [1176, 337] on icon at bounding box center [1169, 340] width 21 height 20
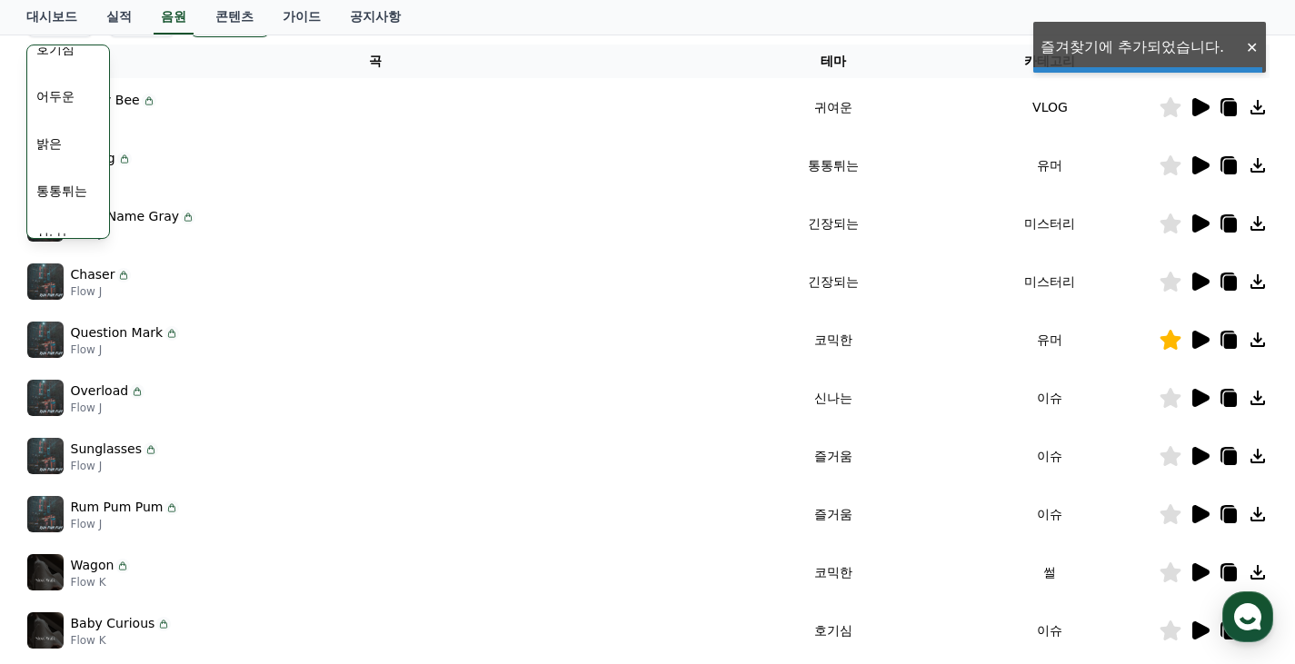
scroll to position [566, 0]
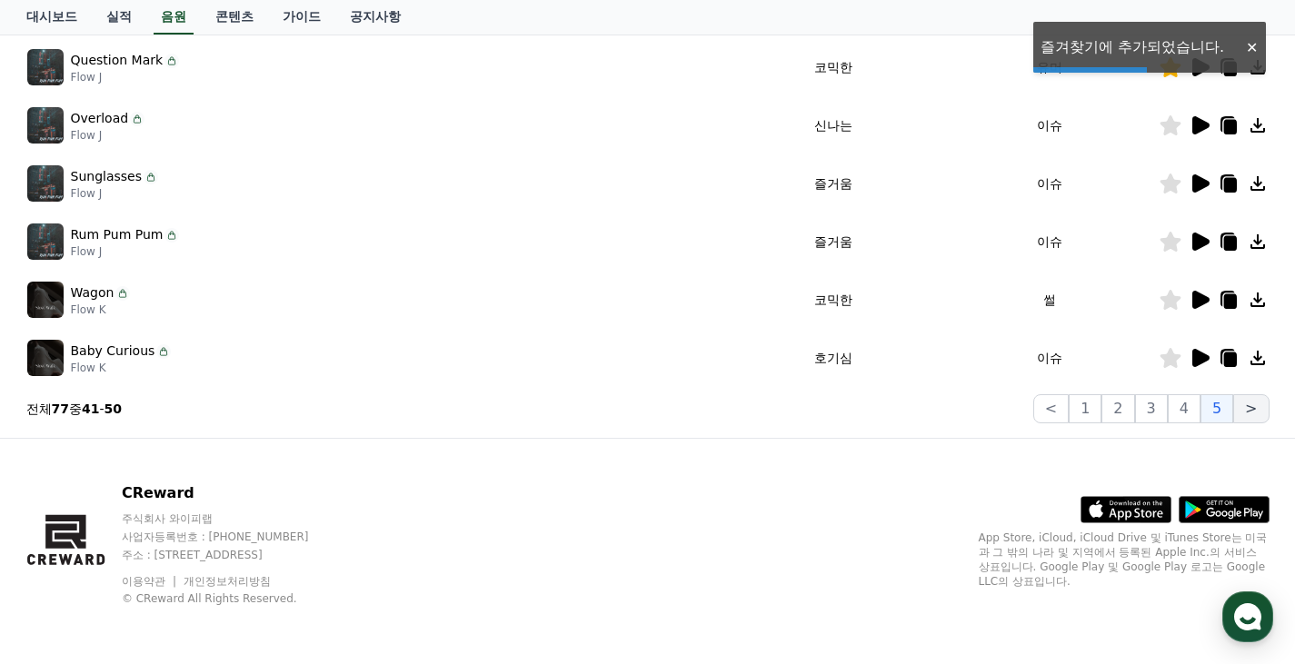
click at [1246, 412] on button ">" at bounding box center [1250, 408] width 35 height 29
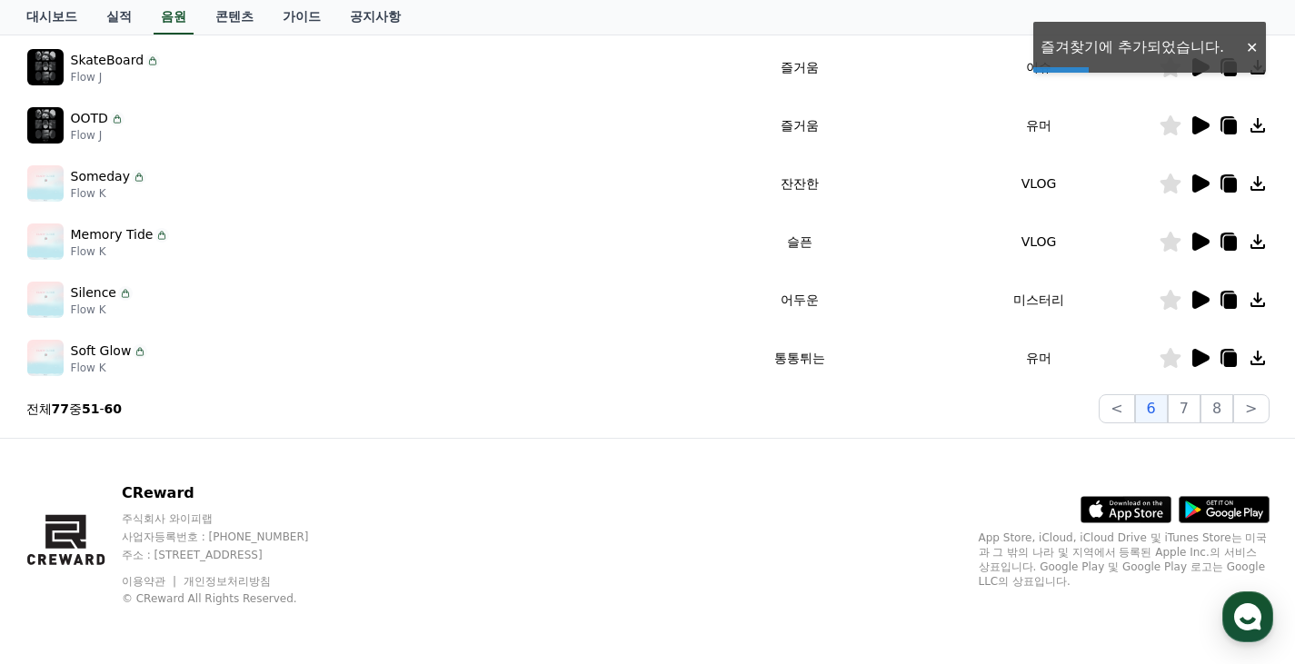
scroll to position [293, 0]
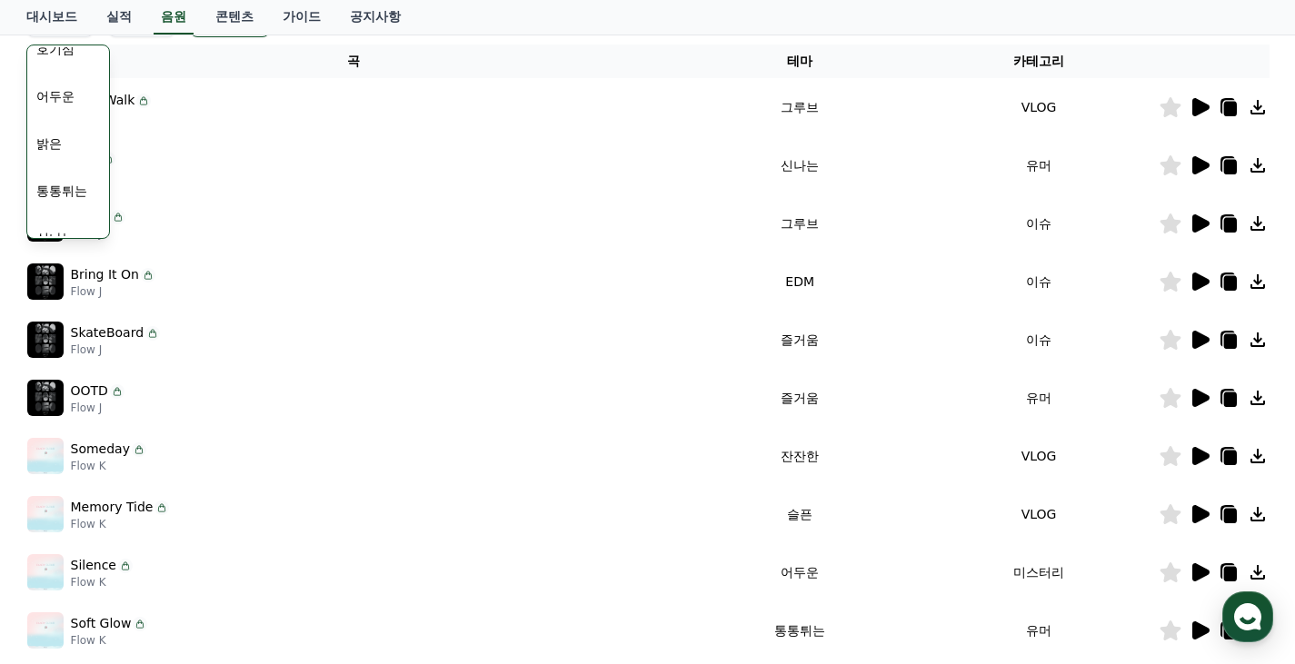
click at [1194, 397] on icon at bounding box center [1200, 398] width 17 height 18
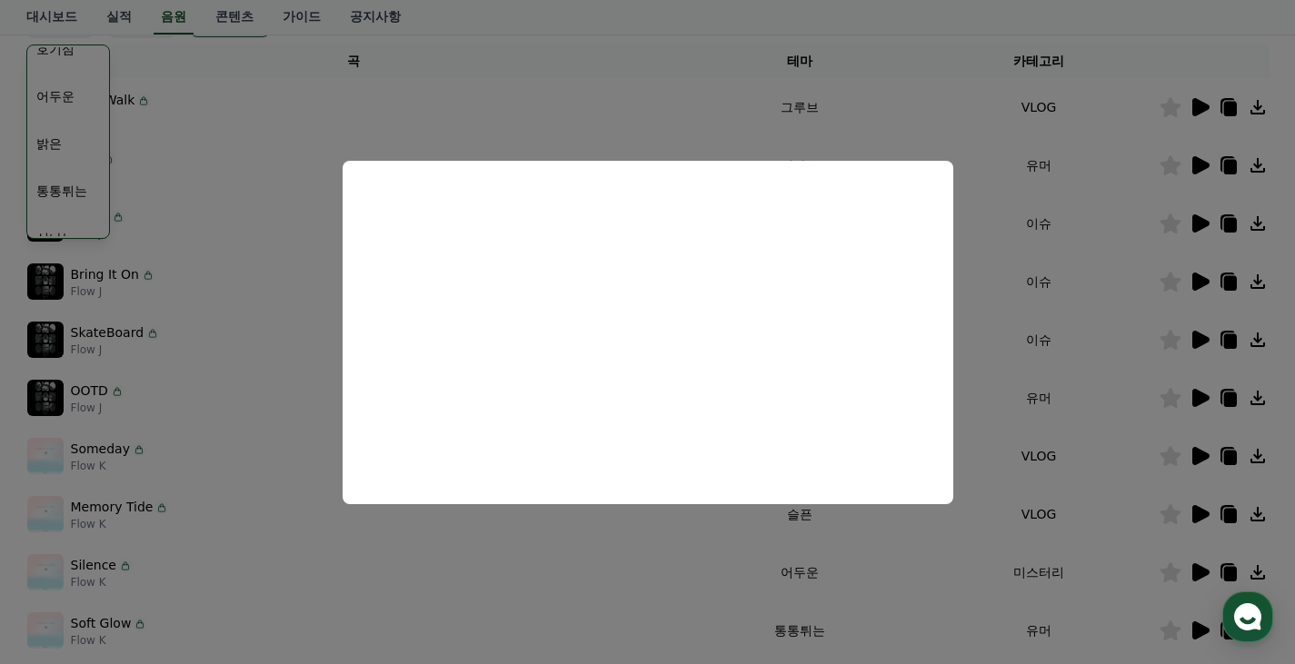
click at [296, 406] on button "close modal" at bounding box center [647, 332] width 1295 height 664
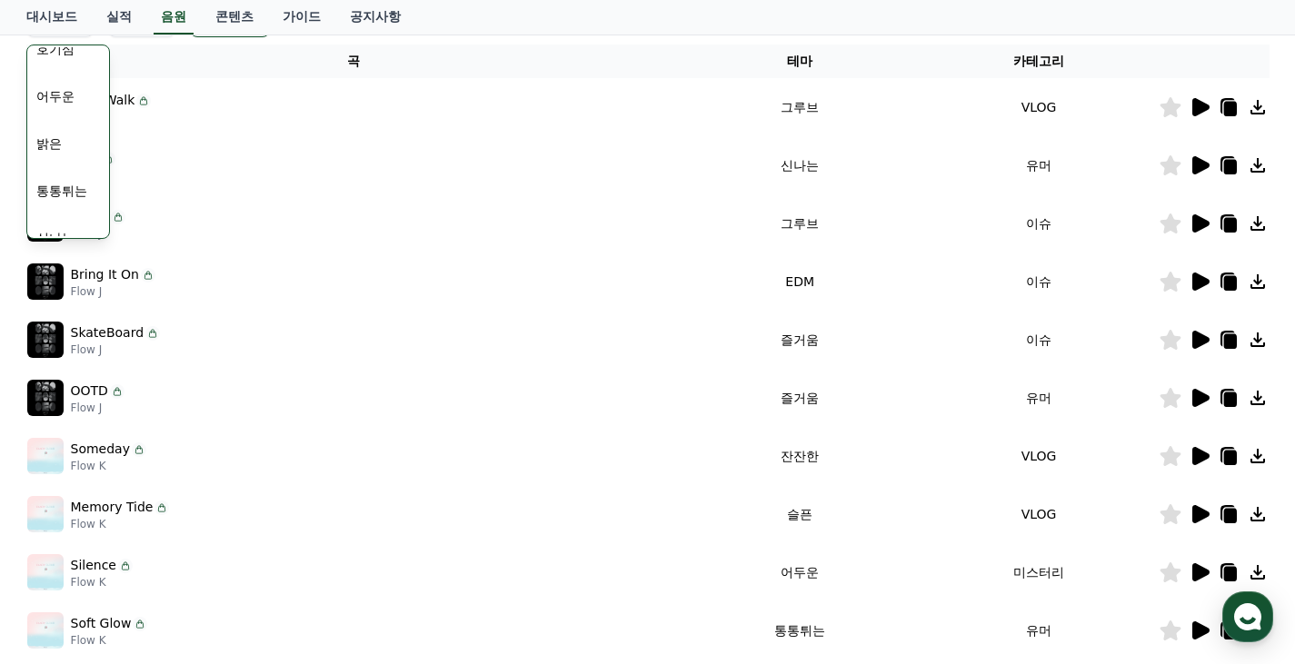
scroll to position [112, 0]
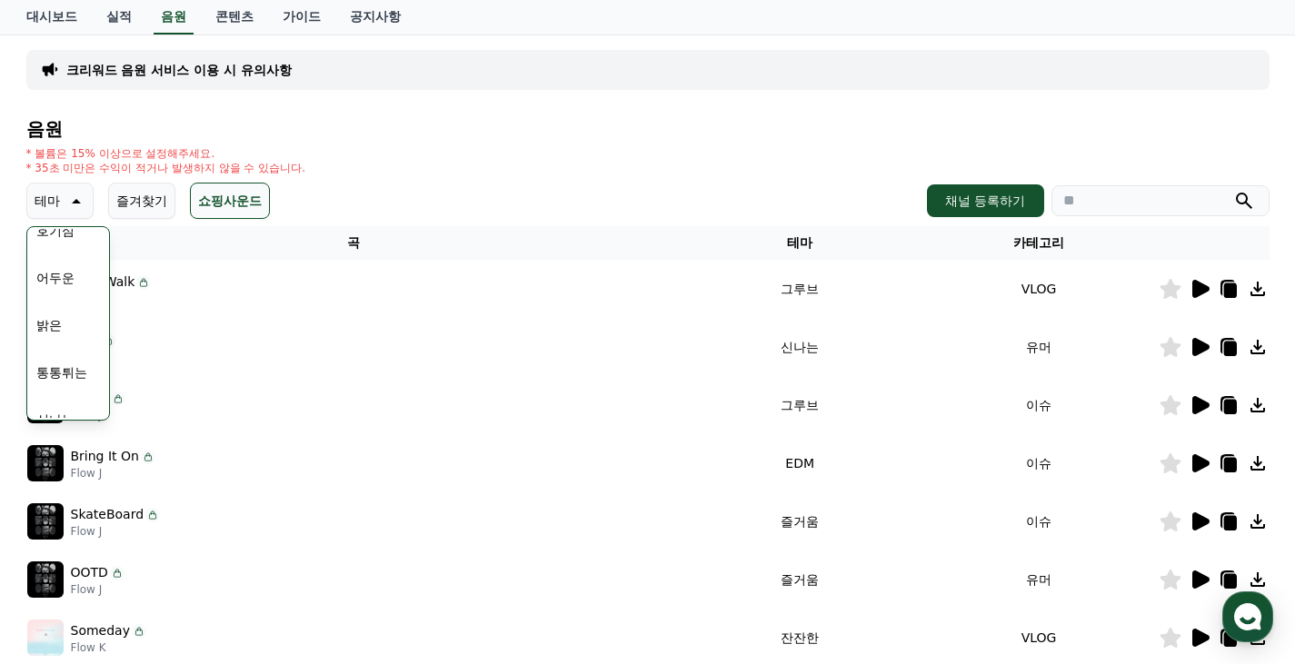
click at [484, 352] on div "BIKE Flow J" at bounding box center [353, 347] width 652 height 36
click at [64, 205] on icon at bounding box center [75, 201] width 22 height 22
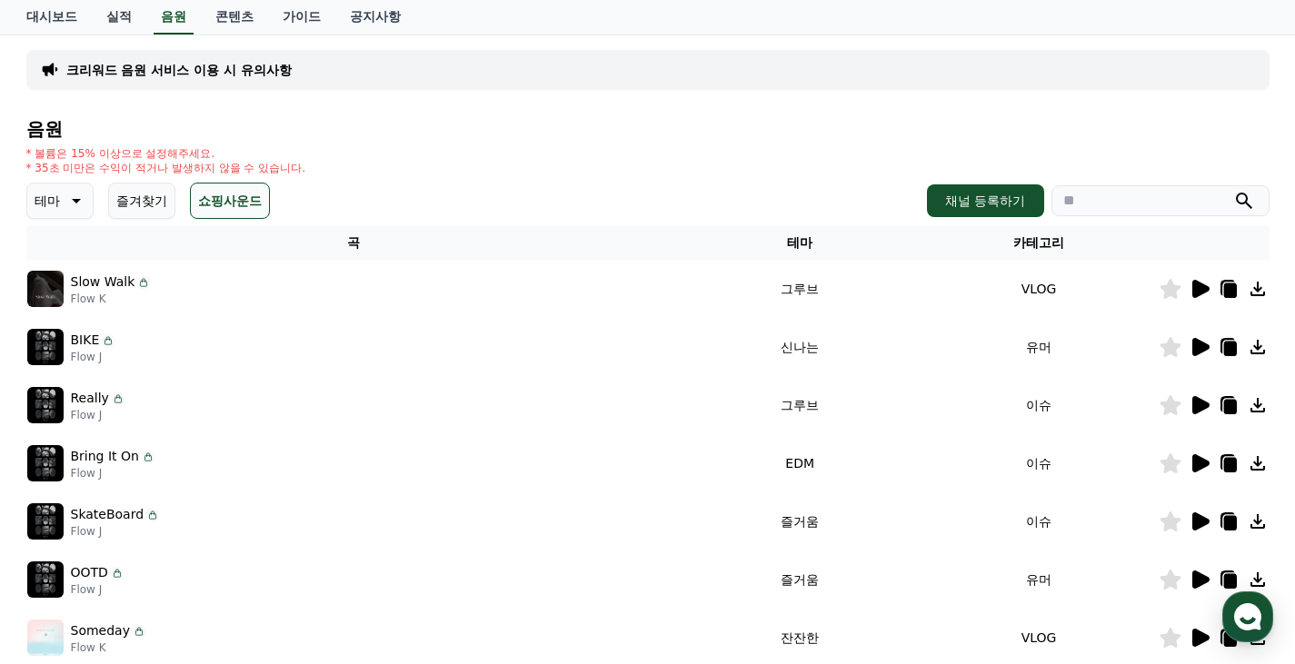
click at [1201, 345] on icon at bounding box center [1200, 347] width 17 height 18
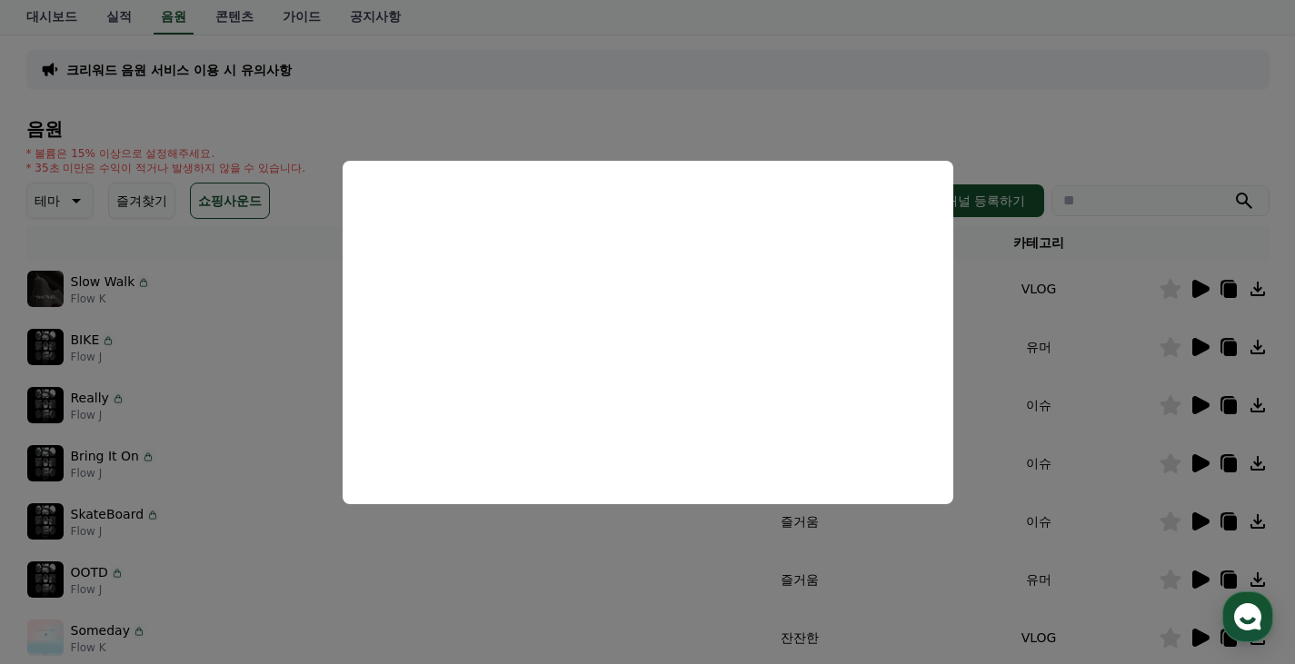
click at [155, 306] on button "close modal" at bounding box center [647, 332] width 1295 height 664
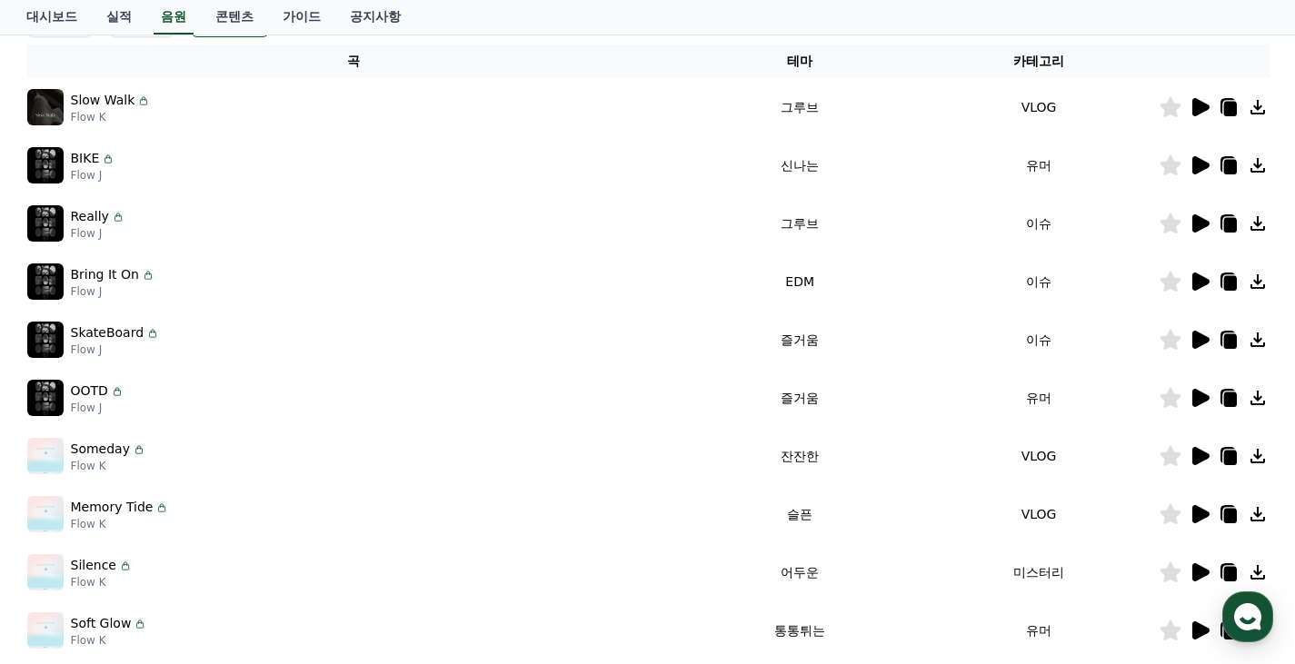
scroll to position [566, 0]
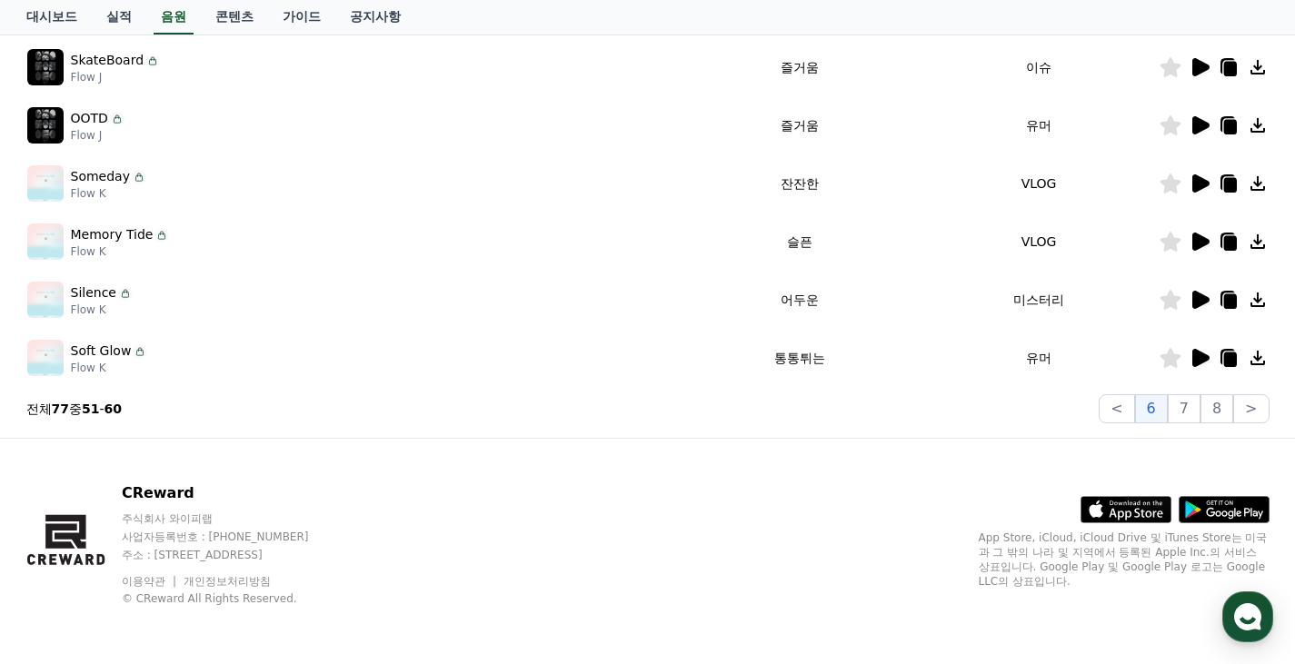
click at [1204, 358] on icon at bounding box center [1200, 358] width 17 height 18
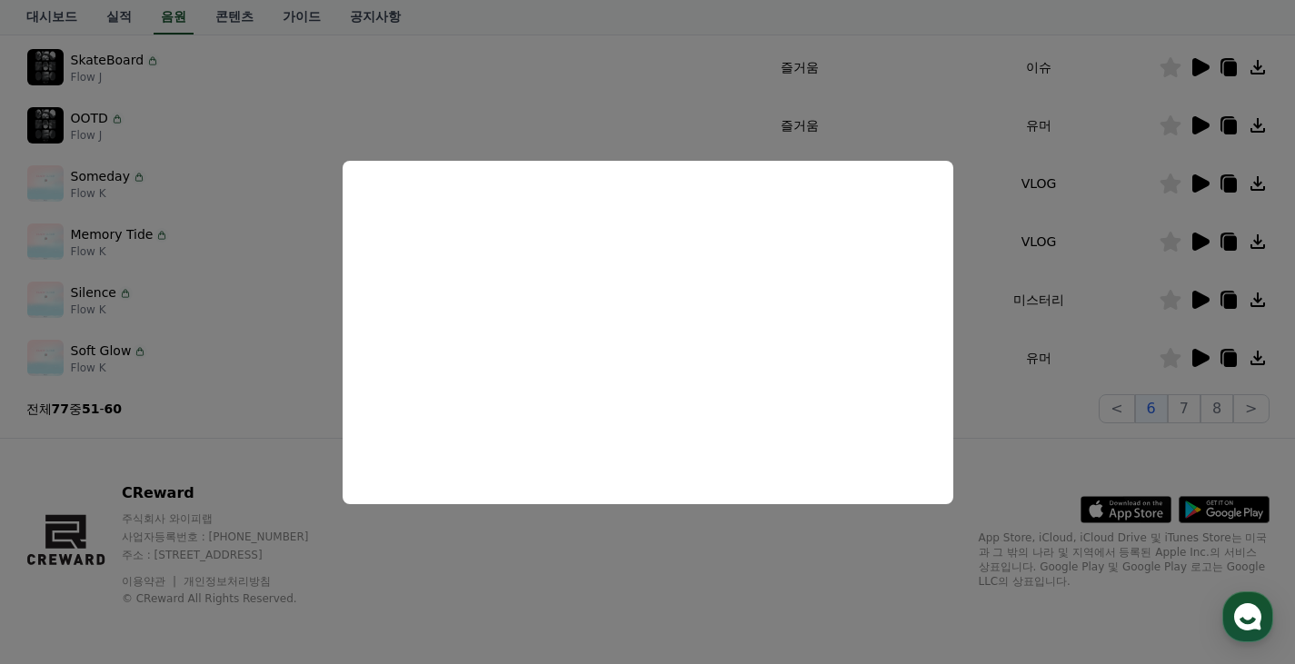
click at [275, 422] on button "close modal" at bounding box center [647, 332] width 1295 height 664
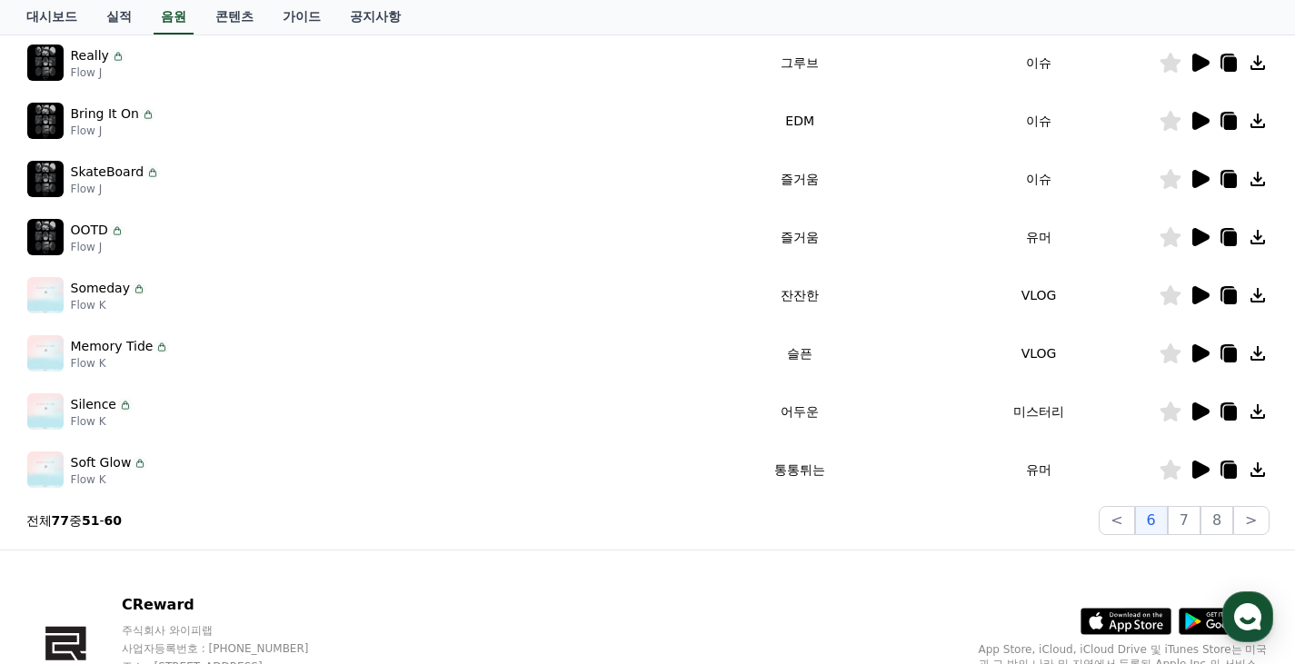
scroll to position [182, 0]
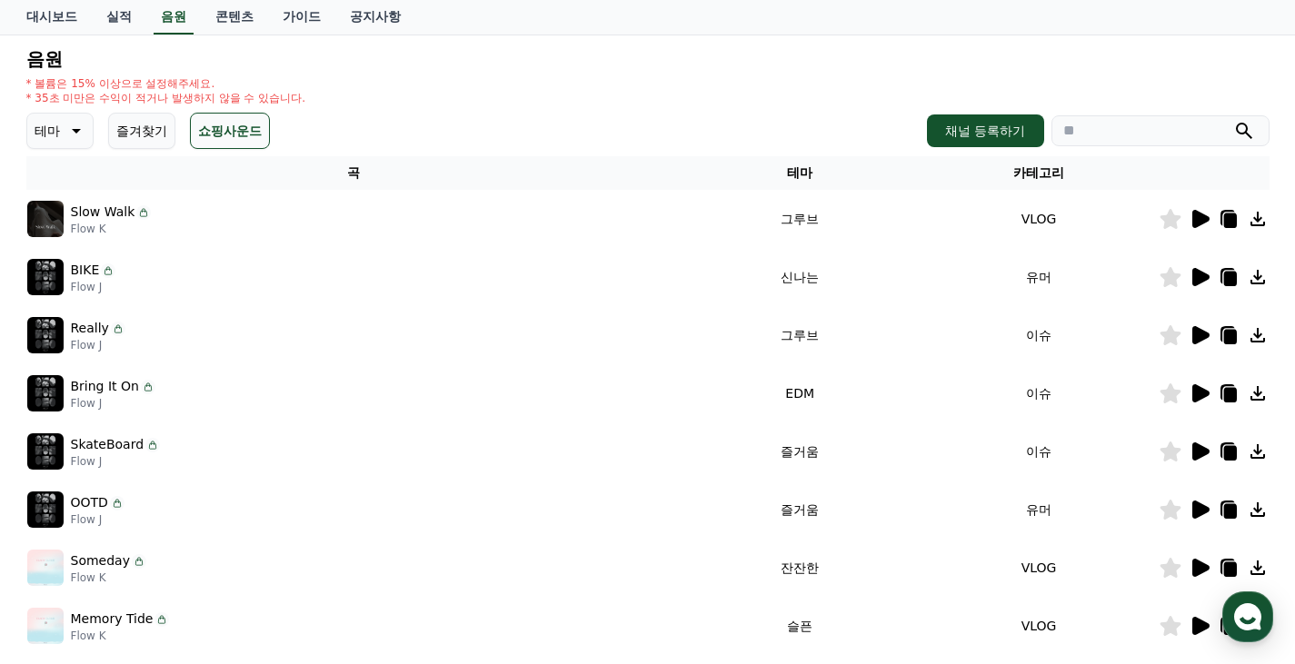
click at [152, 135] on button "즐겨찾기" at bounding box center [141, 131] width 67 height 36
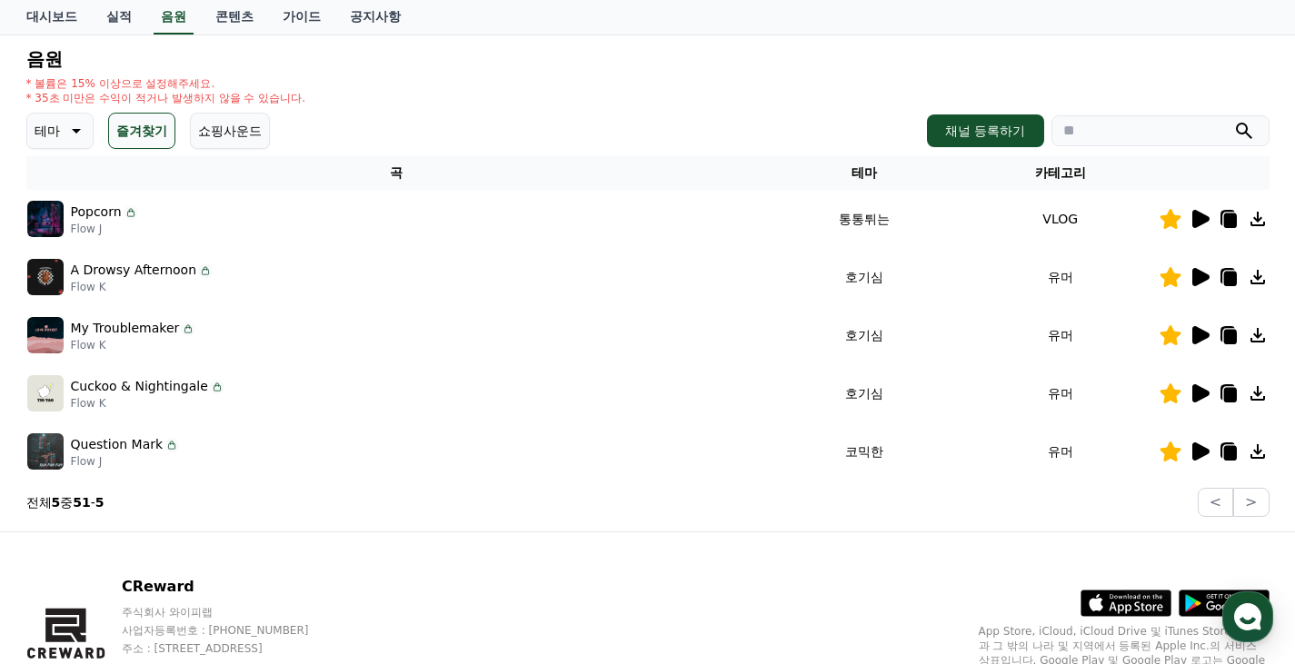
click at [1196, 328] on icon at bounding box center [1200, 335] width 17 height 18
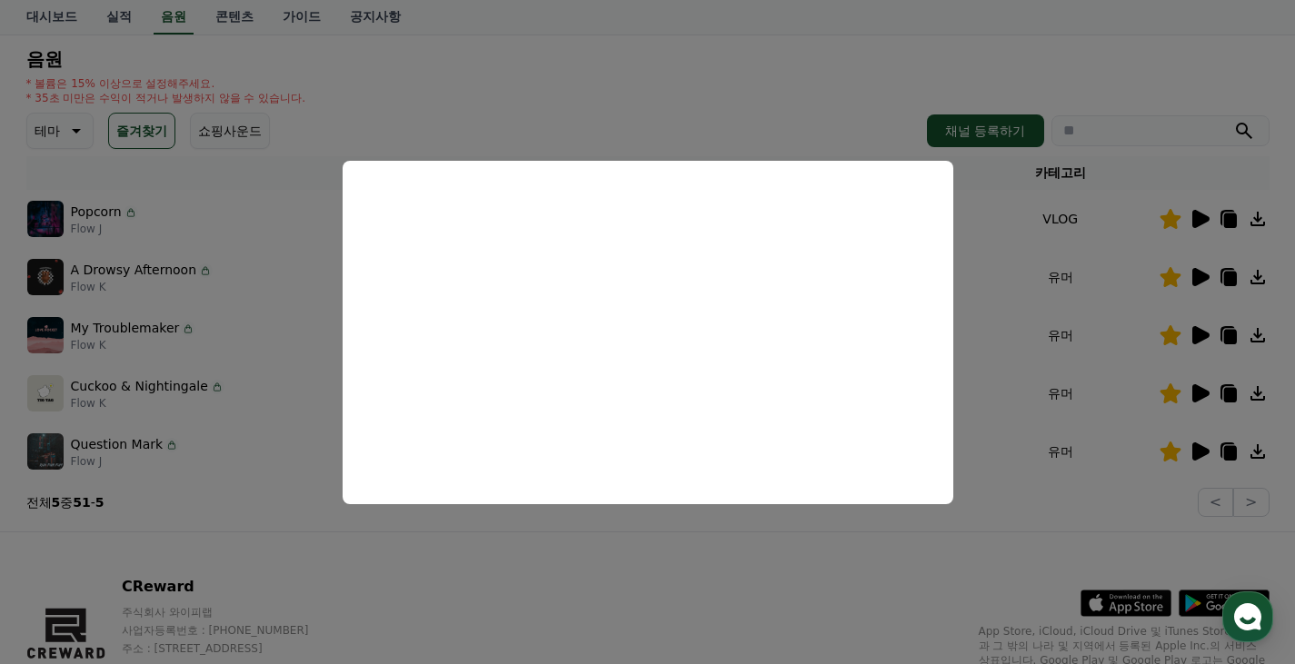
click at [157, 313] on button "close modal" at bounding box center [647, 332] width 1295 height 664
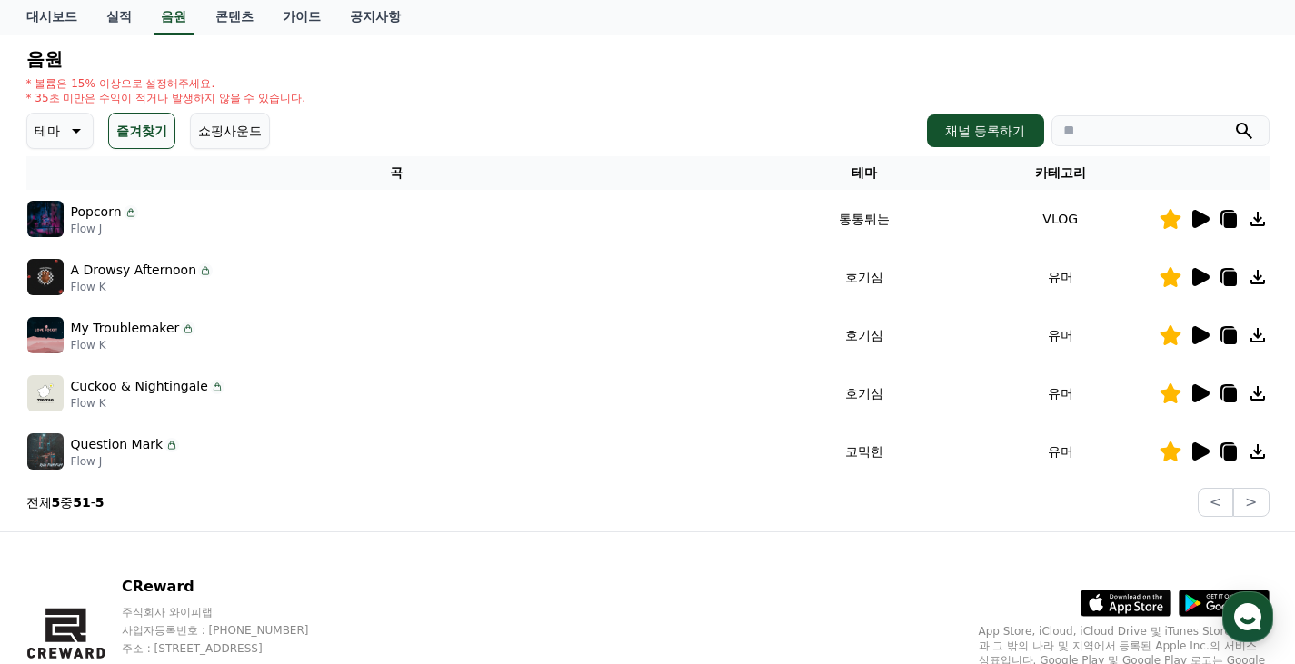
click at [1200, 399] on icon at bounding box center [1200, 393] width 17 height 18
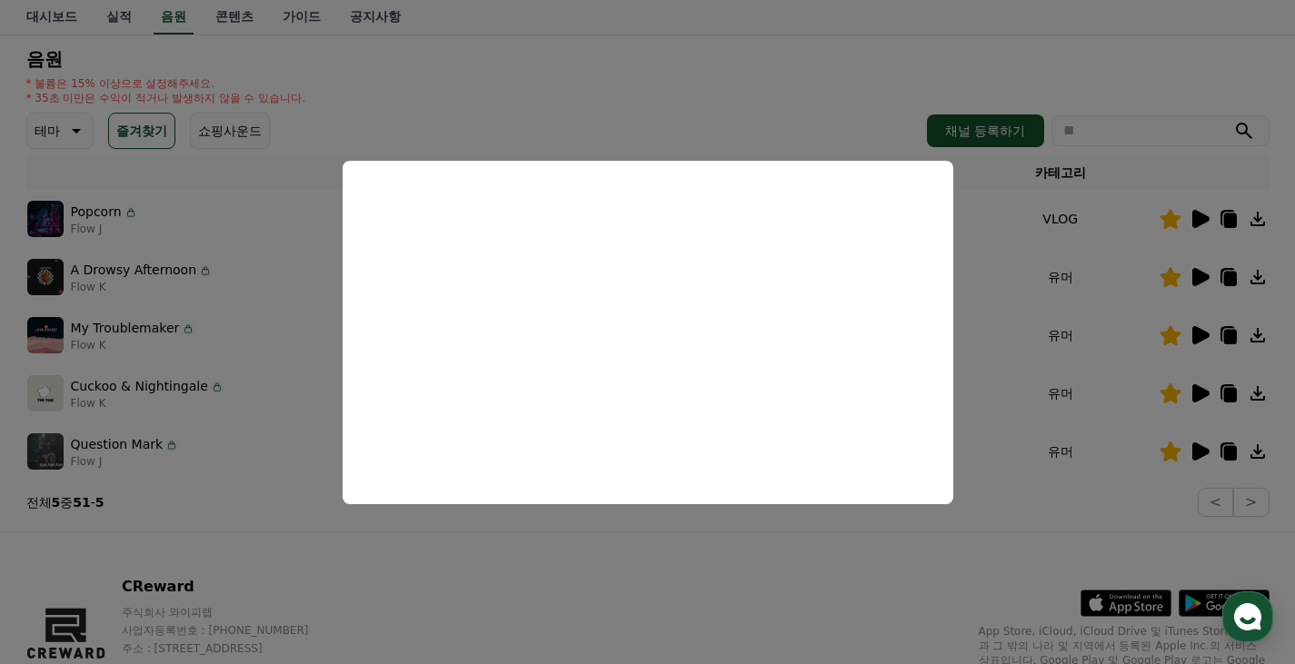
click at [274, 407] on button "close modal" at bounding box center [647, 332] width 1295 height 664
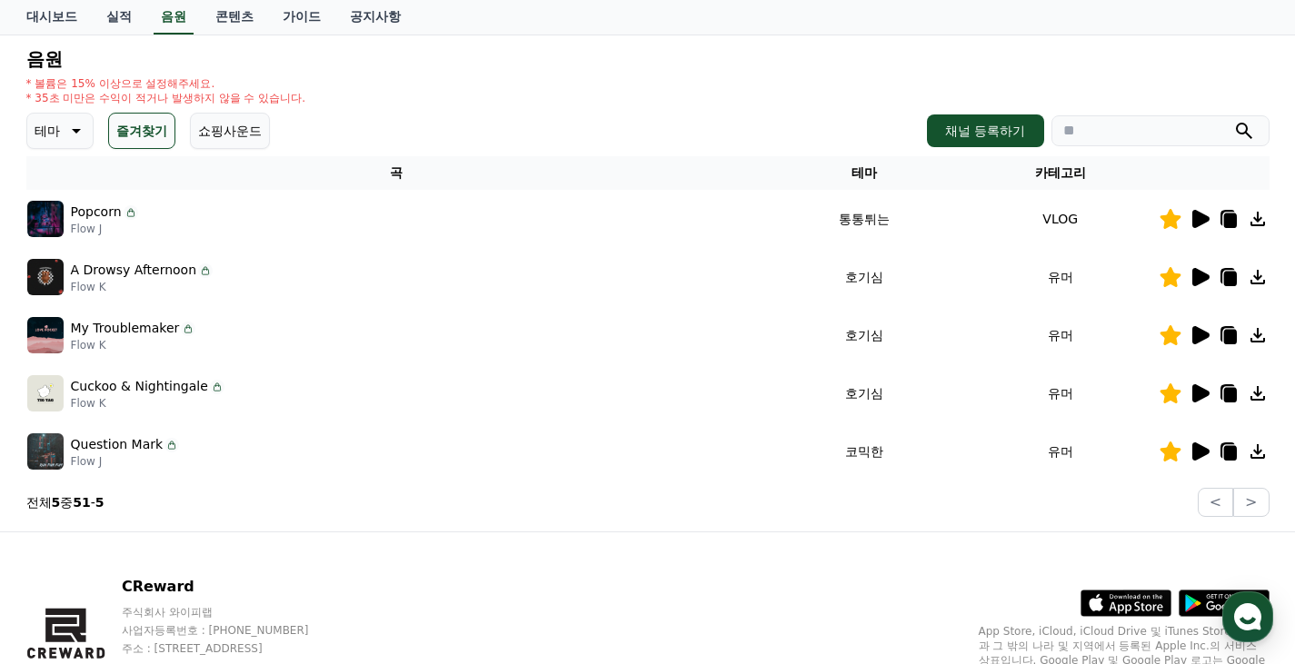
click at [1202, 276] on icon at bounding box center [1200, 277] width 17 height 18
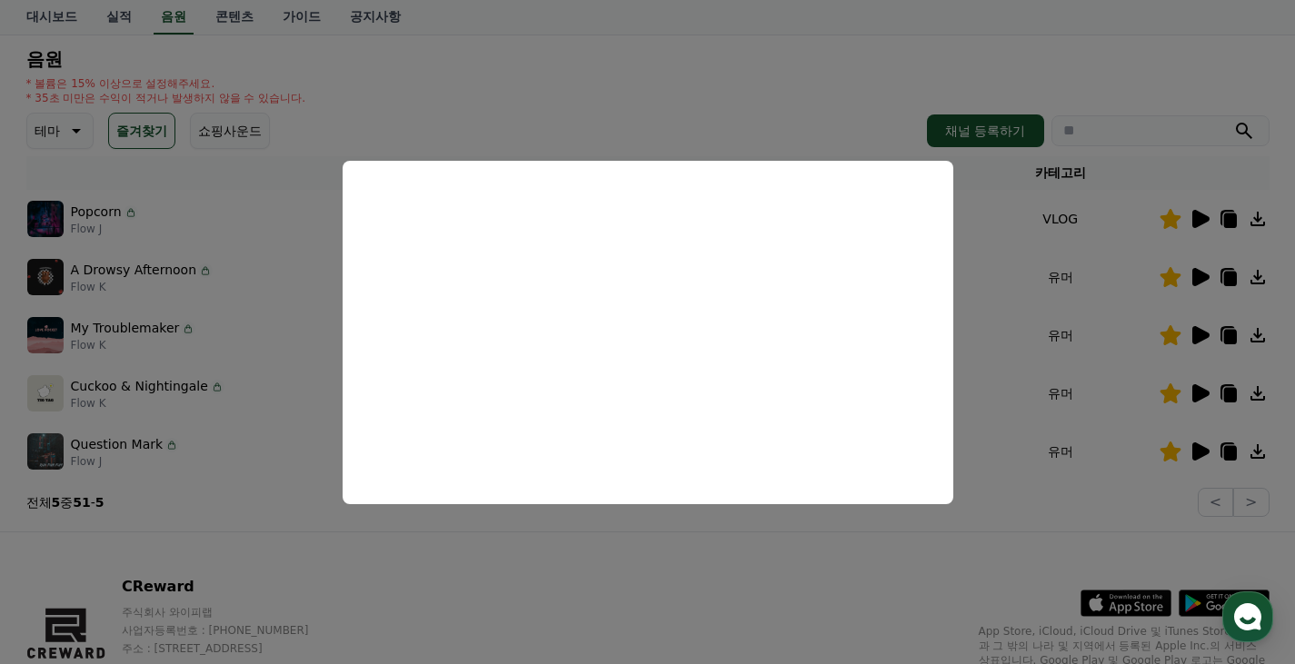
click at [555, 562] on button "close modal" at bounding box center [647, 332] width 1295 height 664
